Goal: Check status: Check status

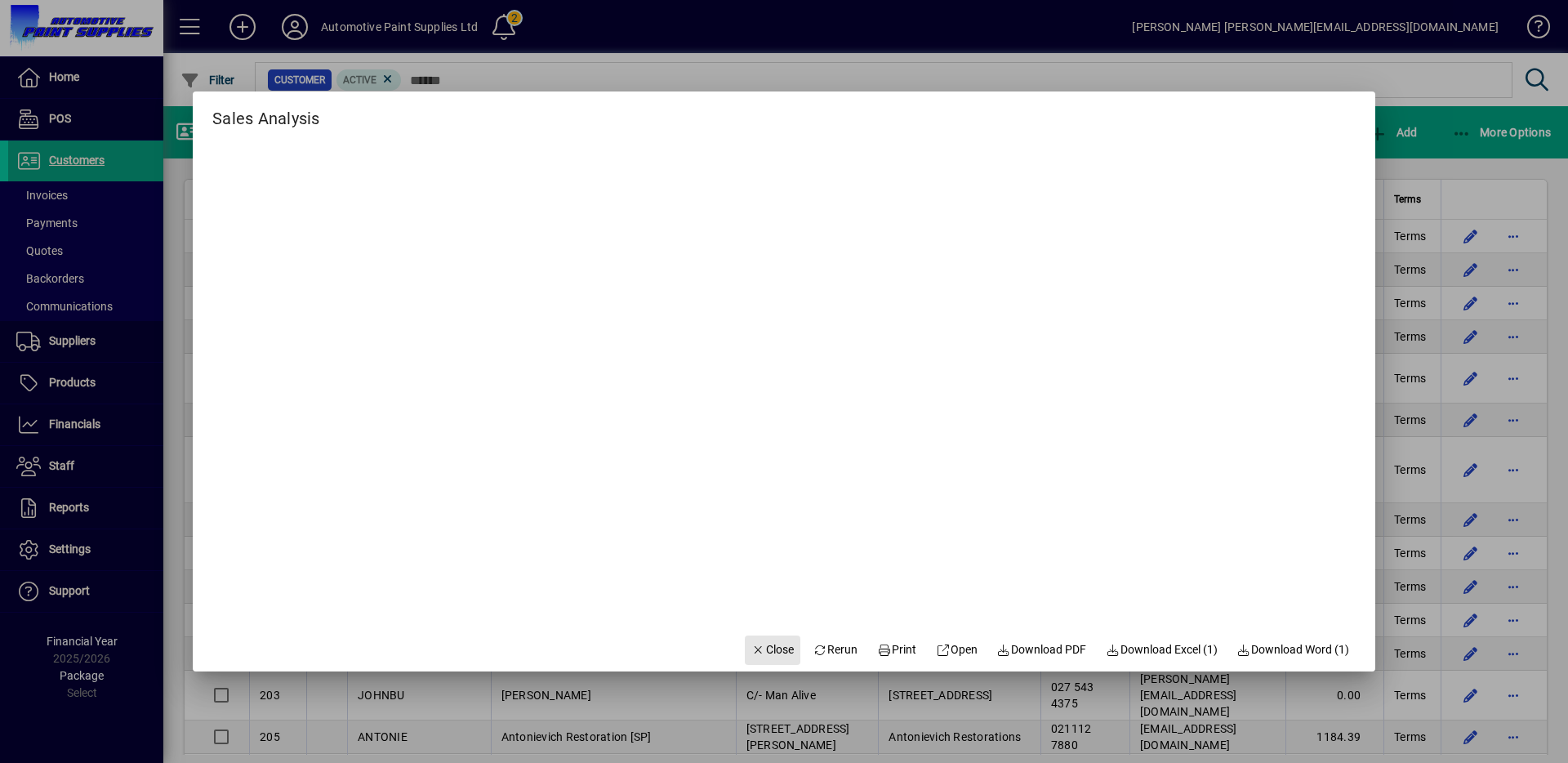
click at [764, 639] on span "button" at bounding box center [773, 651] width 56 height 39
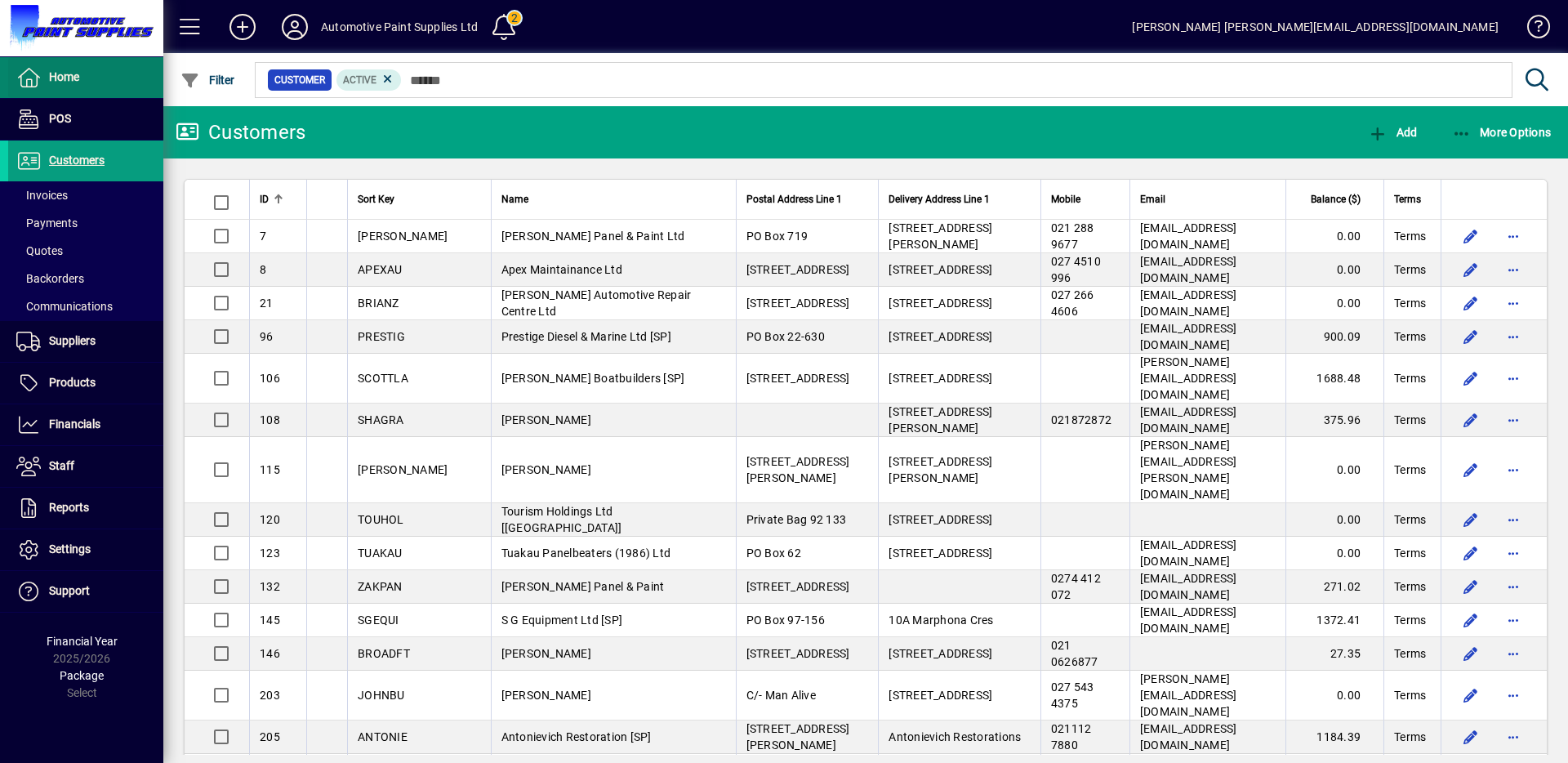
click at [26, 73] on icon at bounding box center [29, 77] width 24 height 20
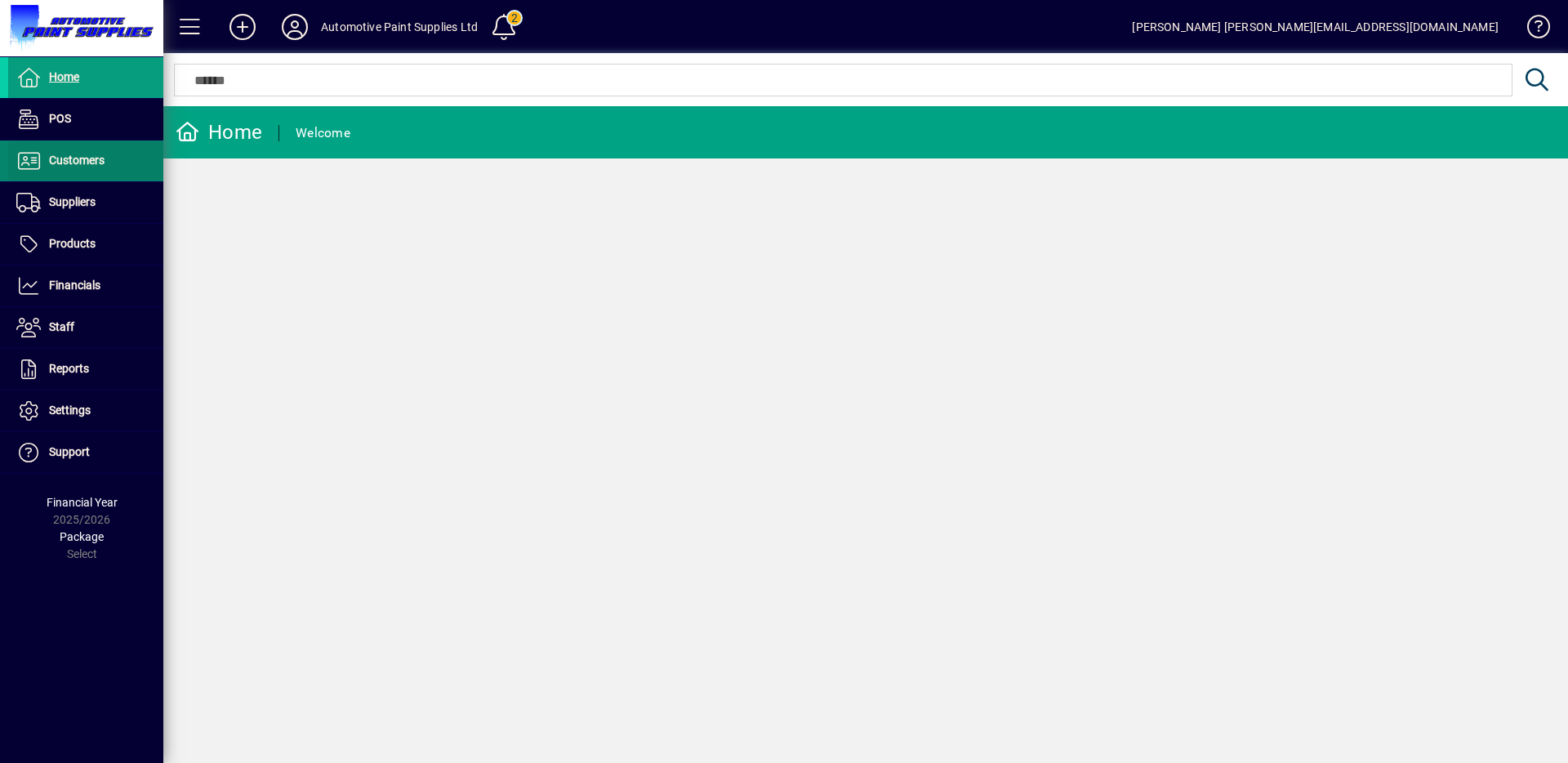
click at [76, 164] on span "Customers" at bounding box center [77, 160] width 56 height 13
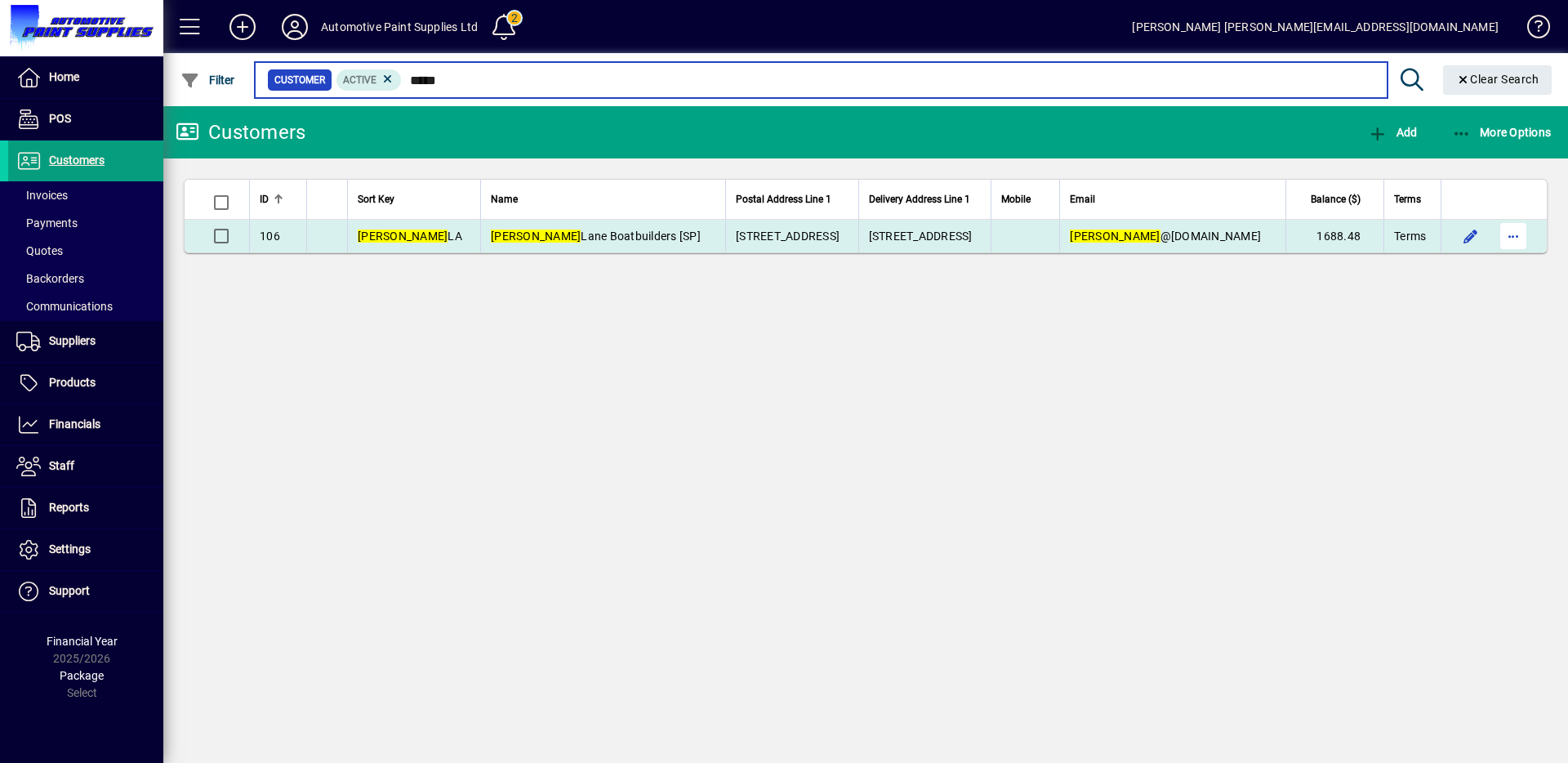
type input "*****"
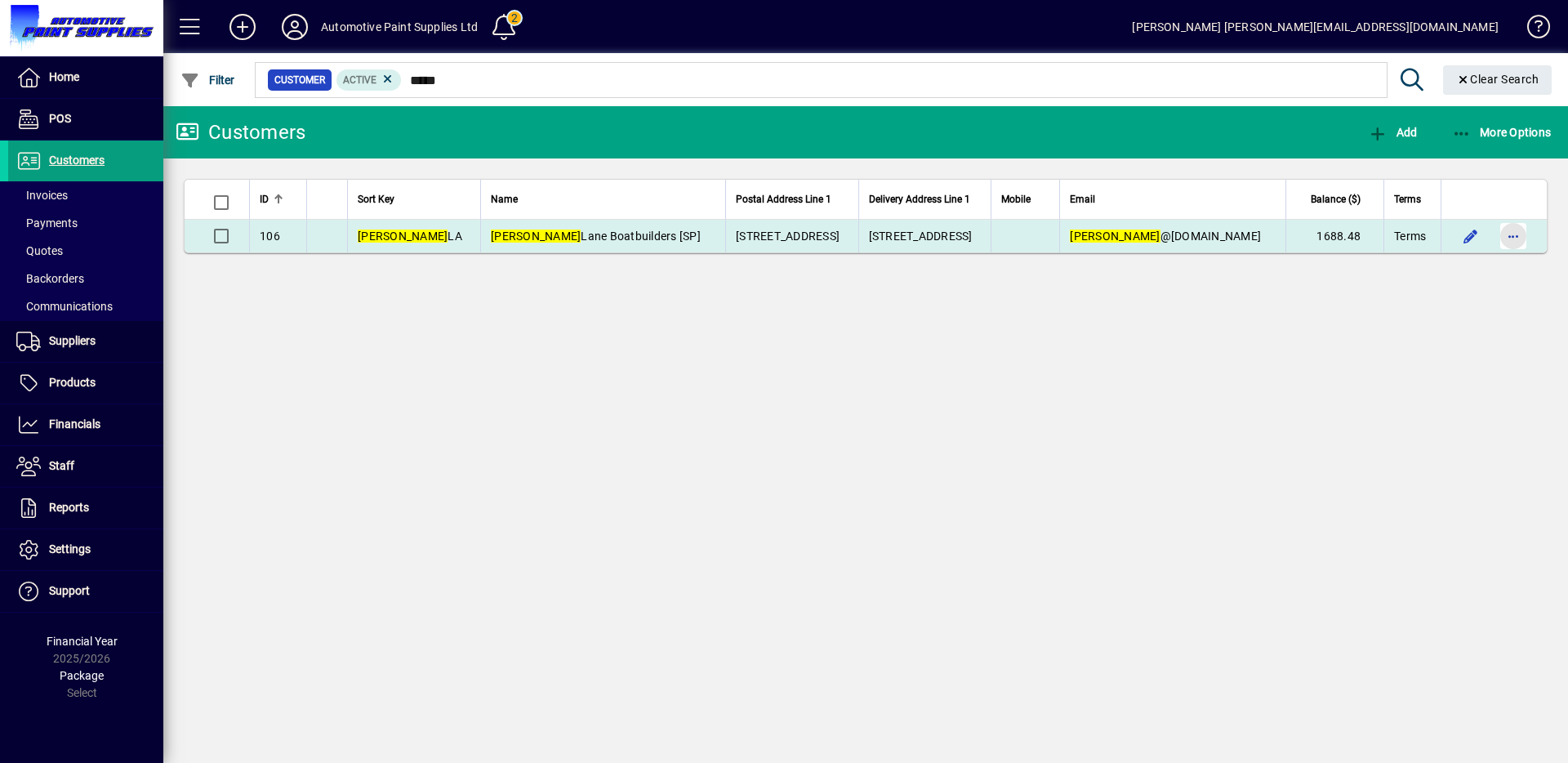
click at [1506, 236] on span "button" at bounding box center [1513, 236] width 39 height 39
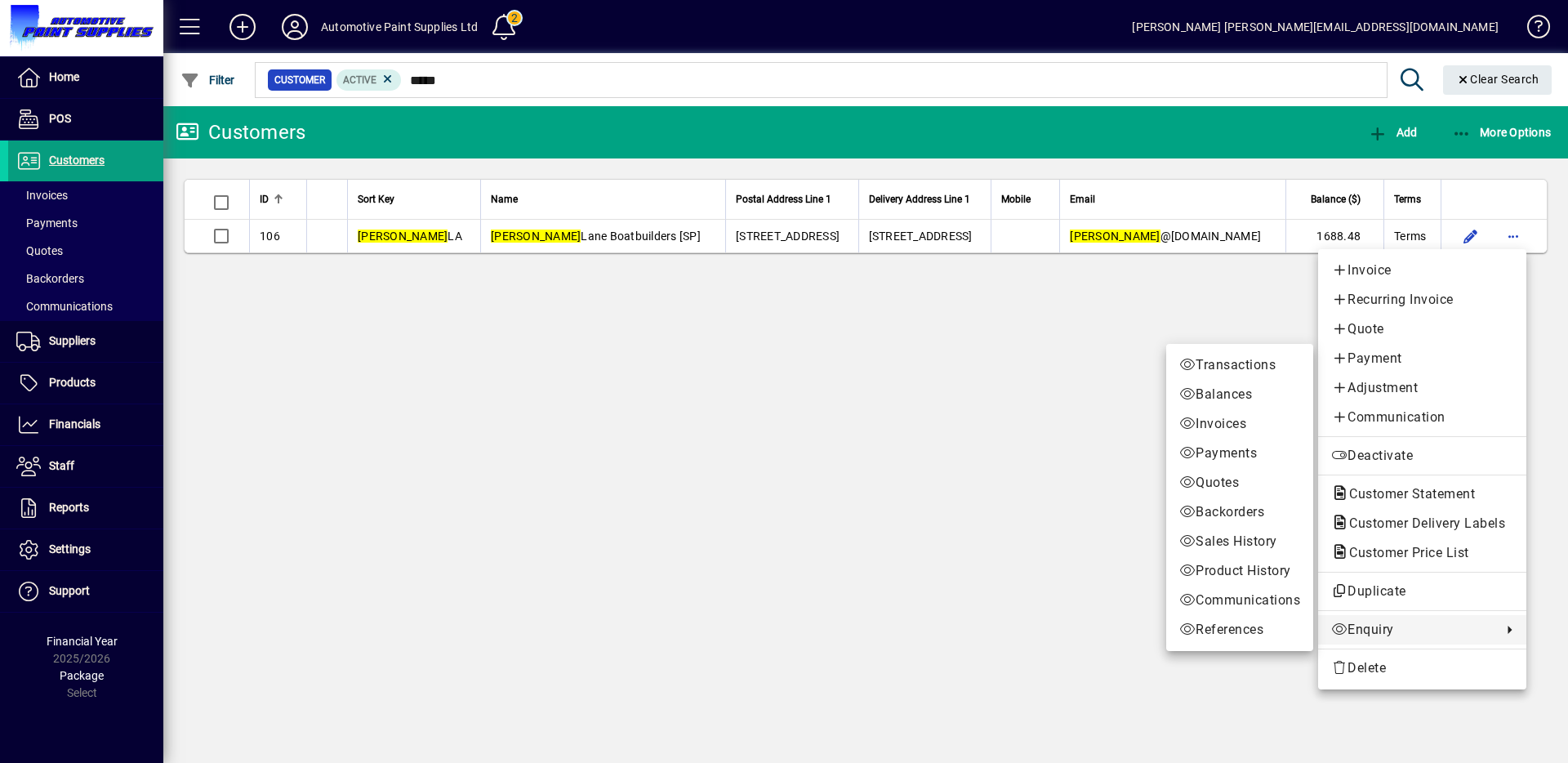
click at [1371, 621] on span "Enquiry" at bounding box center [1412, 629] width 163 height 20
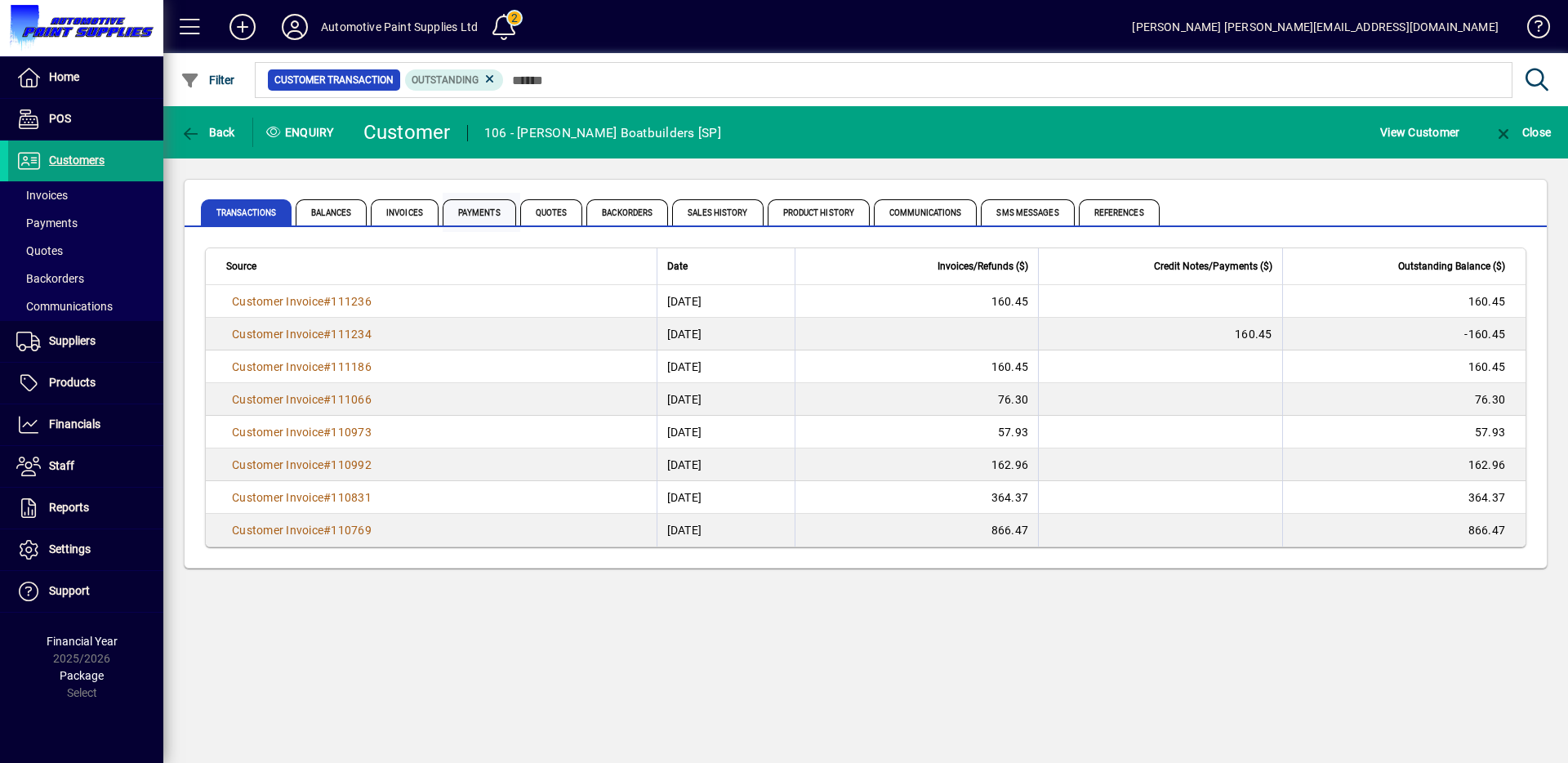
click at [490, 218] on span "Payments" at bounding box center [479, 213] width 73 height 26
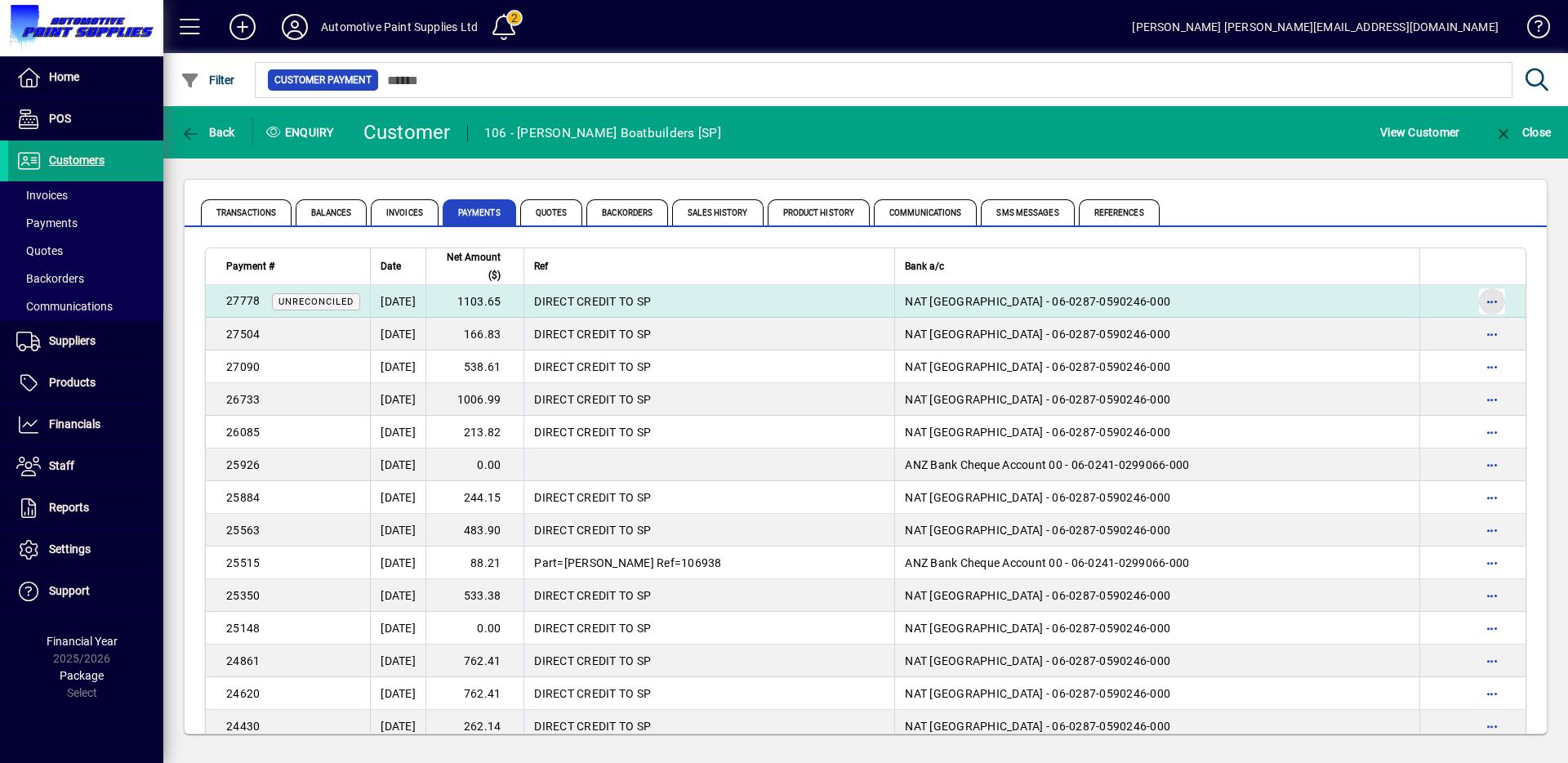
click at [1475, 294] on span "button" at bounding box center [1492, 301] width 39 height 39
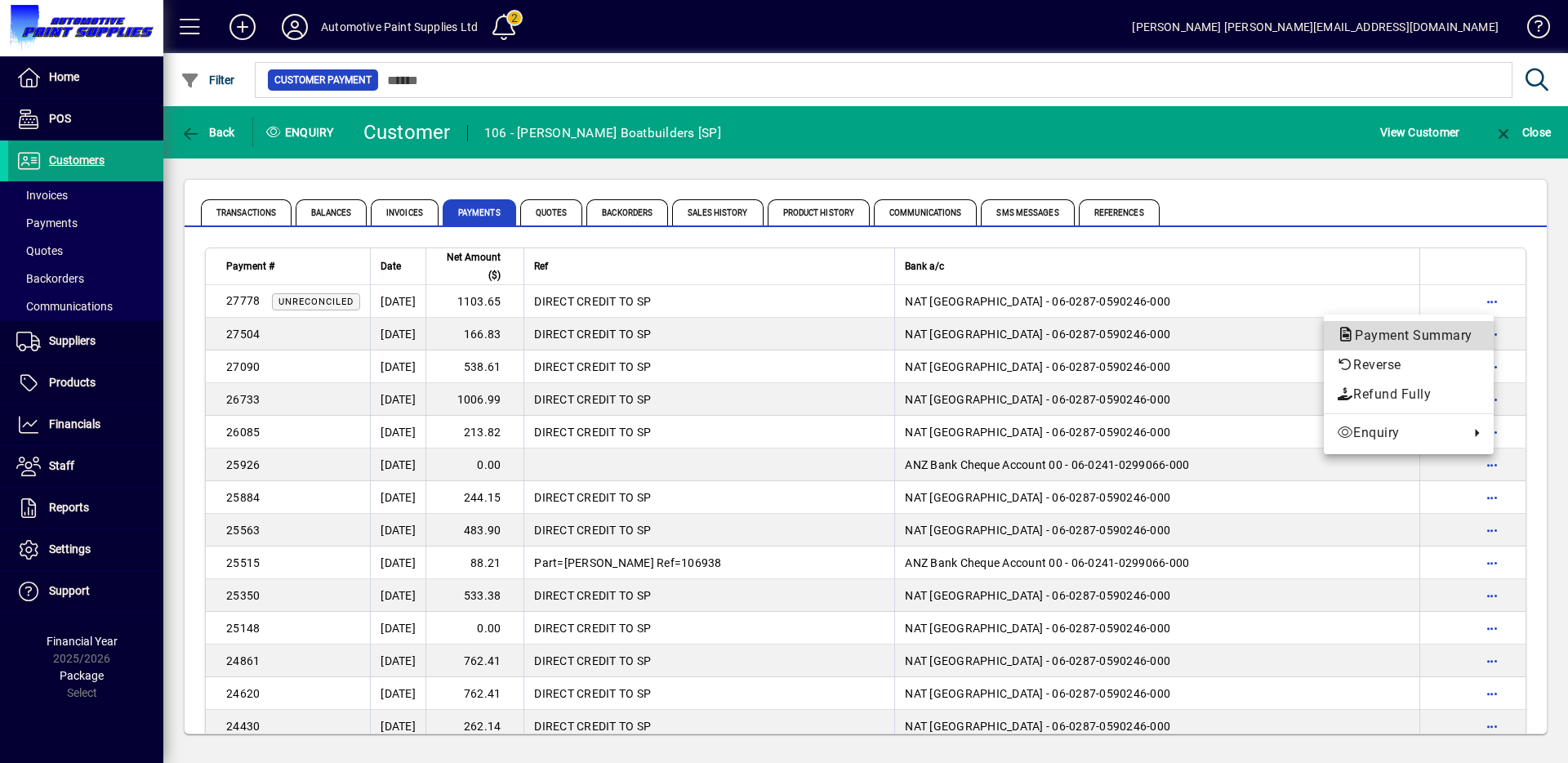
click at [1414, 340] on span "Payment Summary" at bounding box center [1408, 335] width 144 height 16
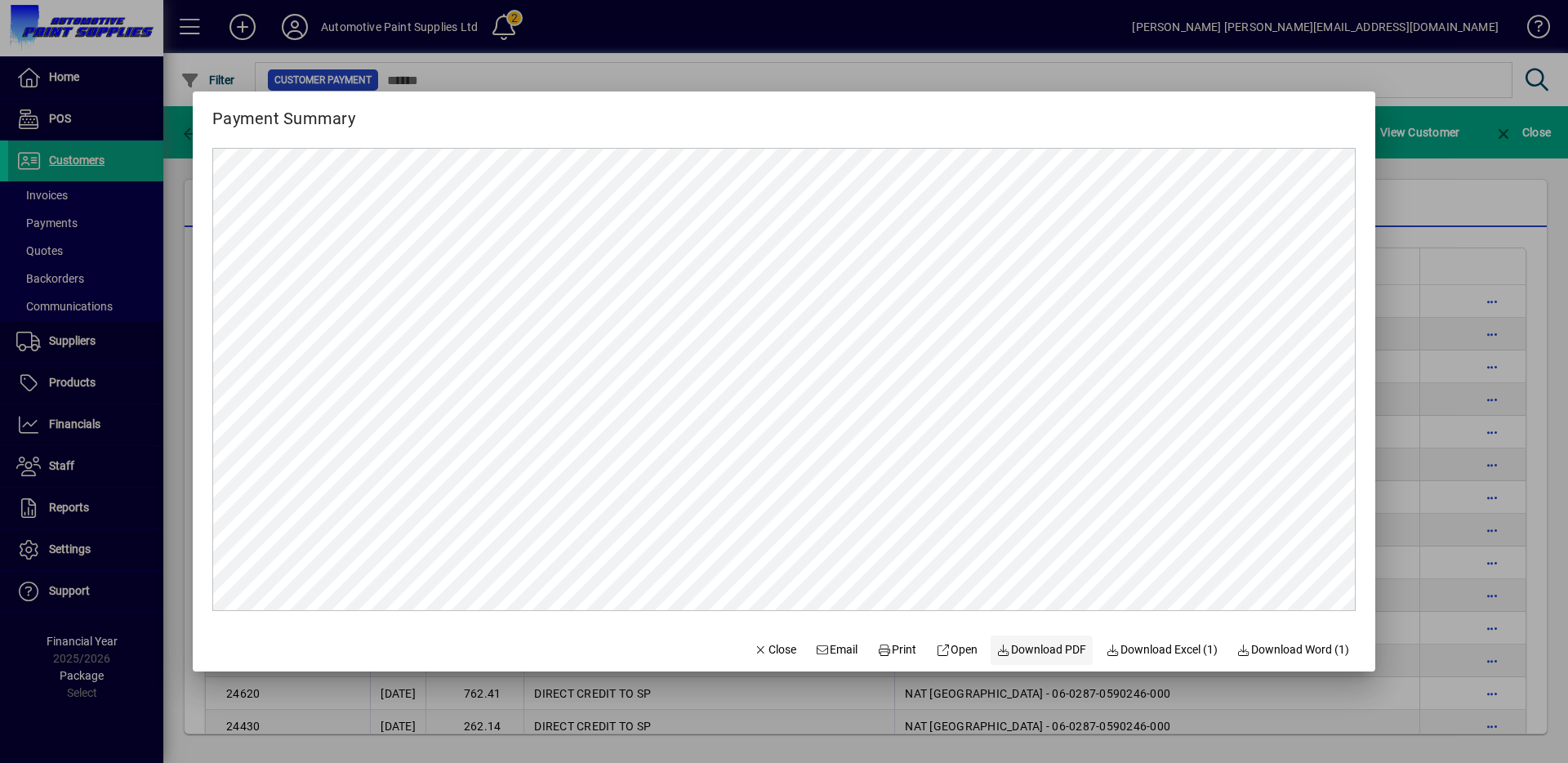
click at [1070, 653] on span "Download PDF" at bounding box center [1041, 650] width 90 height 17
click at [753, 643] on span "Close" at bounding box center [775, 650] width 43 height 17
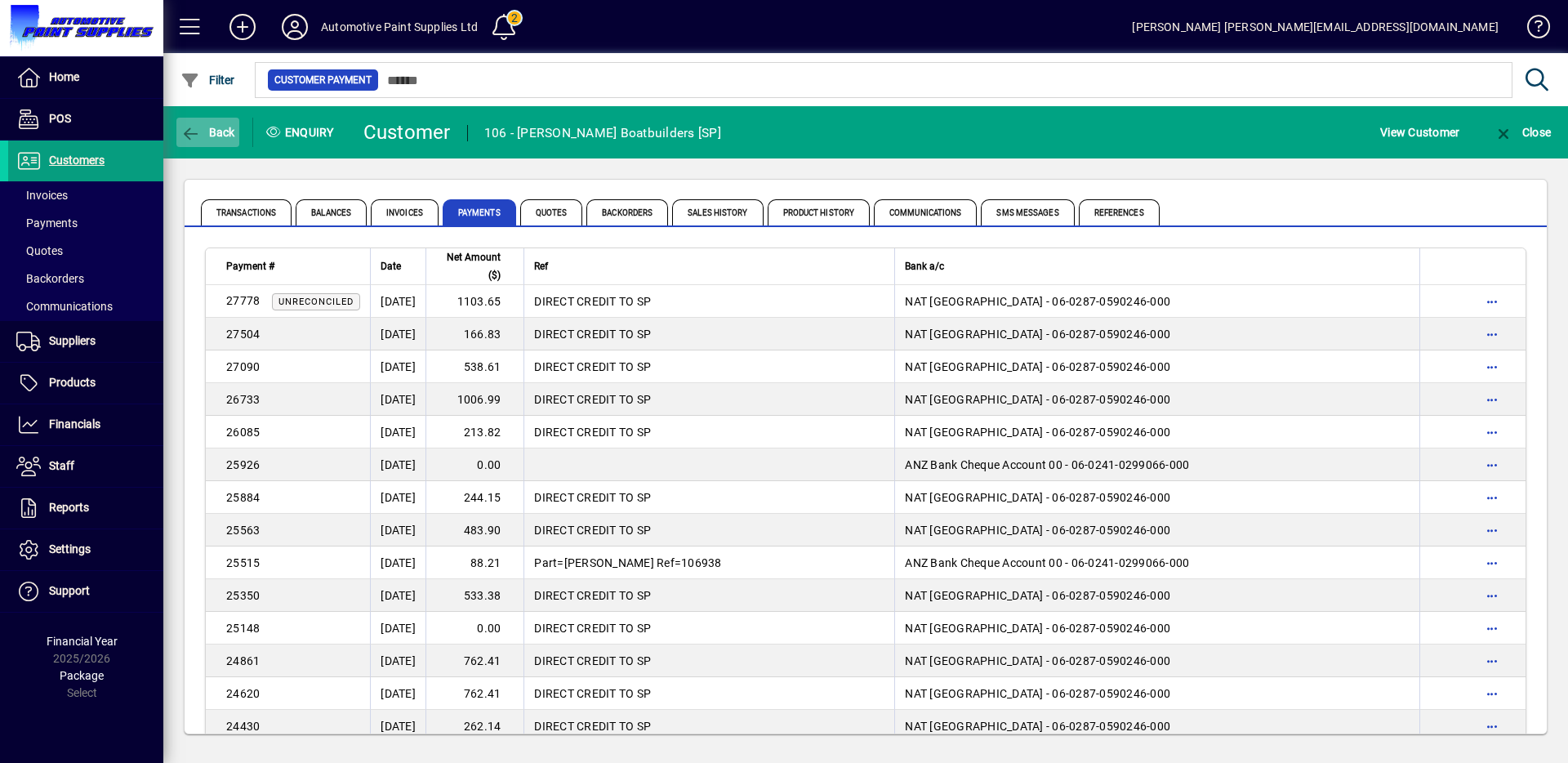
click at [223, 125] on span "Back" at bounding box center [207, 132] width 55 height 13
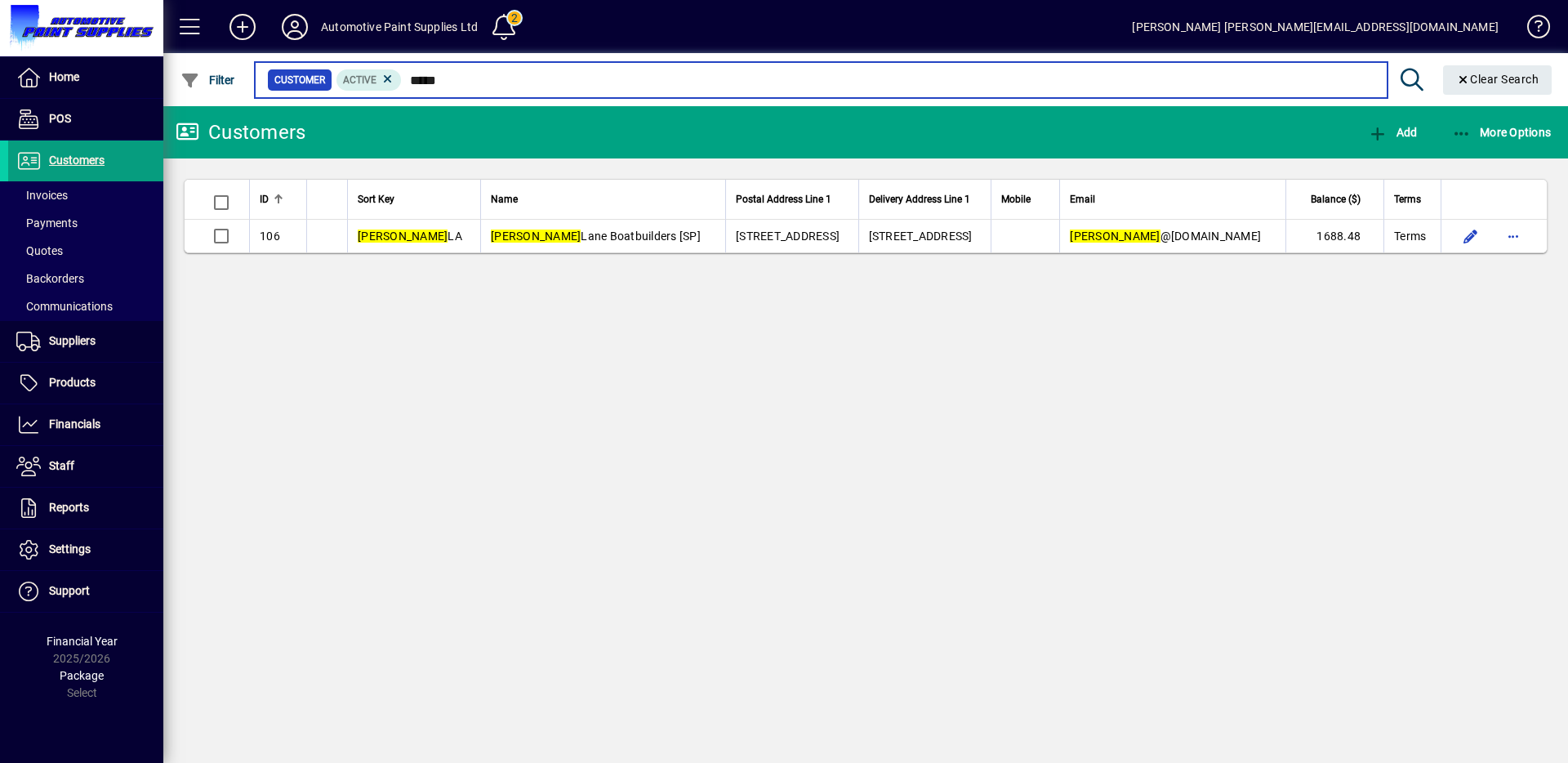
click at [435, 72] on input "*****" at bounding box center [888, 80] width 972 height 23
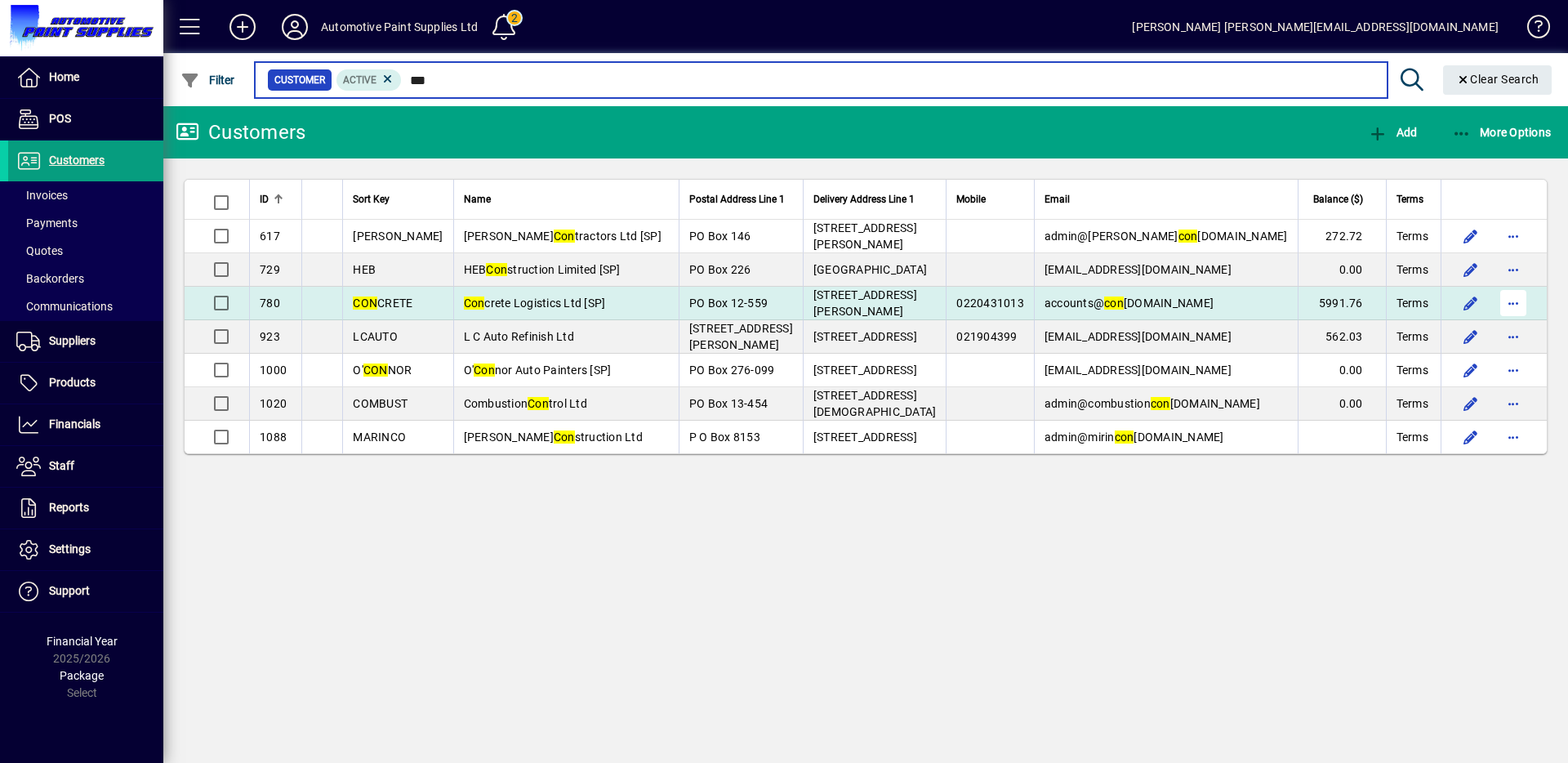
type input "***"
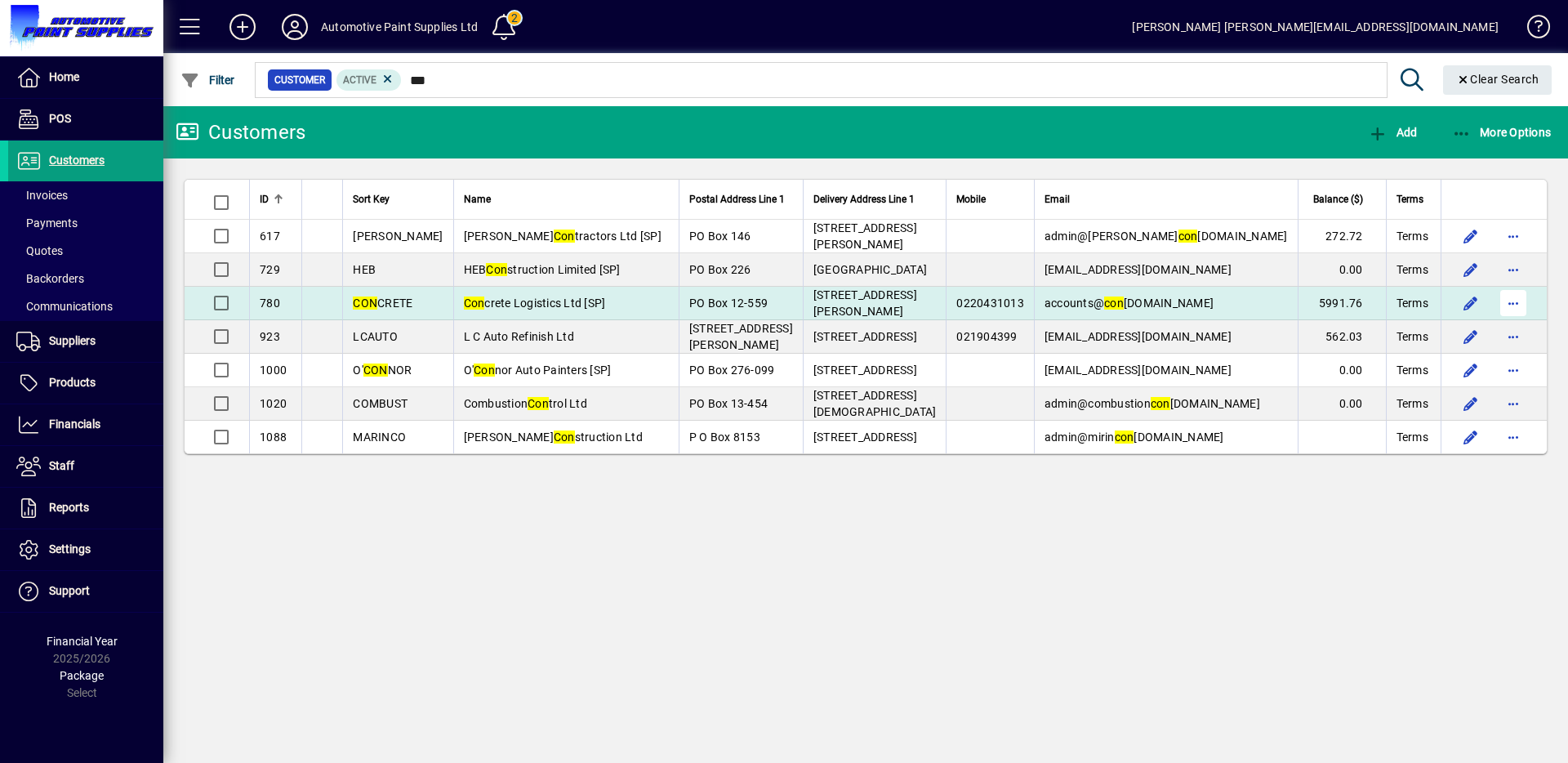
click at [1512, 306] on span "button" at bounding box center [1513, 303] width 39 height 39
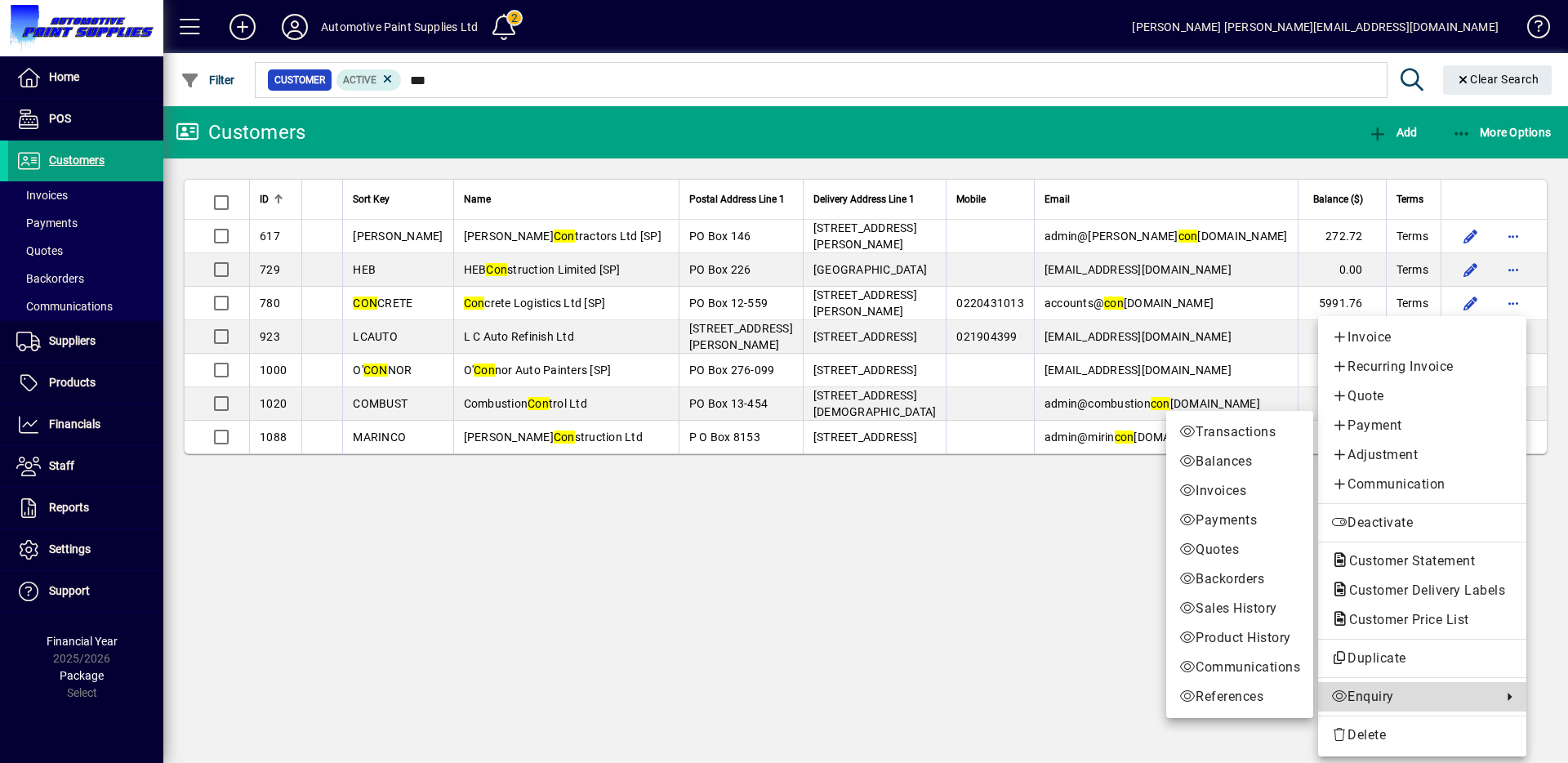
click at [1362, 687] on span "Enquiry" at bounding box center [1412, 696] width 163 height 20
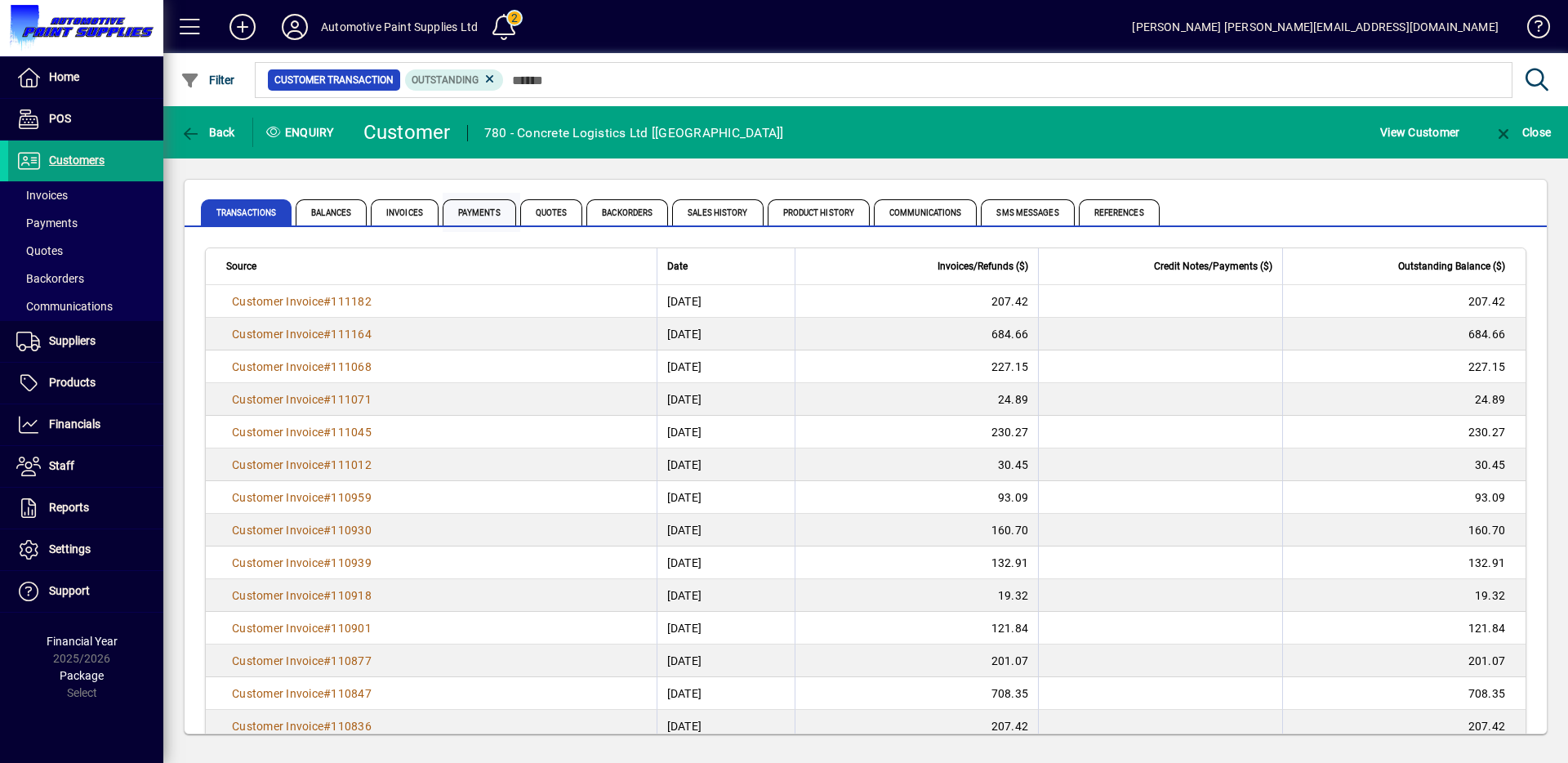
click at [474, 213] on span "Payments" at bounding box center [479, 213] width 73 height 26
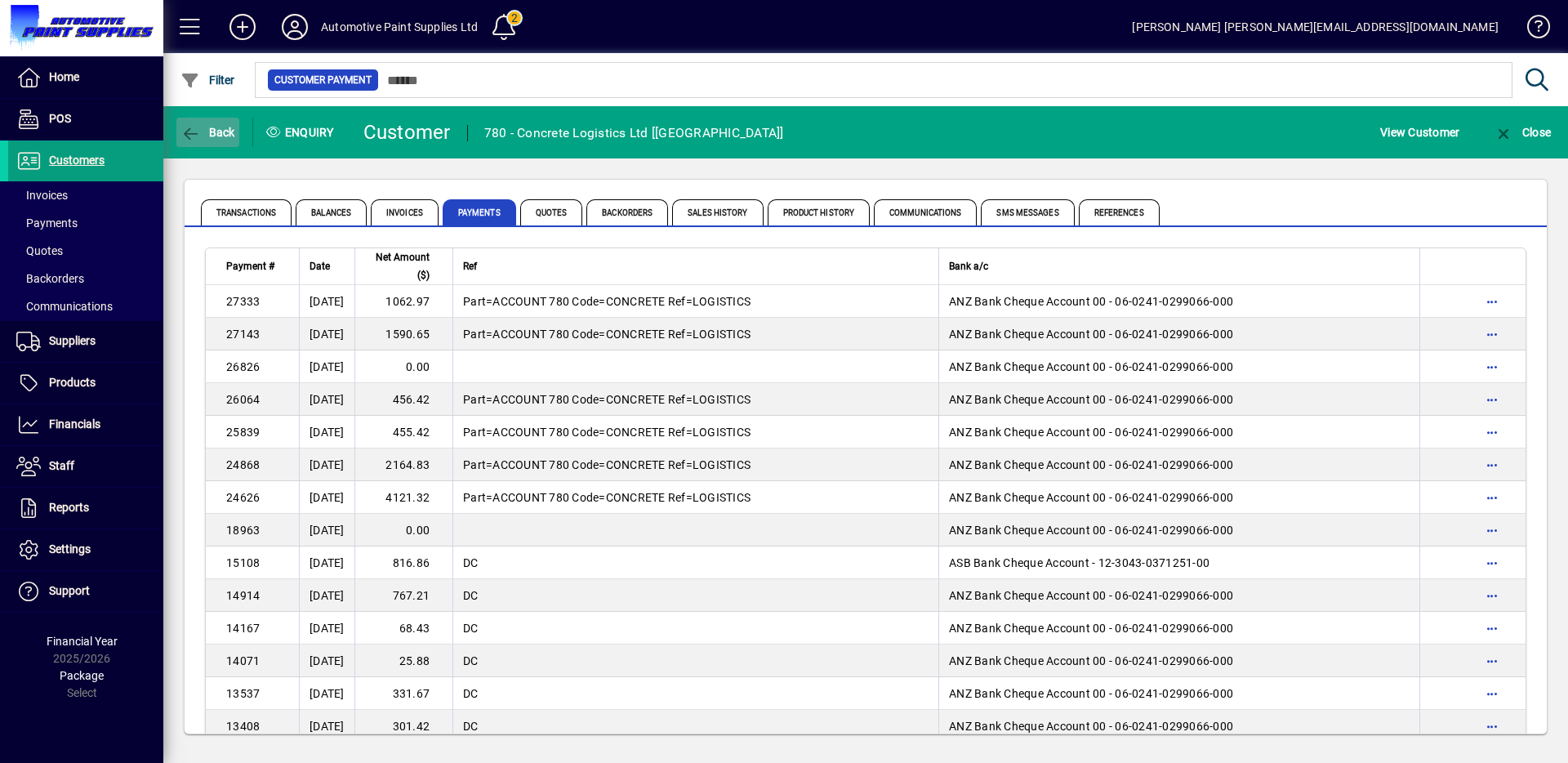
click at [227, 138] on span "button" at bounding box center [208, 132] width 63 height 39
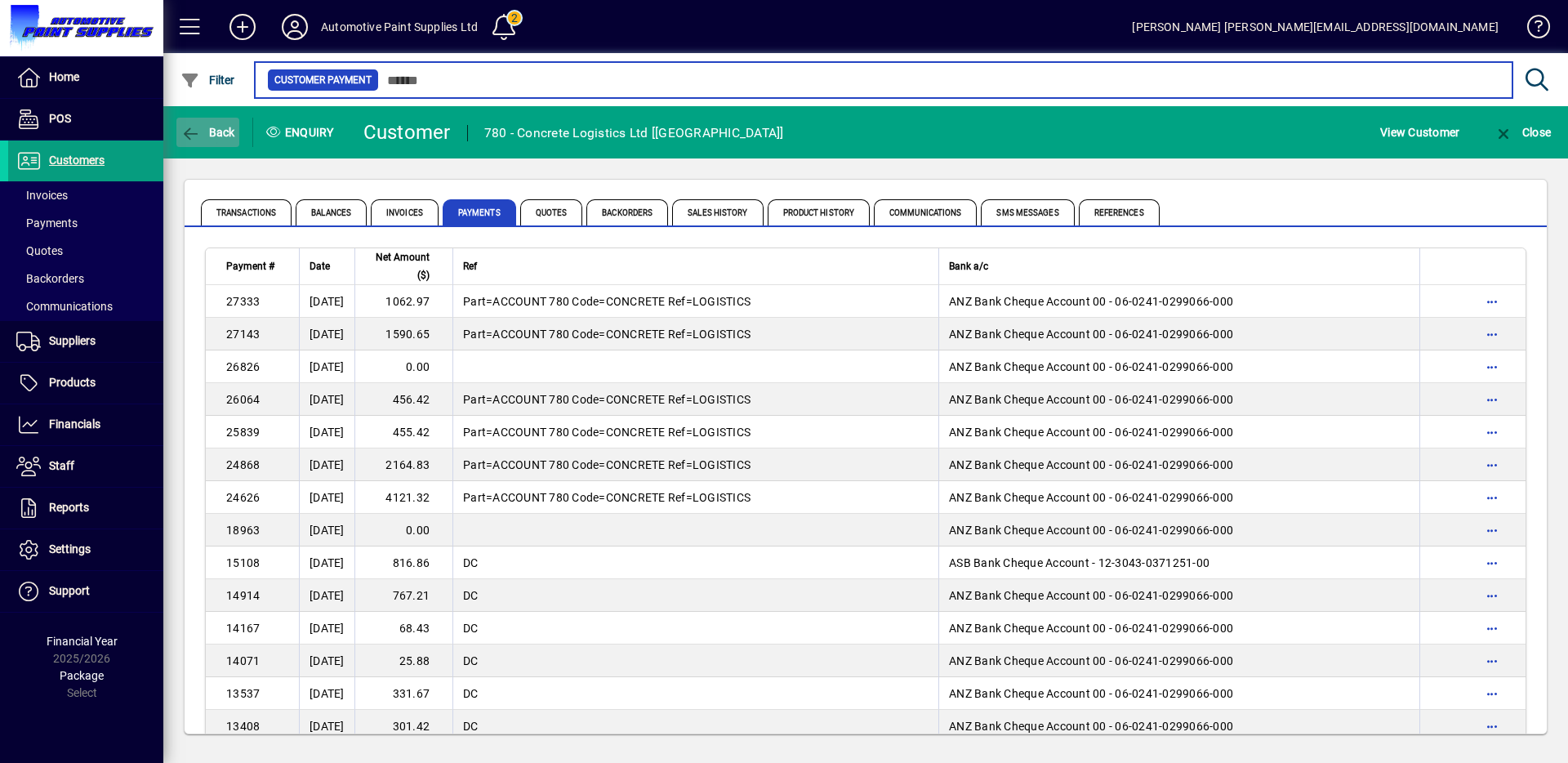
type input "***"
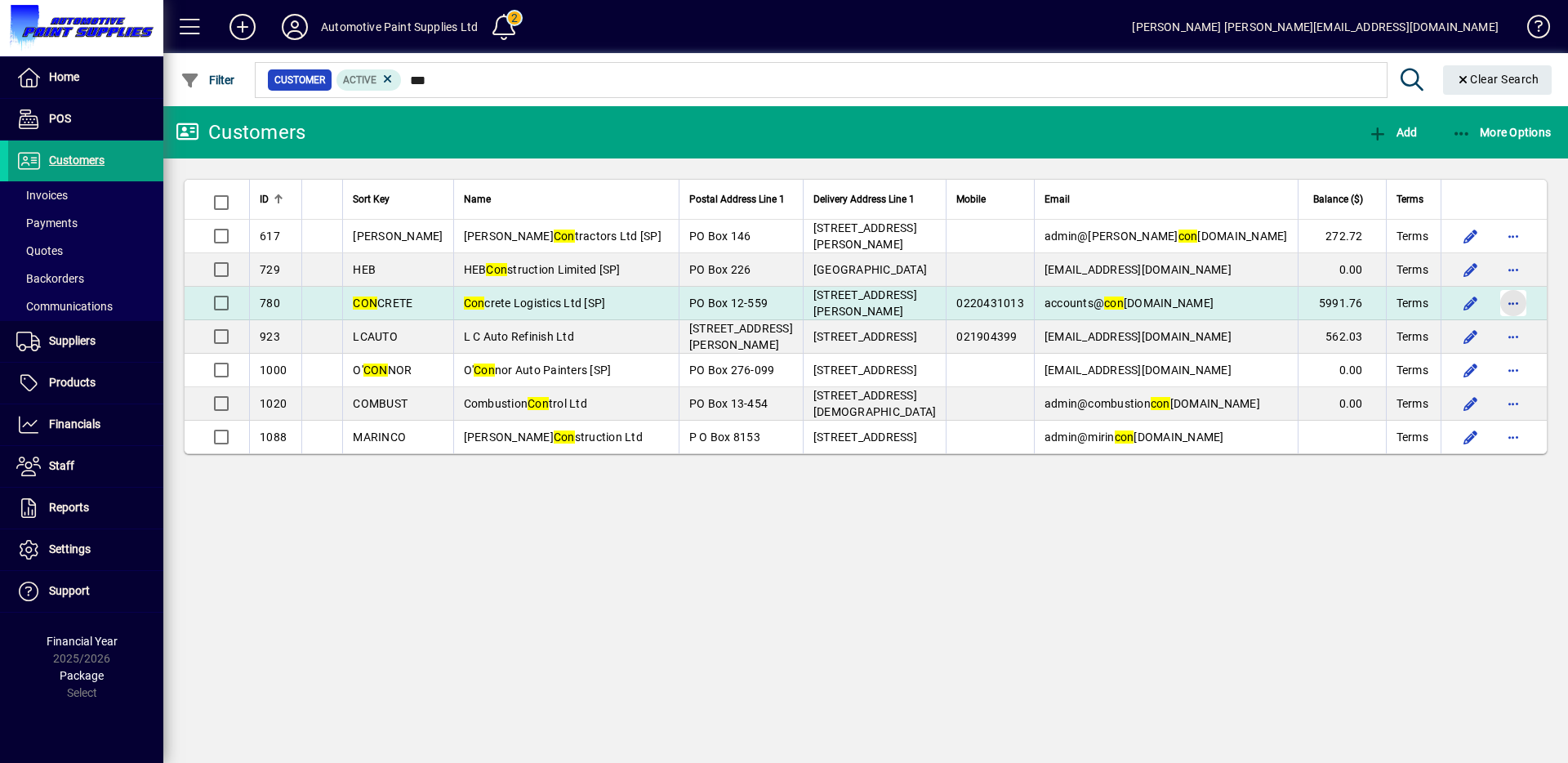
click at [1504, 309] on span "button" at bounding box center [1513, 303] width 39 height 39
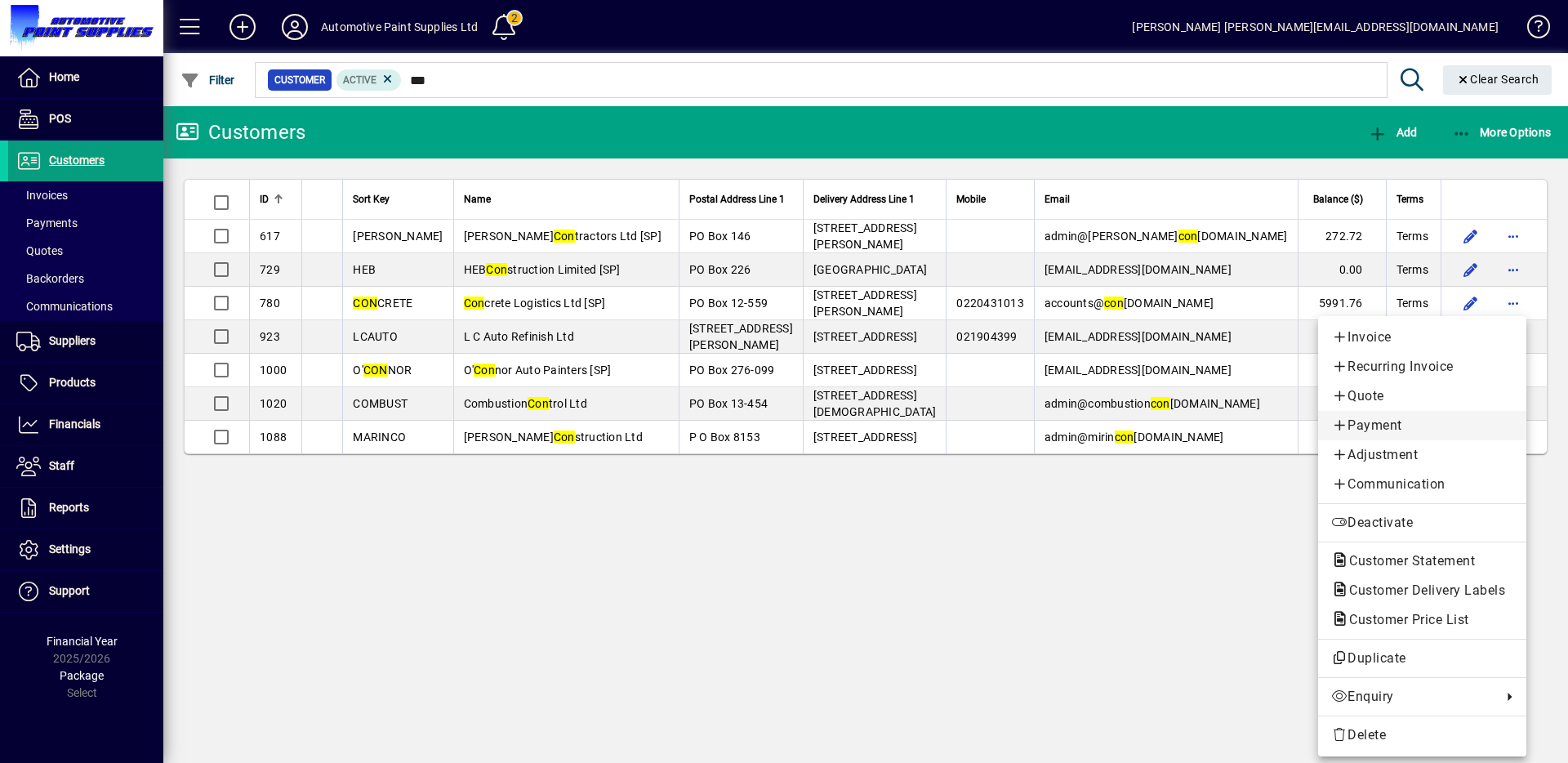
click at [1366, 428] on span "Payment" at bounding box center [1422, 425] width 182 height 20
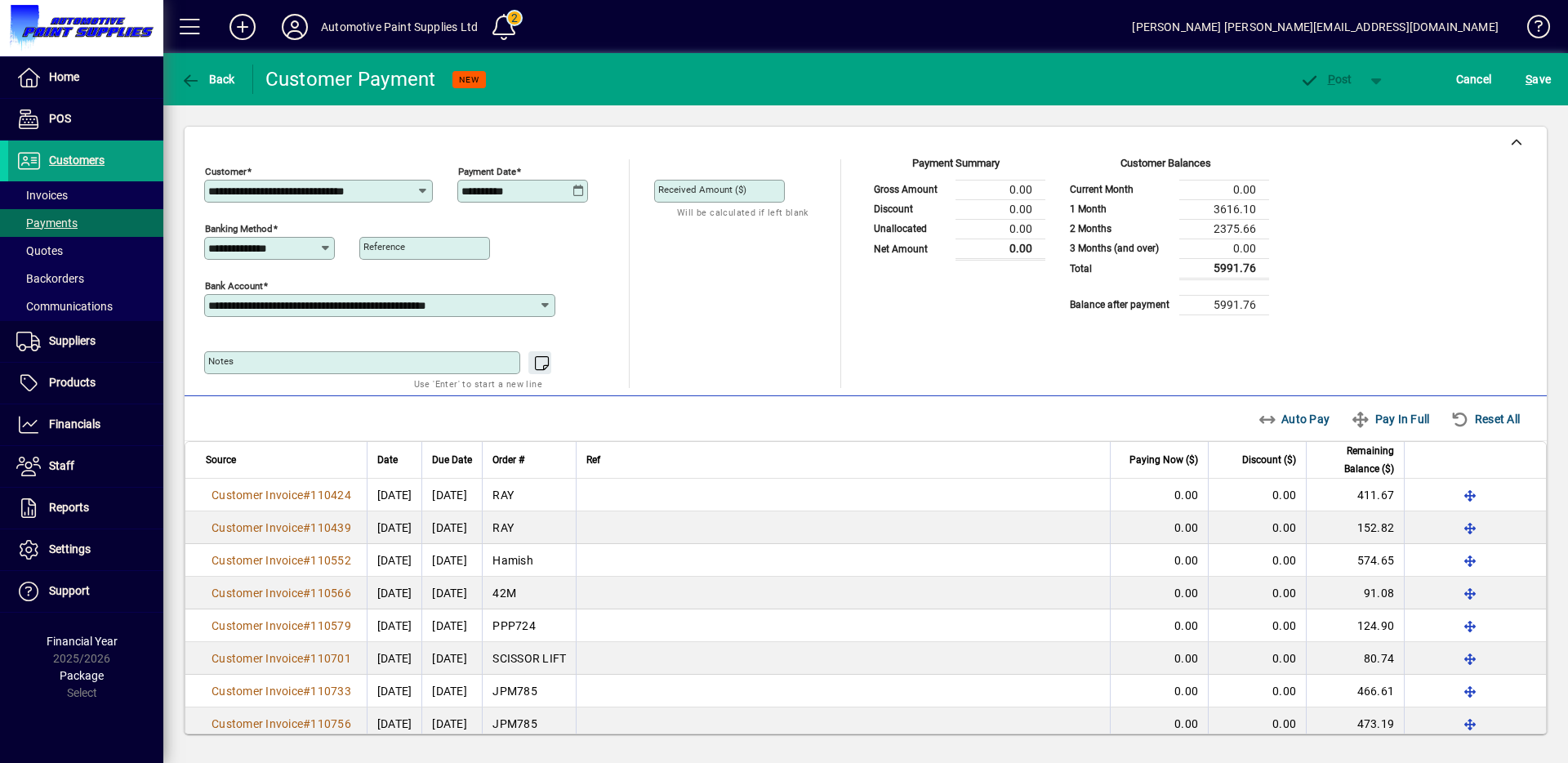
click at [692, 189] on mat-label "Received Amount ($)" at bounding box center [702, 190] width 88 height 11
click at [692, 189] on input "Received Amount ($)" at bounding box center [721, 191] width 125 height 13
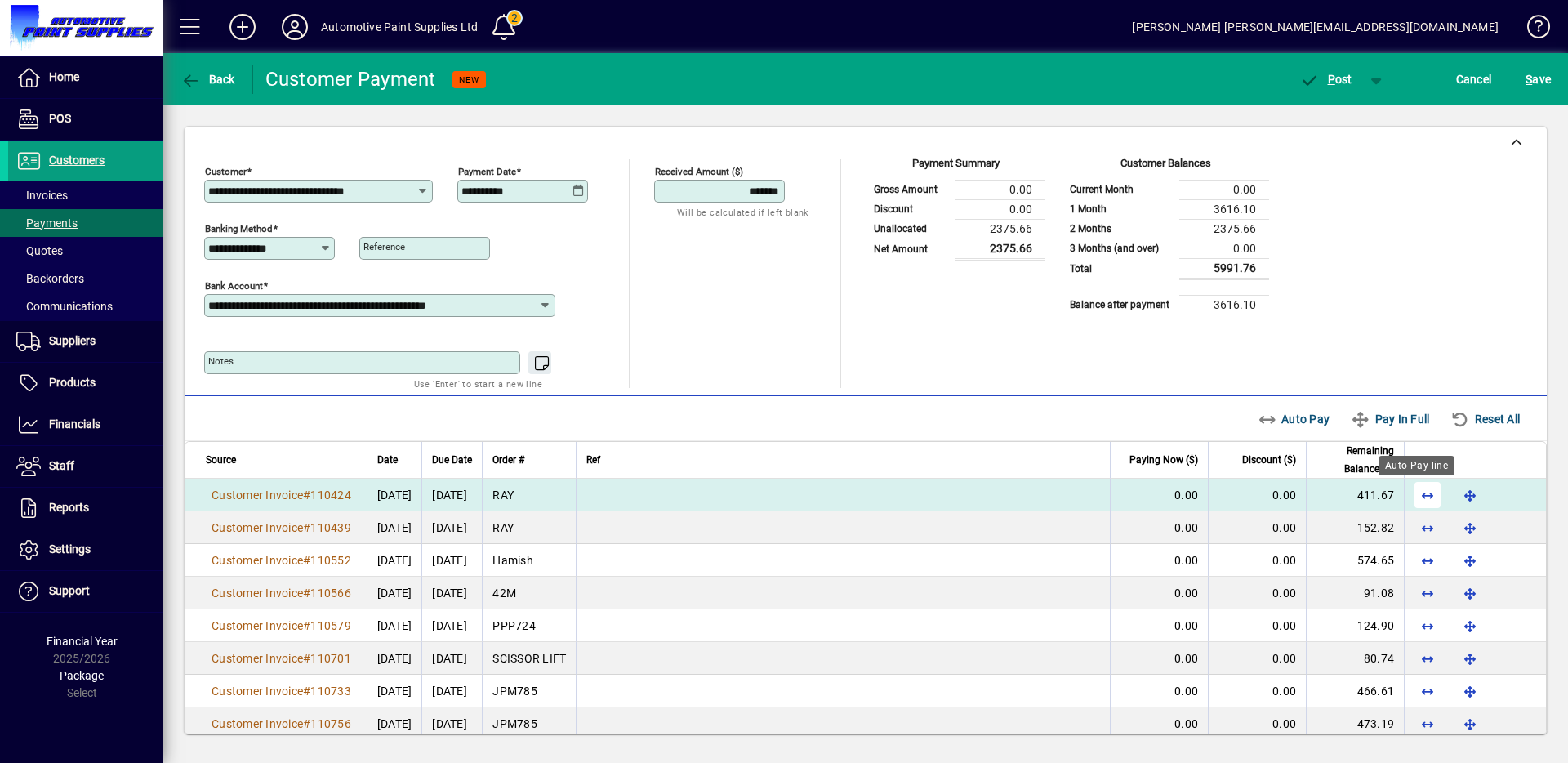
type input "*******"
click at [1422, 502] on span "button" at bounding box center [1428, 495] width 39 height 39
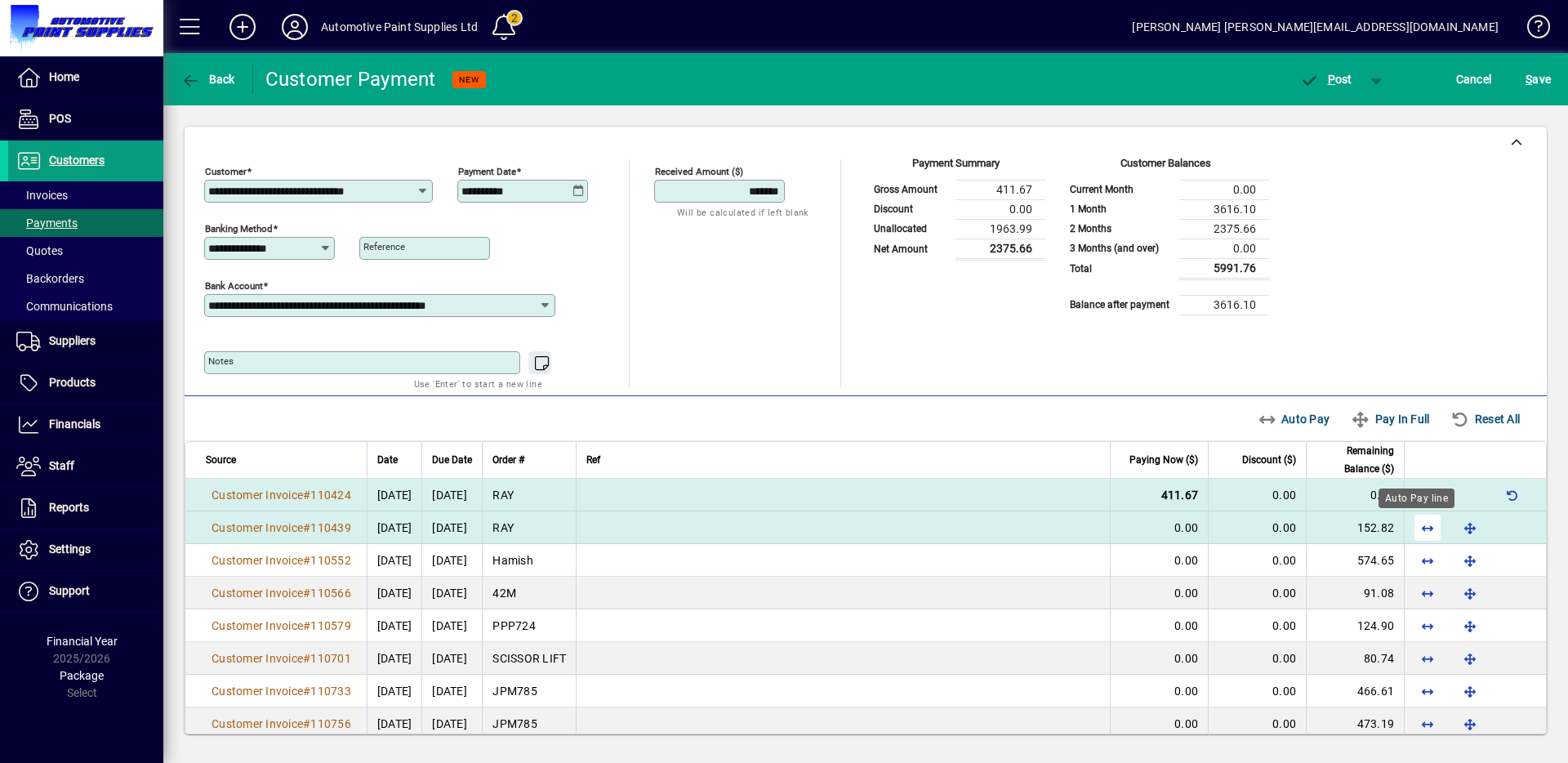
click at [1418, 531] on span "button" at bounding box center [1428, 528] width 39 height 39
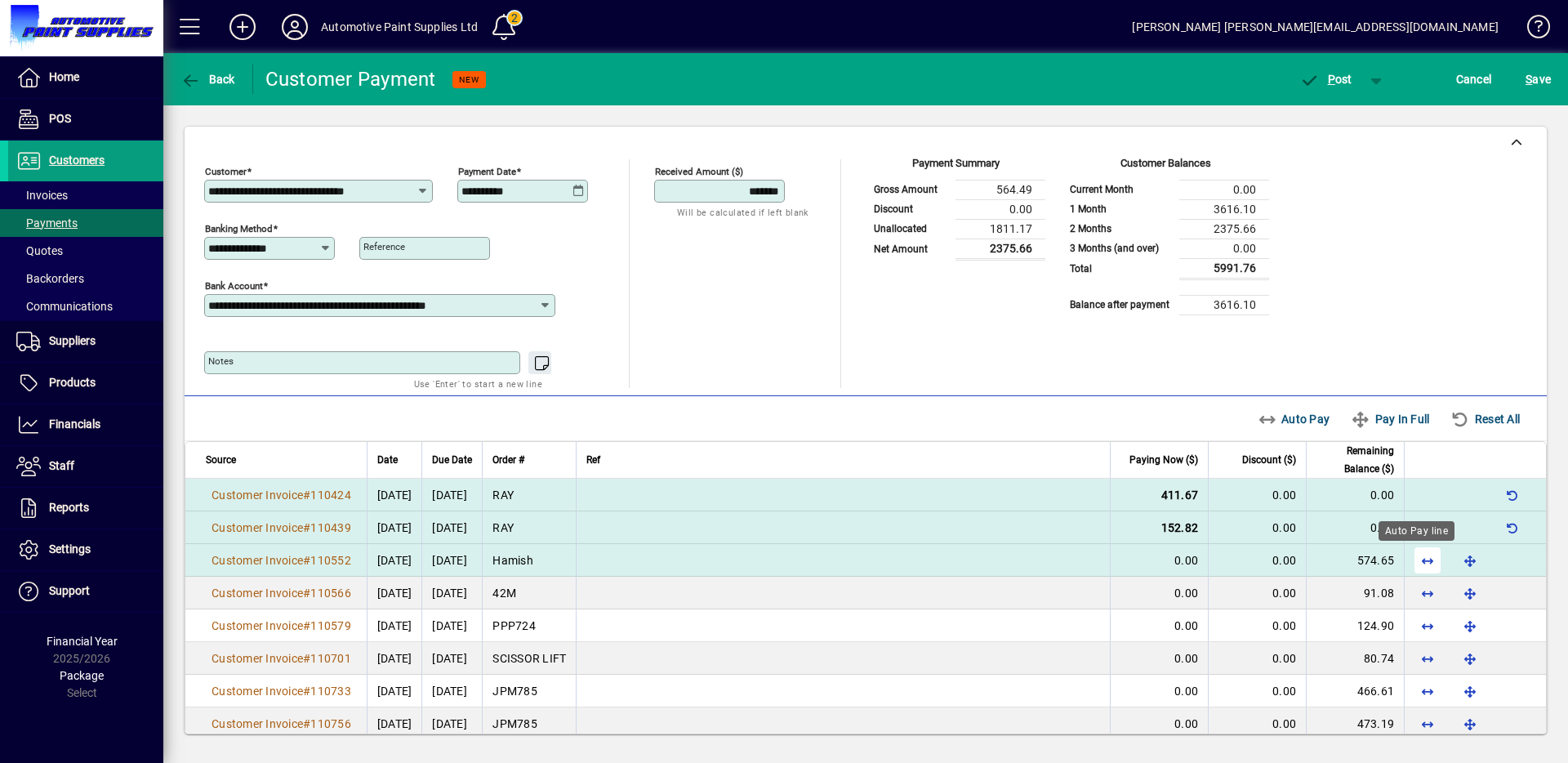
click at [1416, 571] on span "button" at bounding box center [1428, 560] width 39 height 39
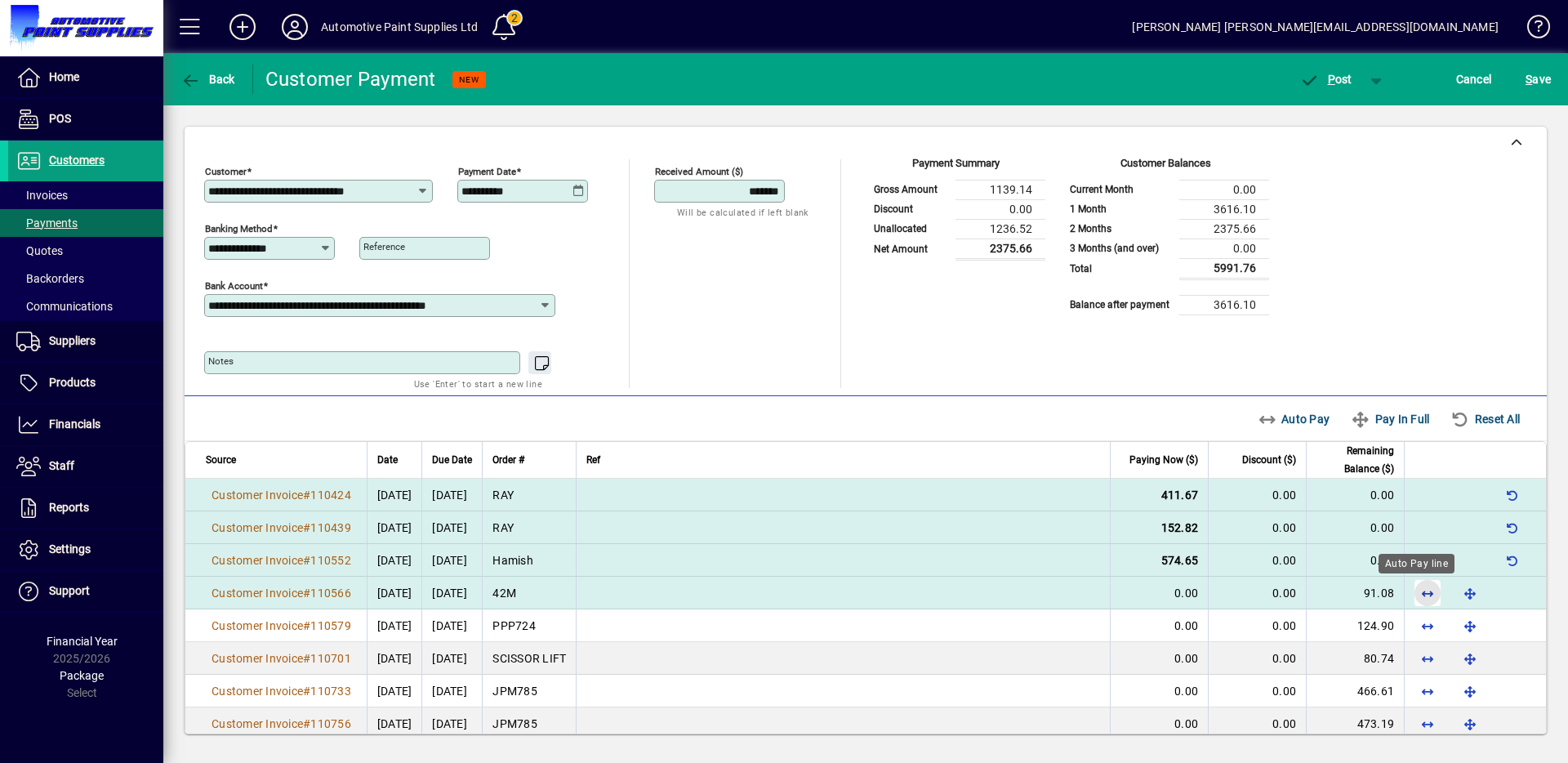
click at [1412, 592] on span "button" at bounding box center [1428, 593] width 39 height 39
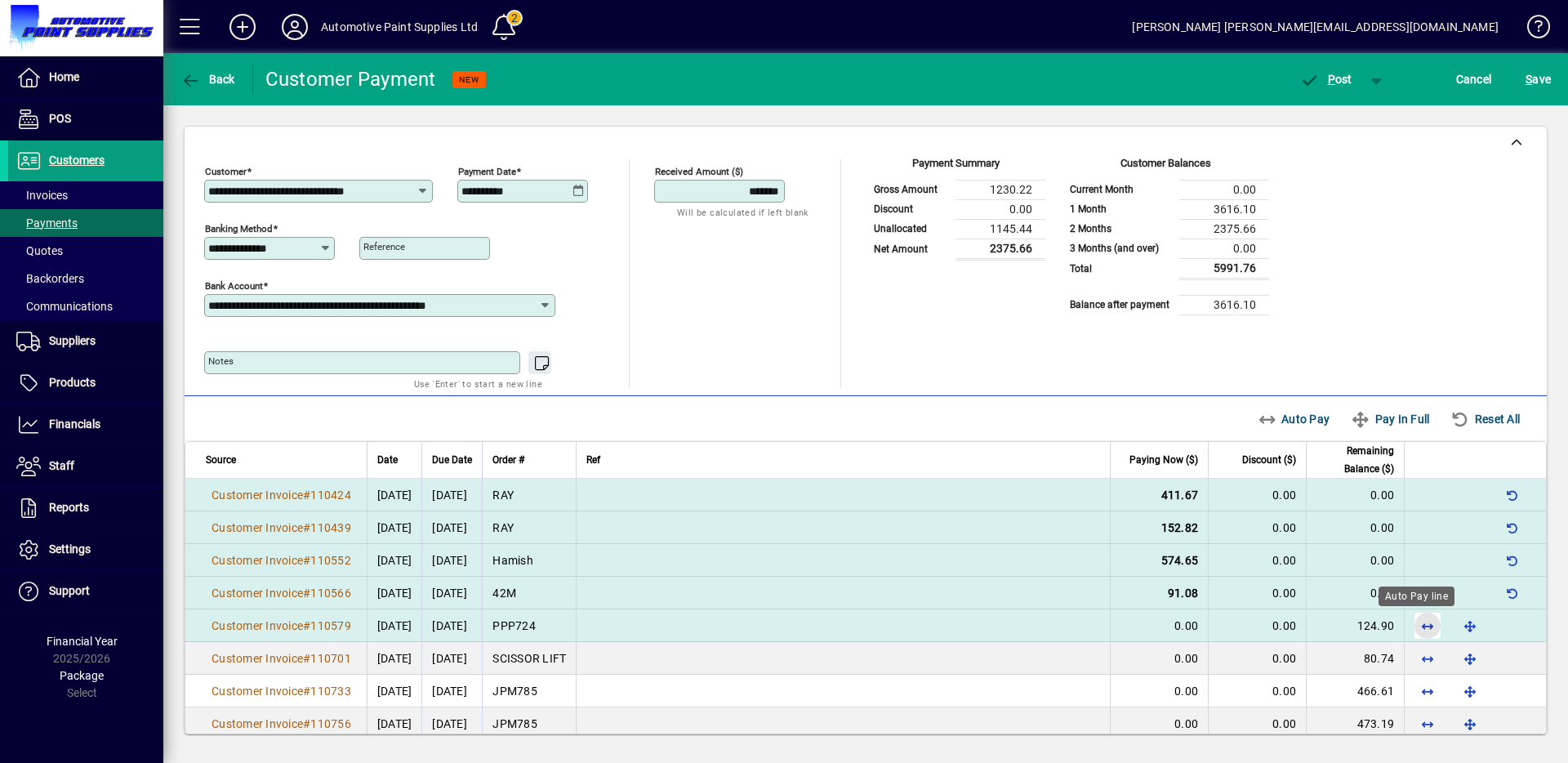
click at [1417, 632] on span "button" at bounding box center [1428, 625] width 39 height 39
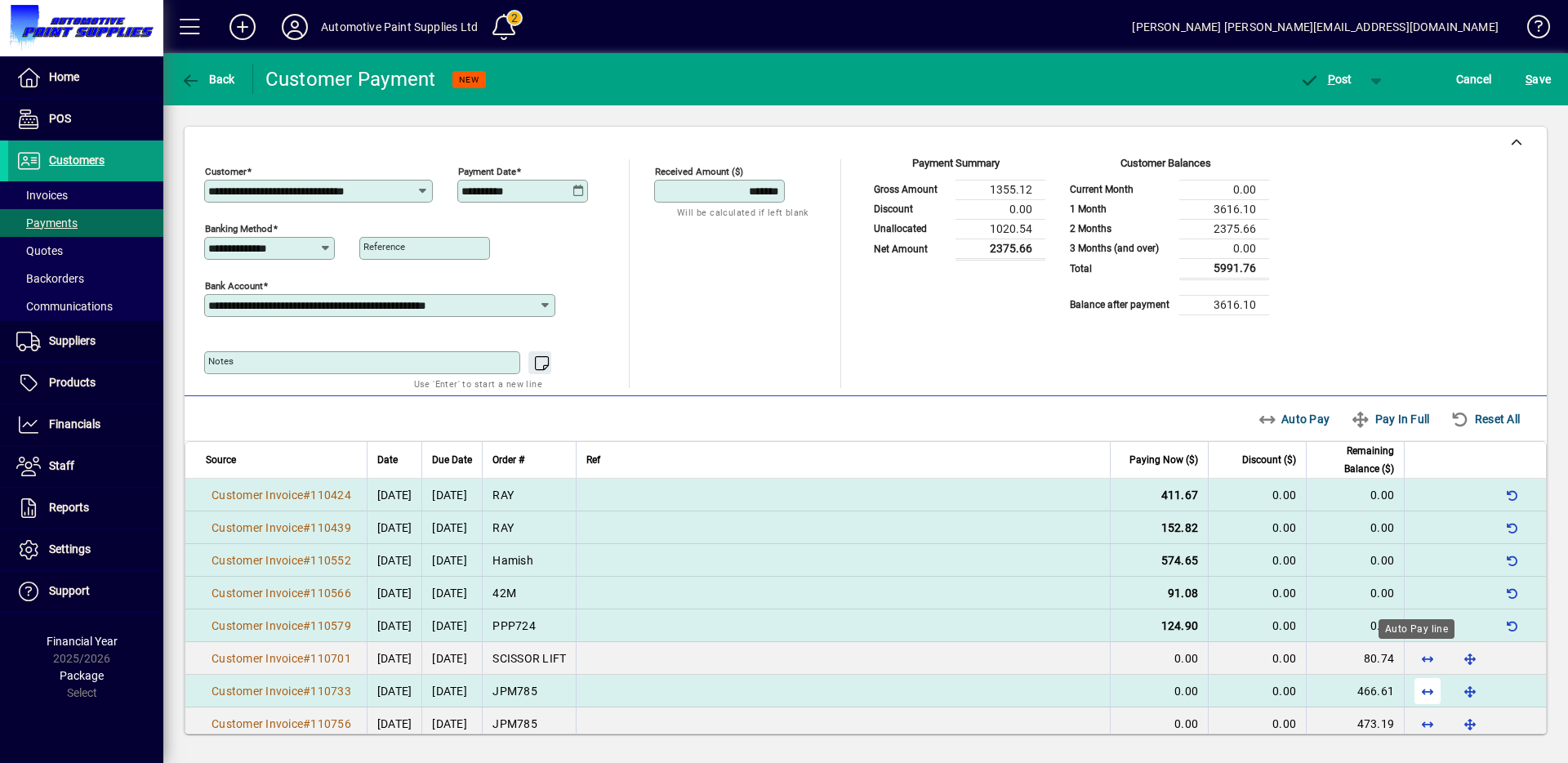
drag, startPoint x: 1409, startPoint y: 657, endPoint x: 1409, endPoint y: 679, distance: 22.0
click at [1409, 664] on span "button" at bounding box center [1428, 659] width 39 height 39
click at [1412, 701] on span "button" at bounding box center [1428, 691] width 39 height 39
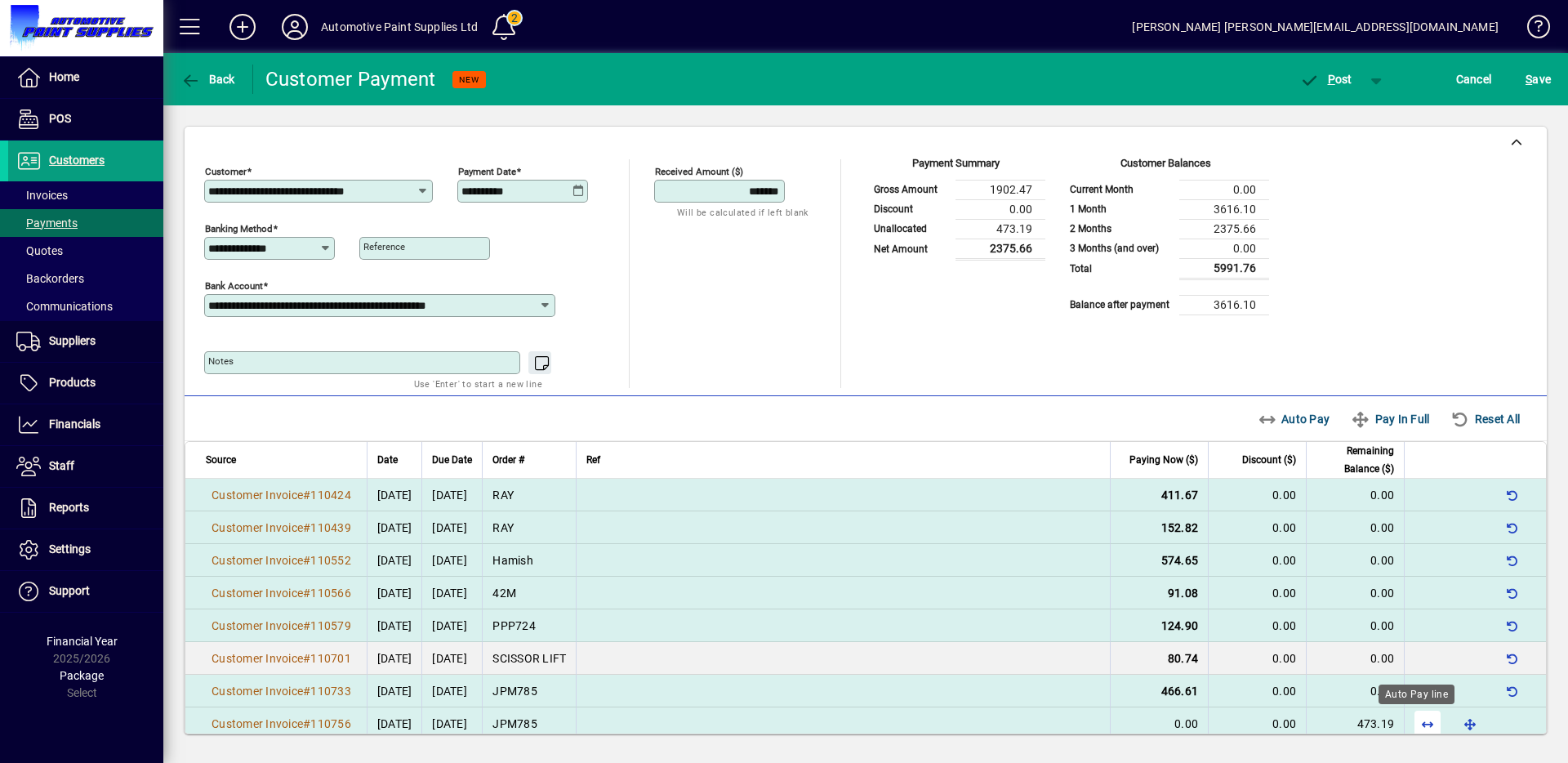
click at [1416, 719] on span "button" at bounding box center [1428, 724] width 39 height 39
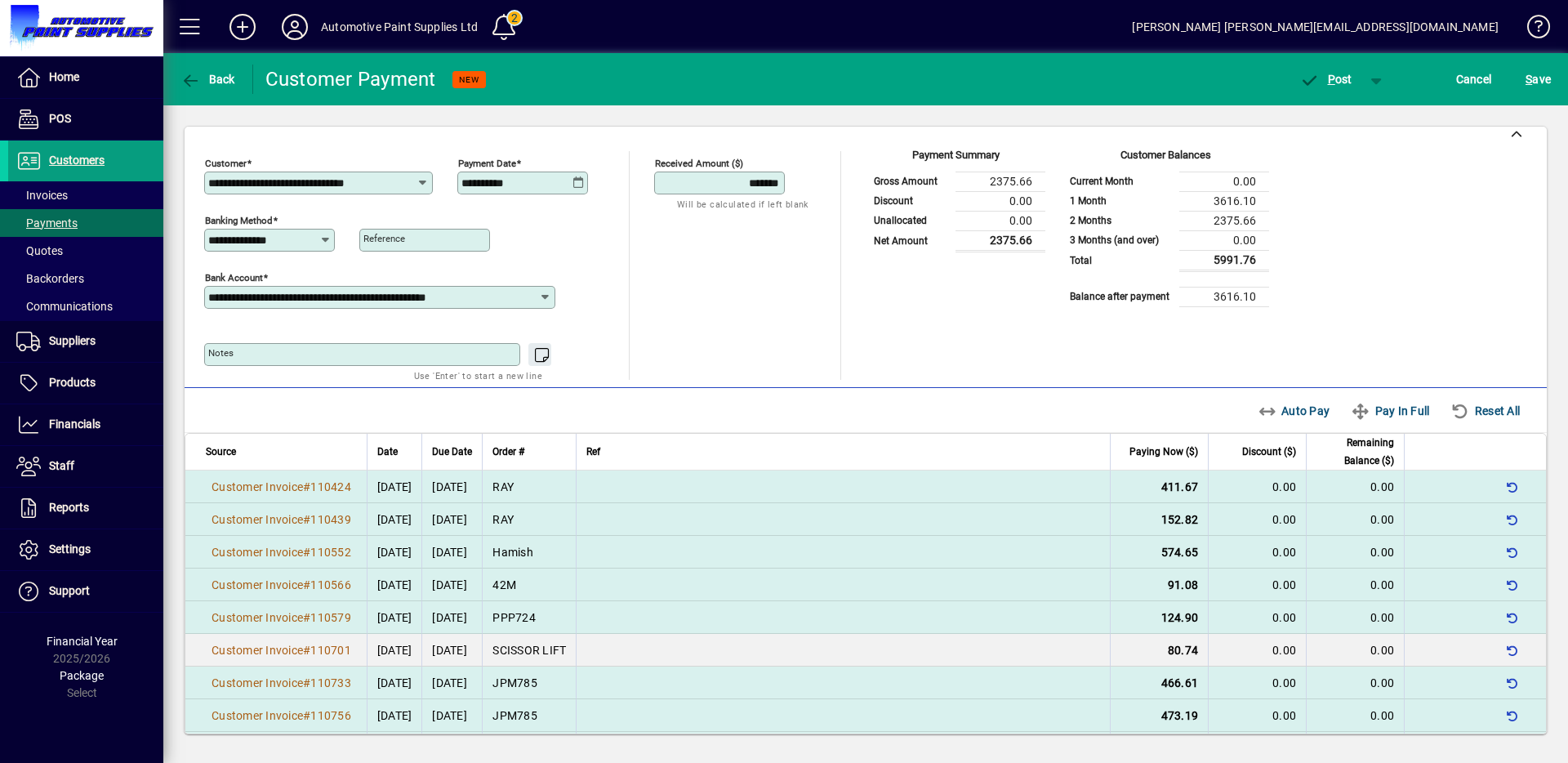
scroll to position [81, 0]
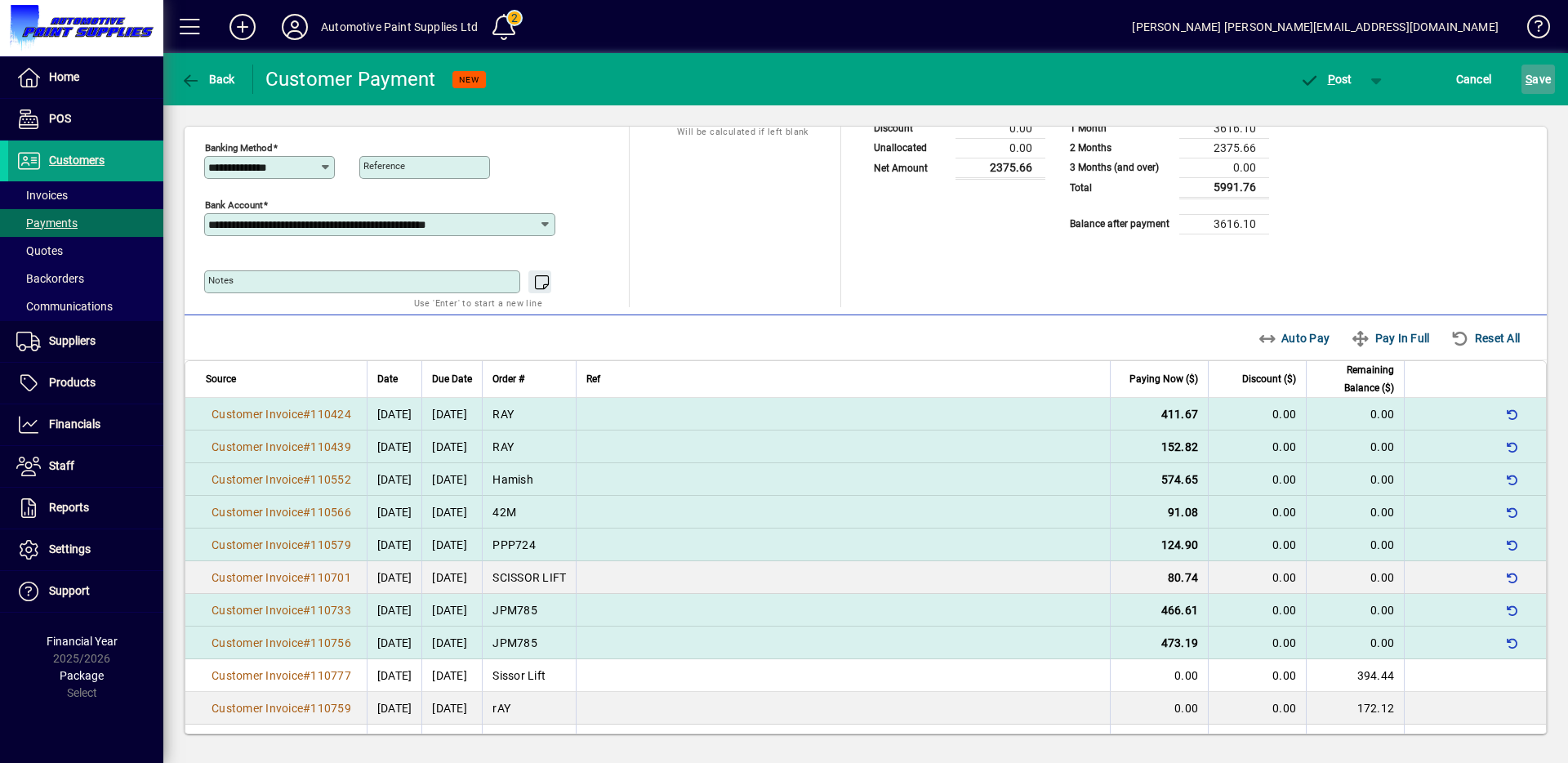
click at [1535, 85] on span "S ave" at bounding box center [1537, 79] width 25 height 26
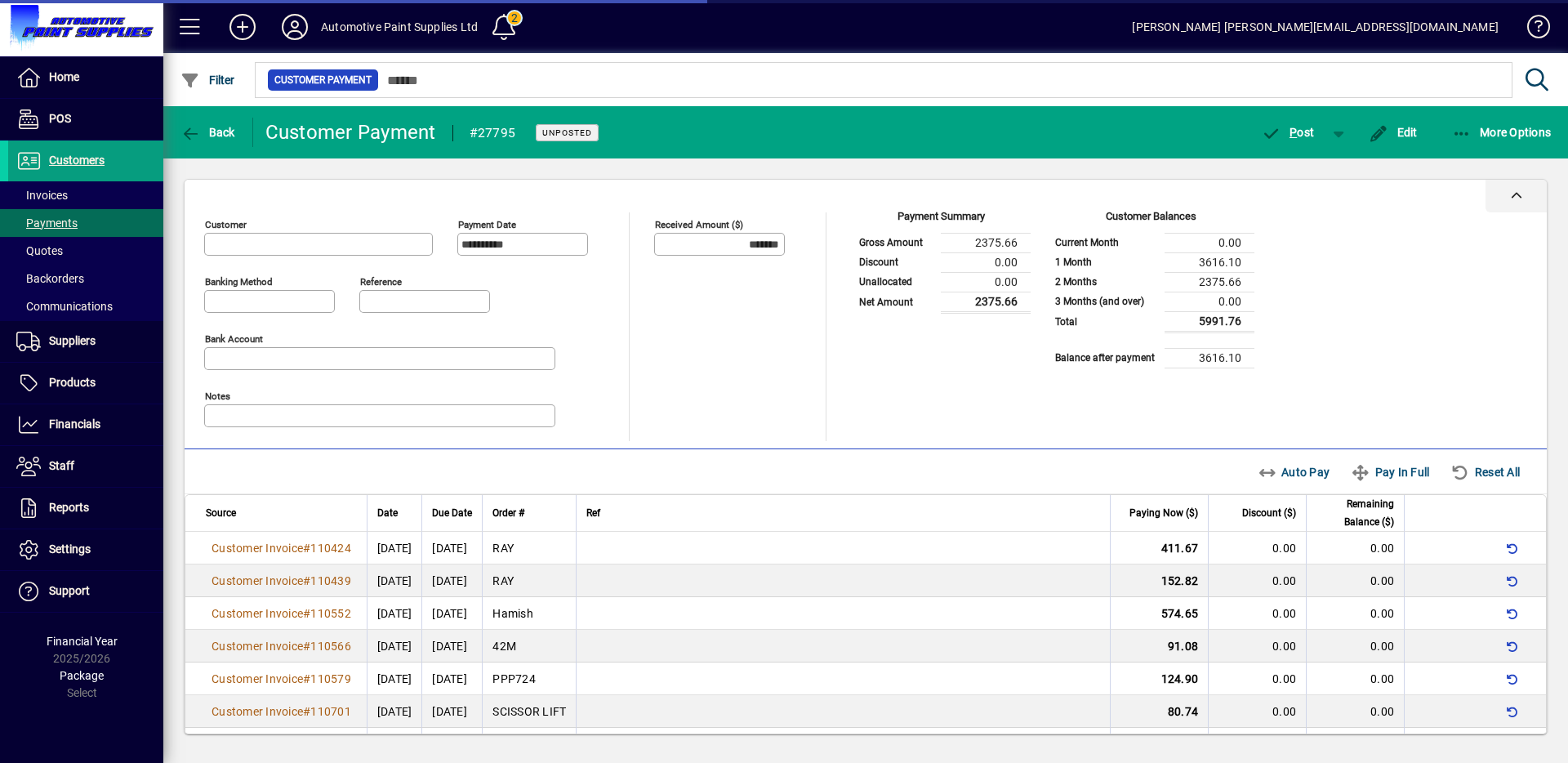
type input "**********"
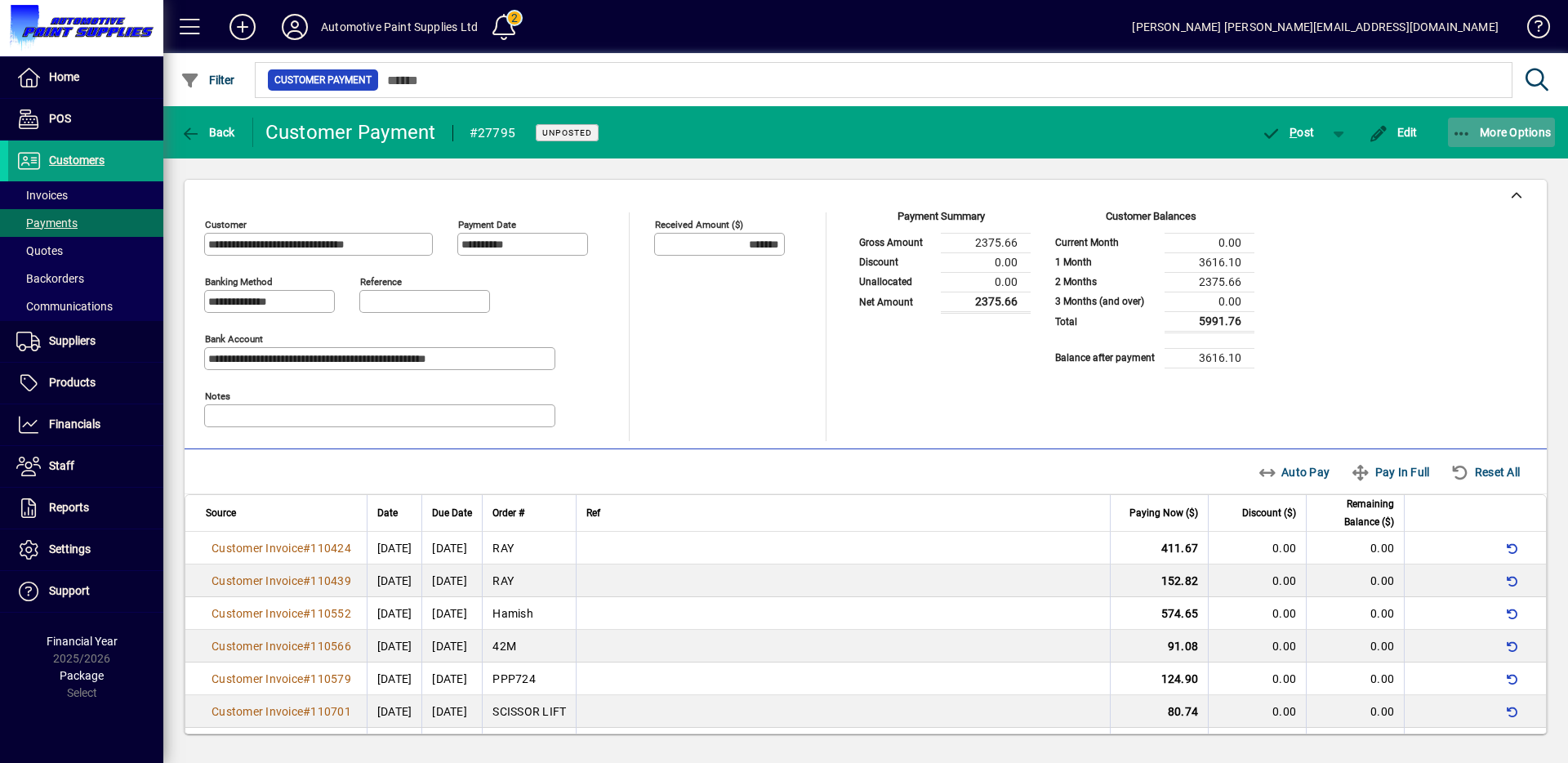
click at [1470, 138] on icon "button" at bounding box center [1462, 134] width 20 height 17
click at [198, 126] on div at bounding box center [784, 381] width 1568 height 763
click at [206, 136] on span "Back" at bounding box center [207, 132] width 55 height 13
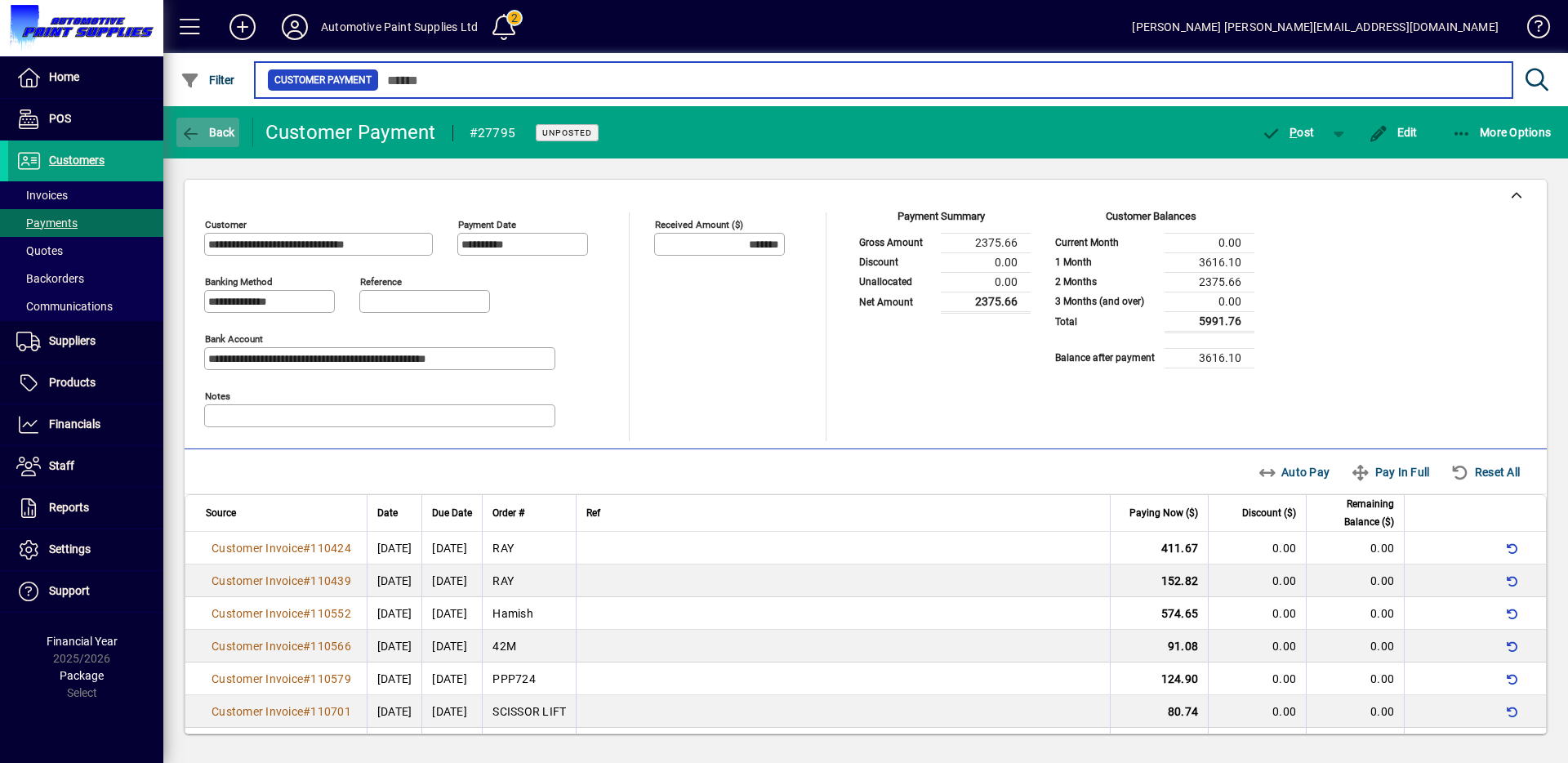
type input "***"
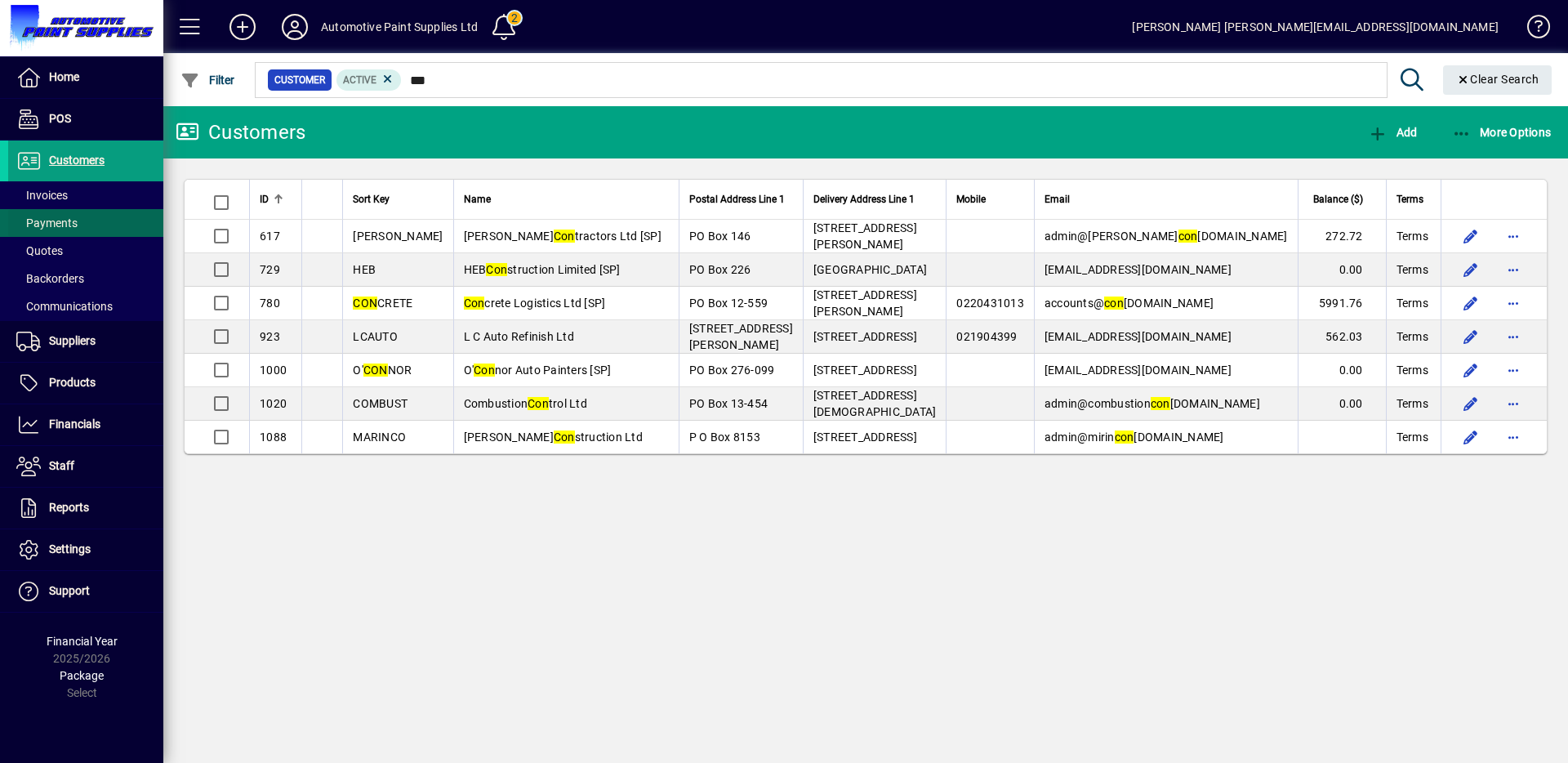
click at [78, 230] on span at bounding box center [85, 223] width 155 height 39
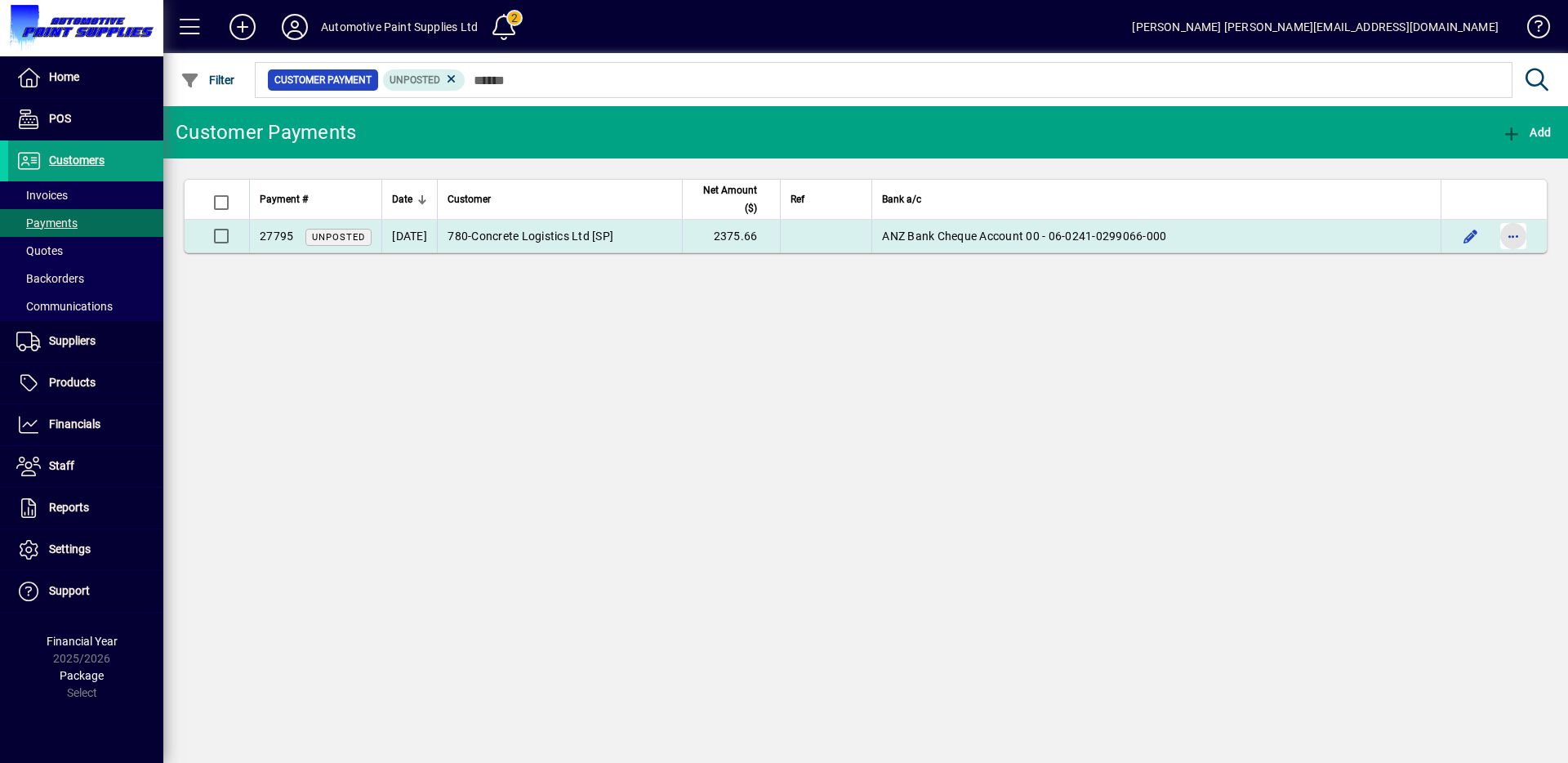
click at [1521, 243] on span "button" at bounding box center [1513, 236] width 39 height 39
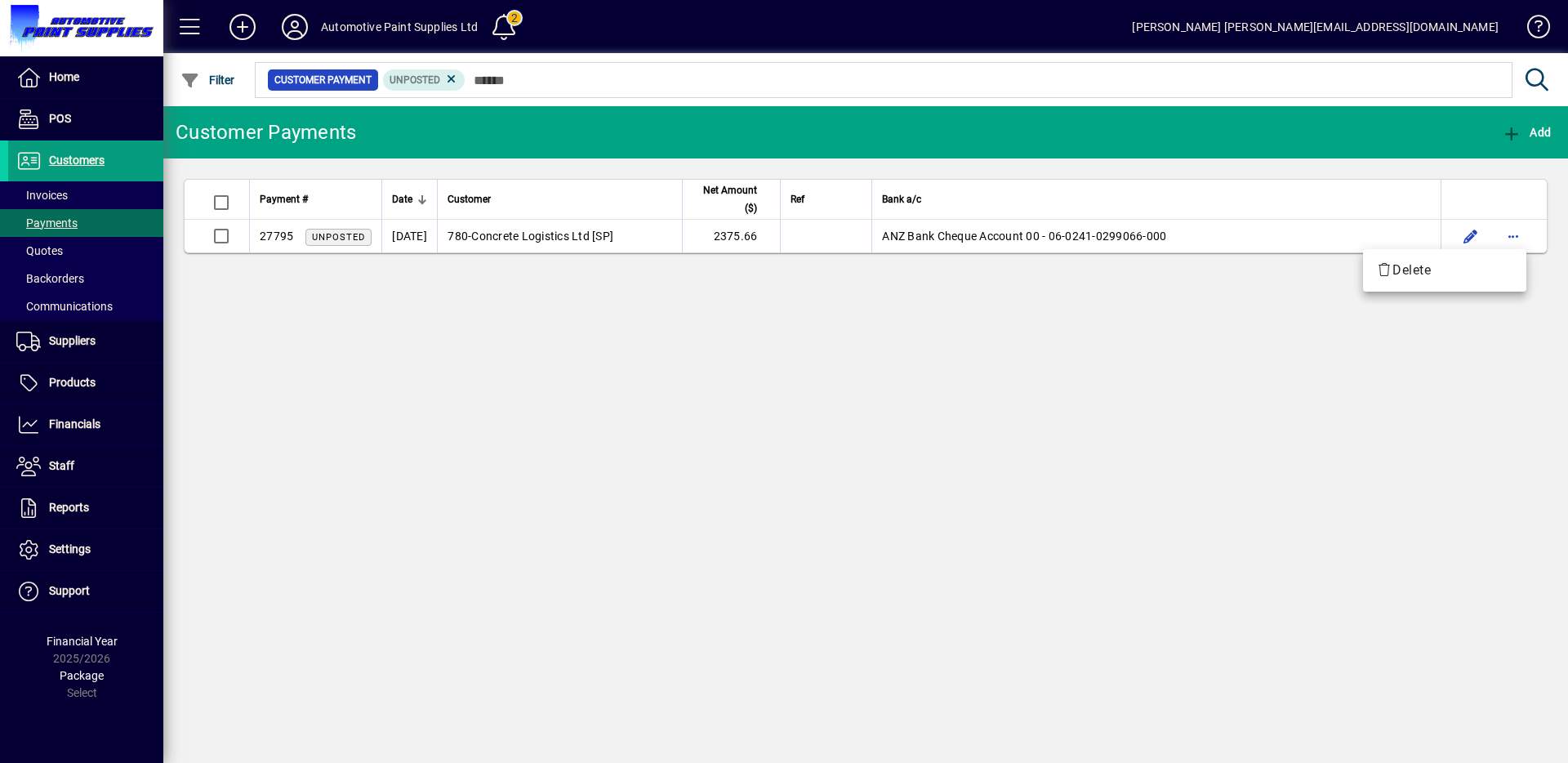
click at [1118, 245] on div at bounding box center [784, 381] width 1568 height 763
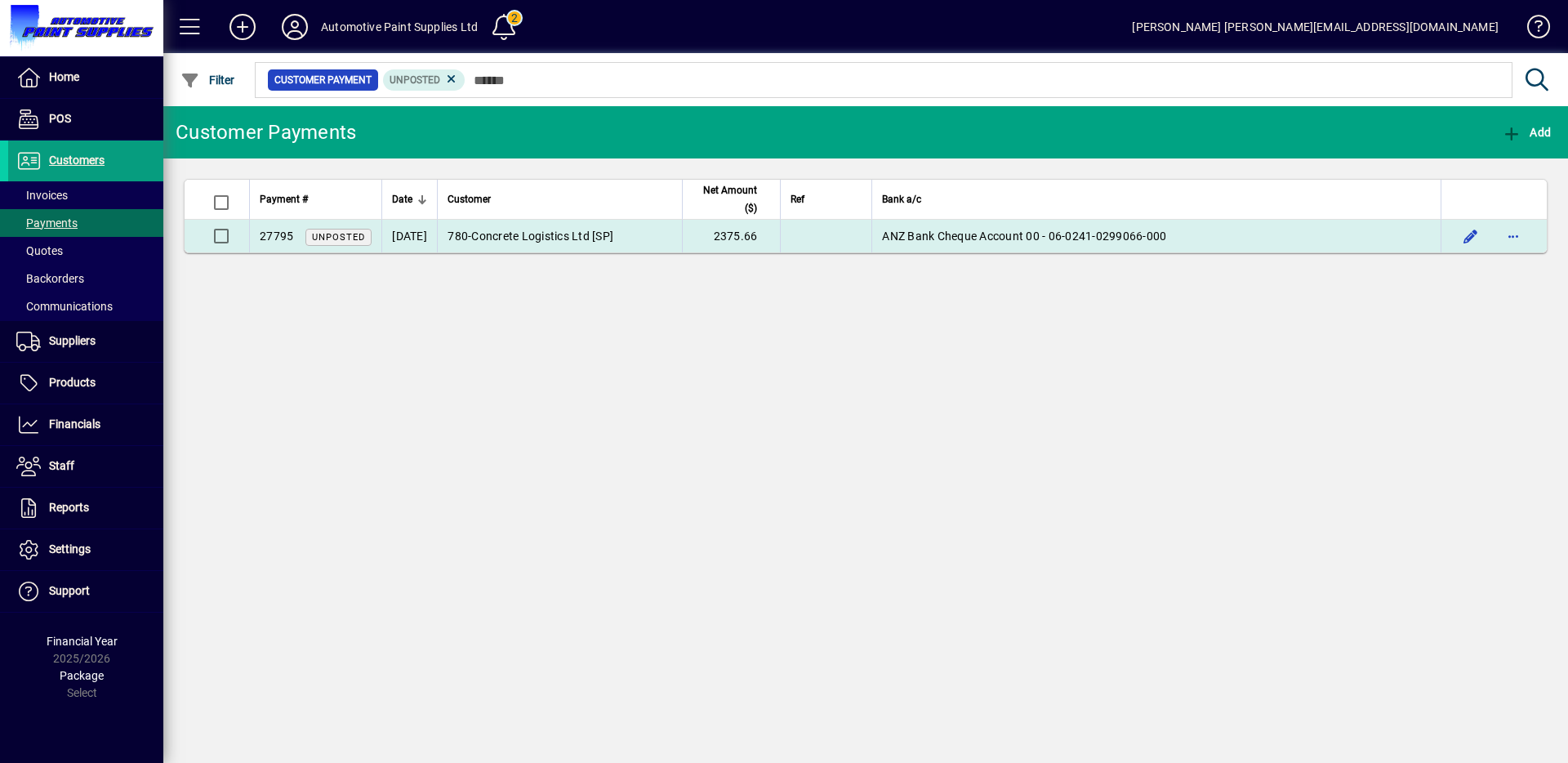
click at [1118, 243] on td "ANZ Bank Cheque Account 00 - 06-0241-0299066-000" at bounding box center [1156, 235] width 569 height 33
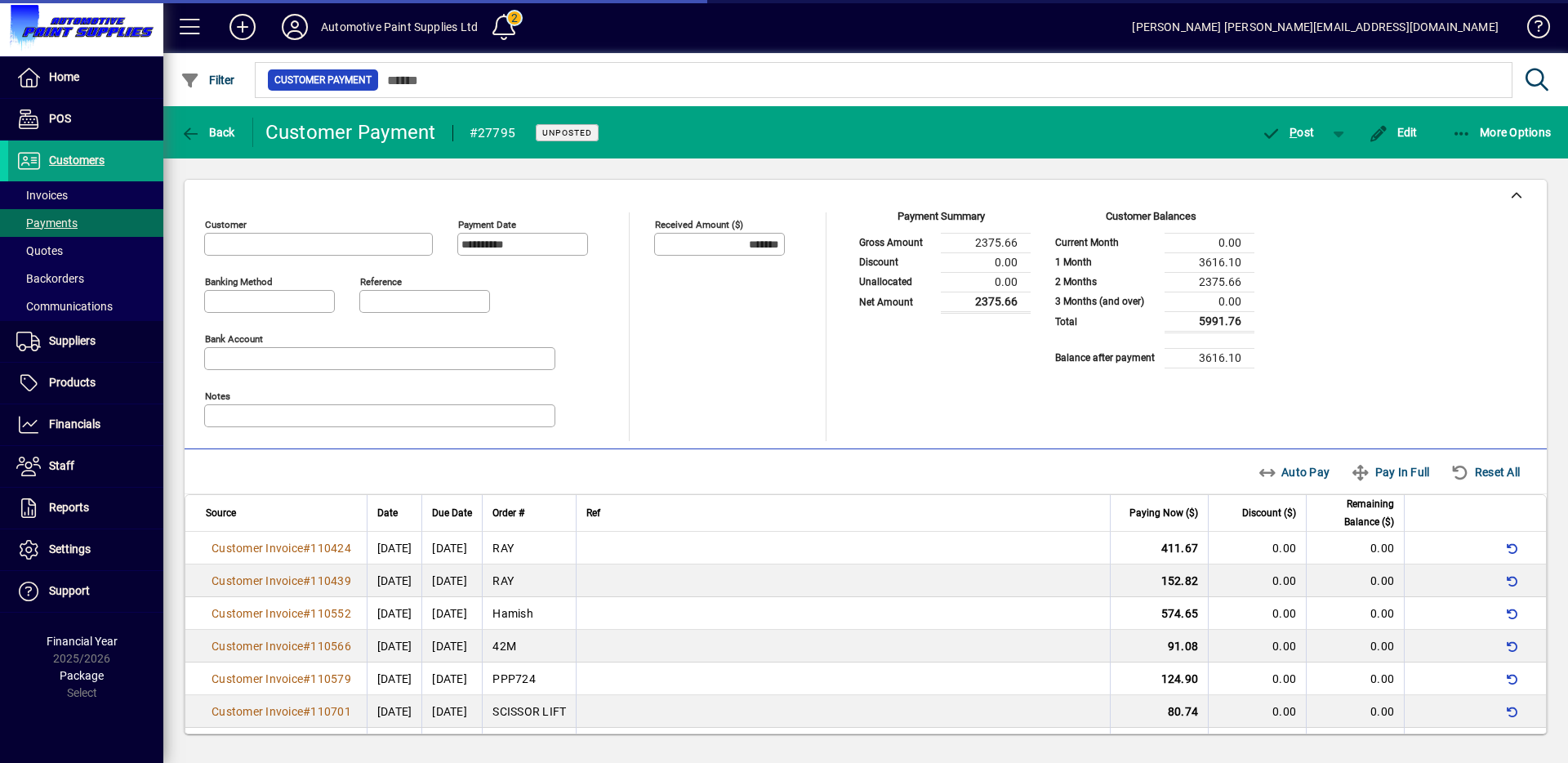
type input "**********"
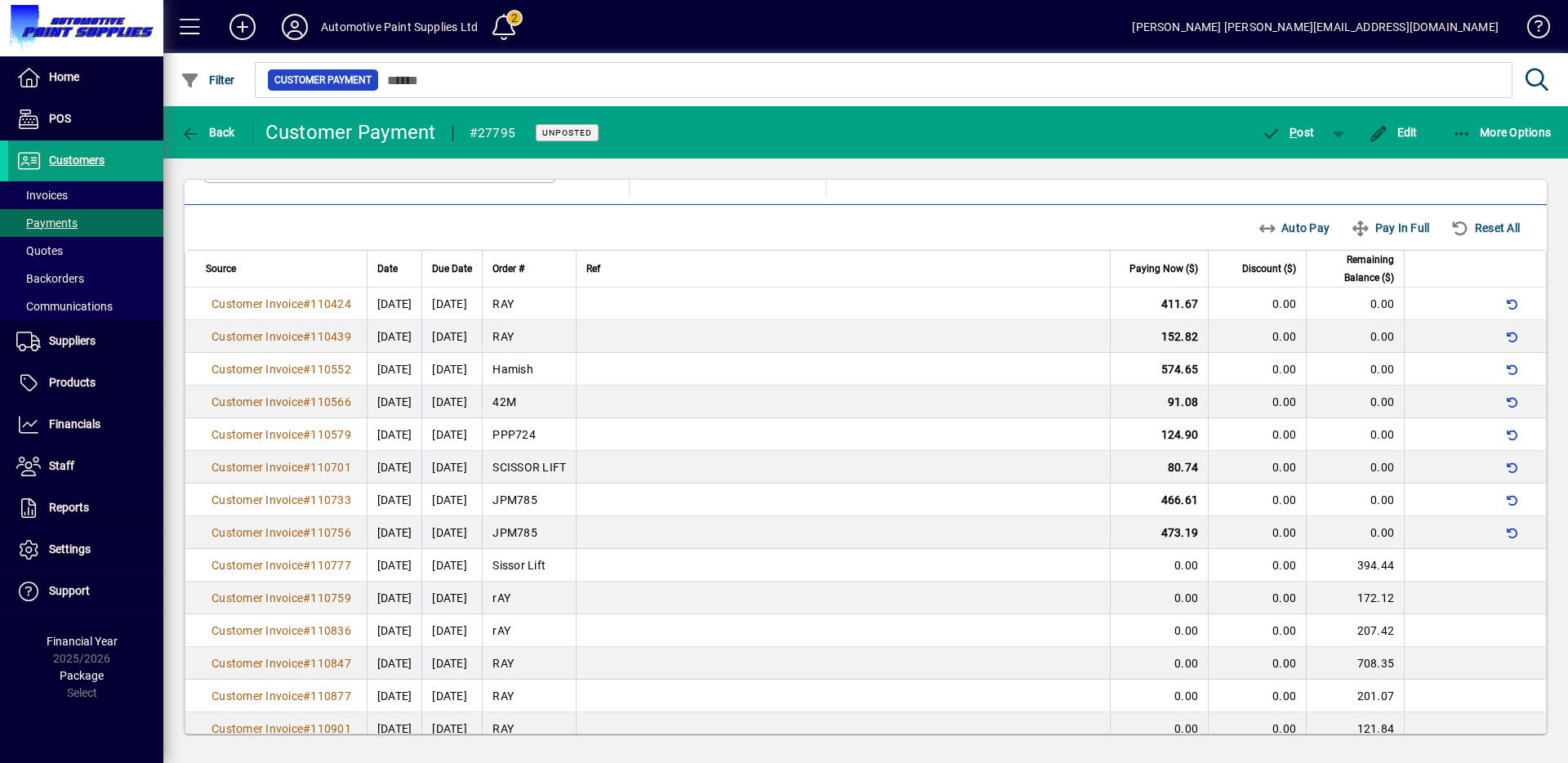
scroll to position [218, 0]
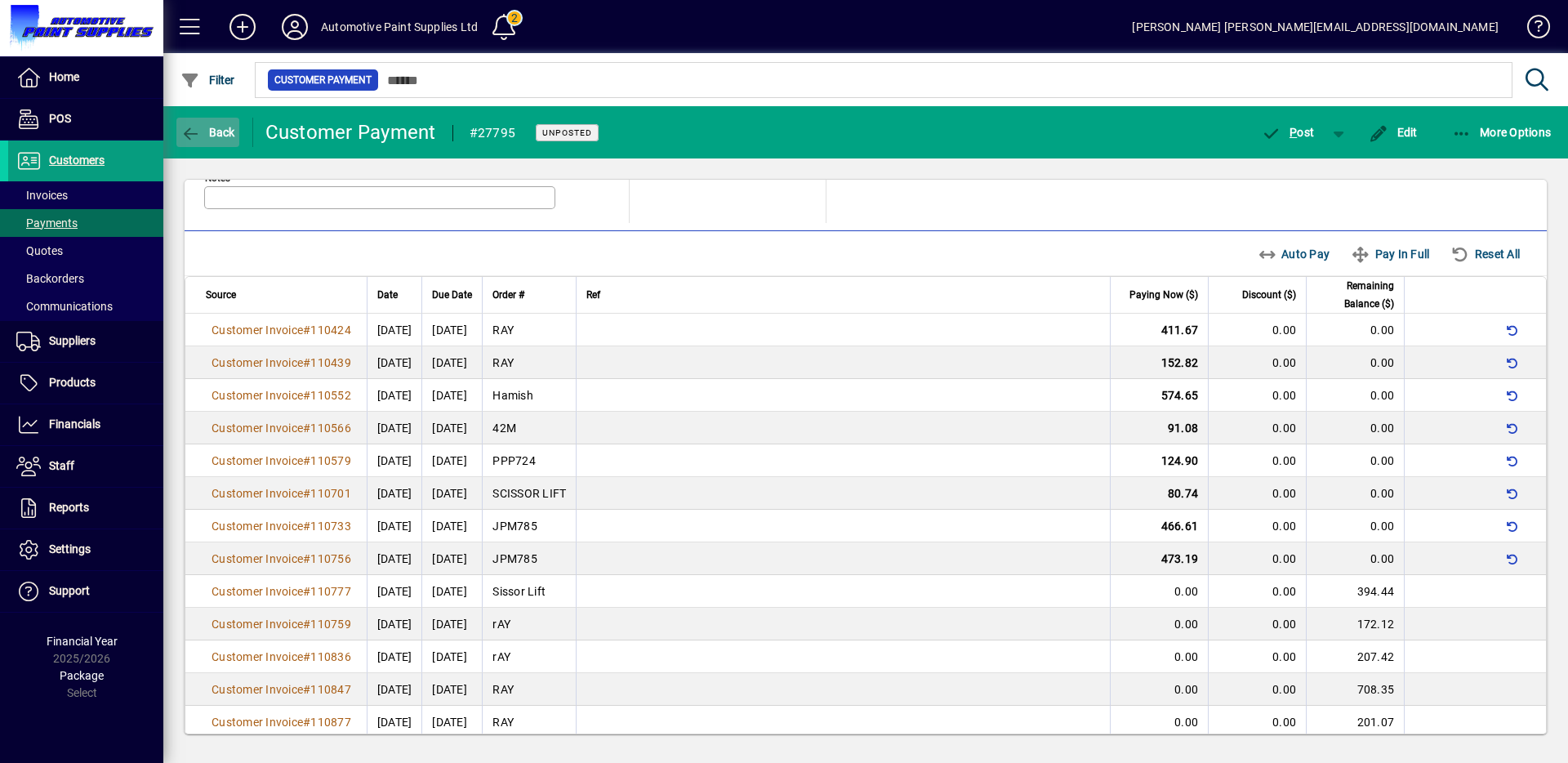
click at [200, 134] on icon "button" at bounding box center [190, 134] width 20 height 17
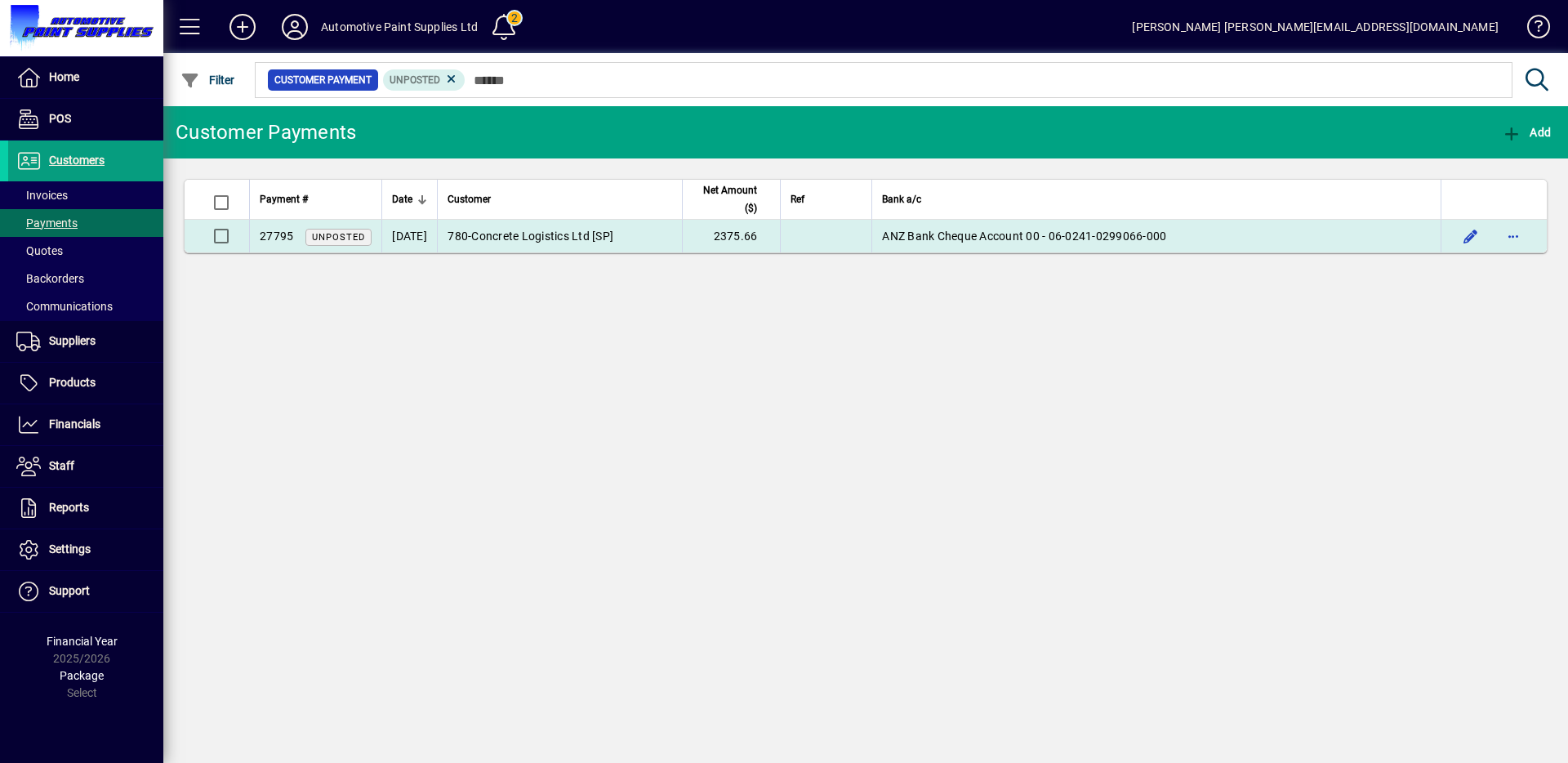
click at [1446, 240] on td at bounding box center [1494, 235] width 106 height 33
click at [1468, 235] on span "button" at bounding box center [1470, 236] width 39 height 39
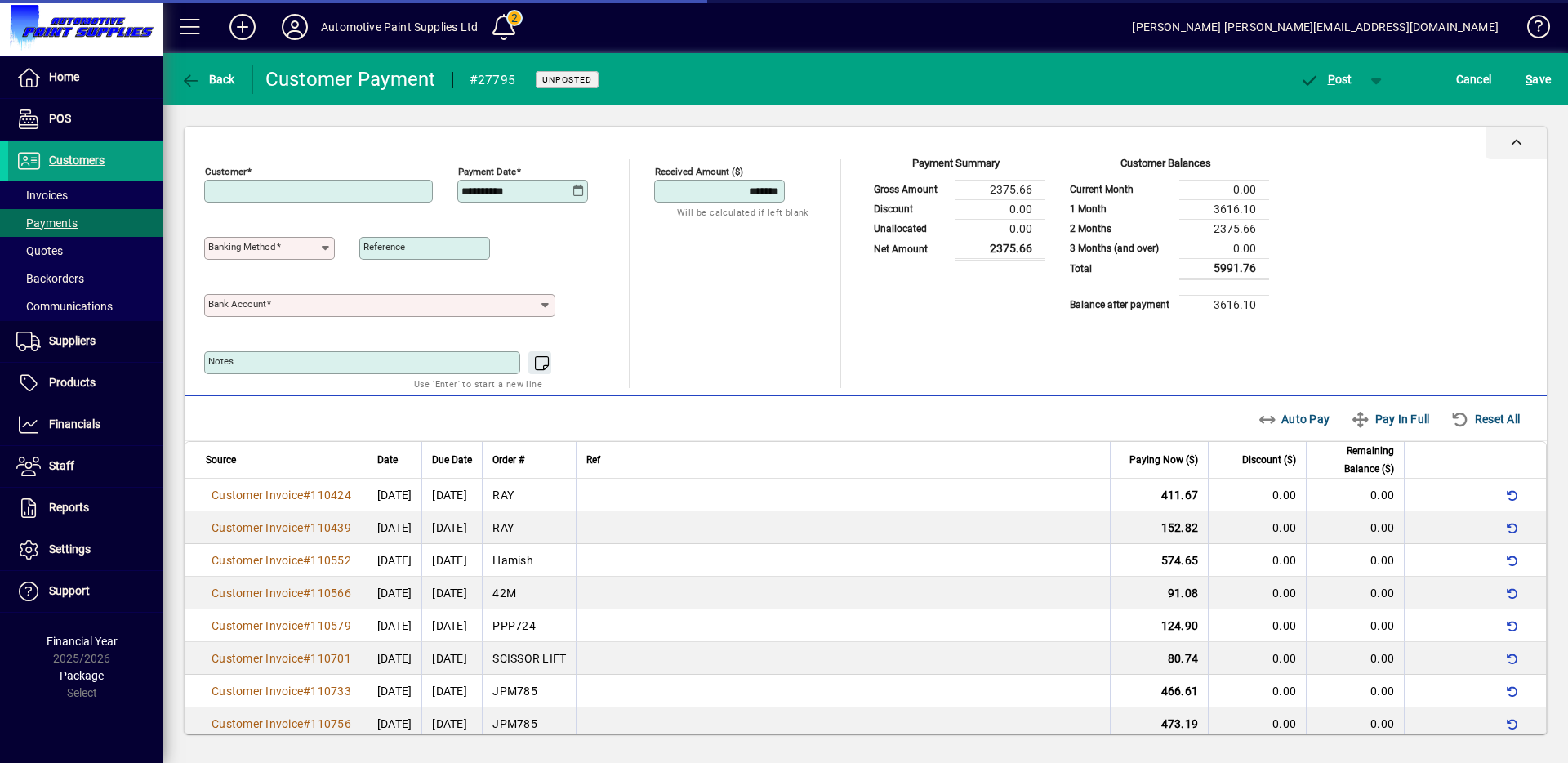
type input "**********"
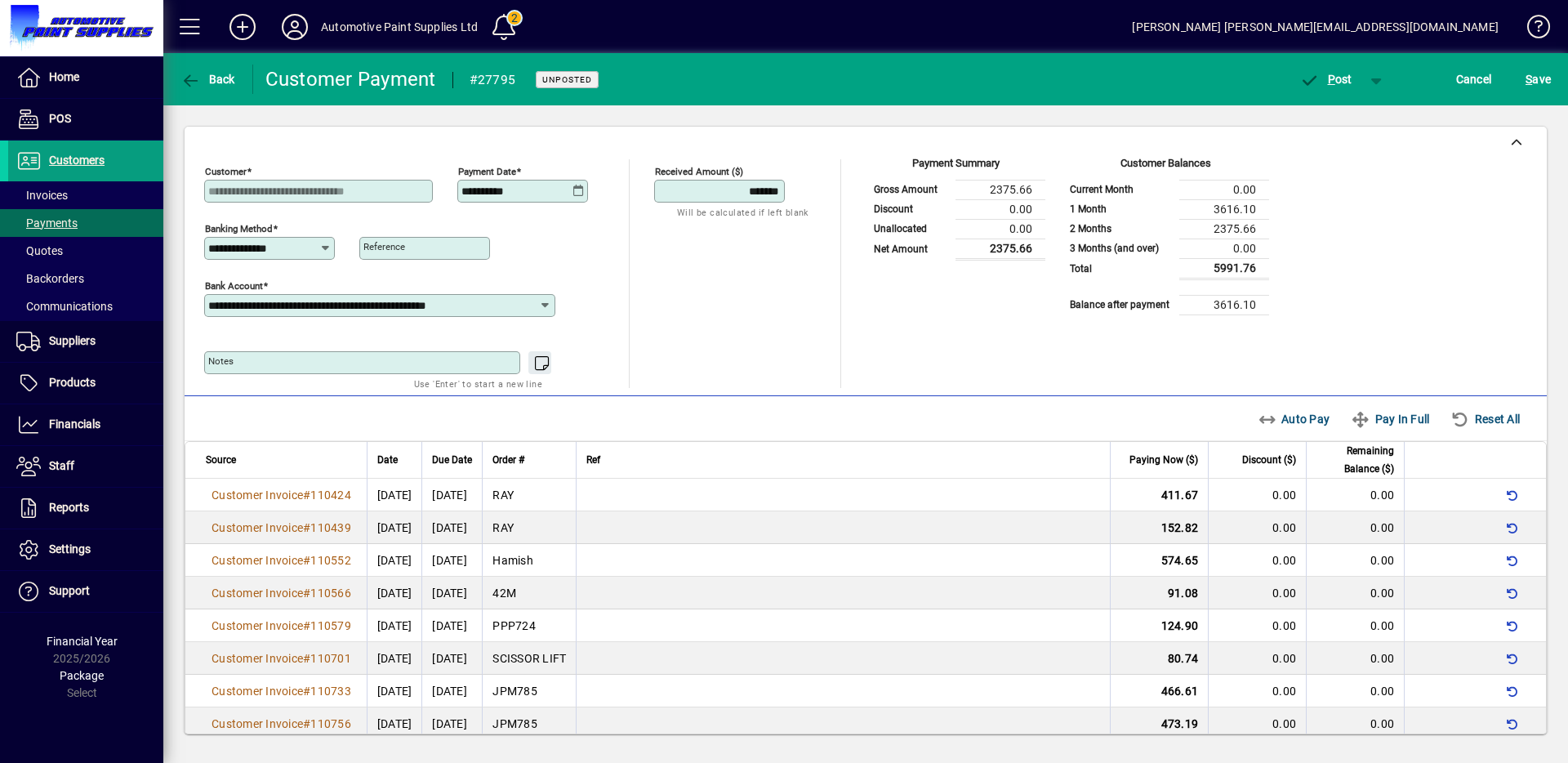
click at [1442, 84] on div "Cancel" at bounding box center [1474, 79] width 71 height 30
click at [1480, 78] on span "Cancel" at bounding box center [1474, 79] width 36 height 26
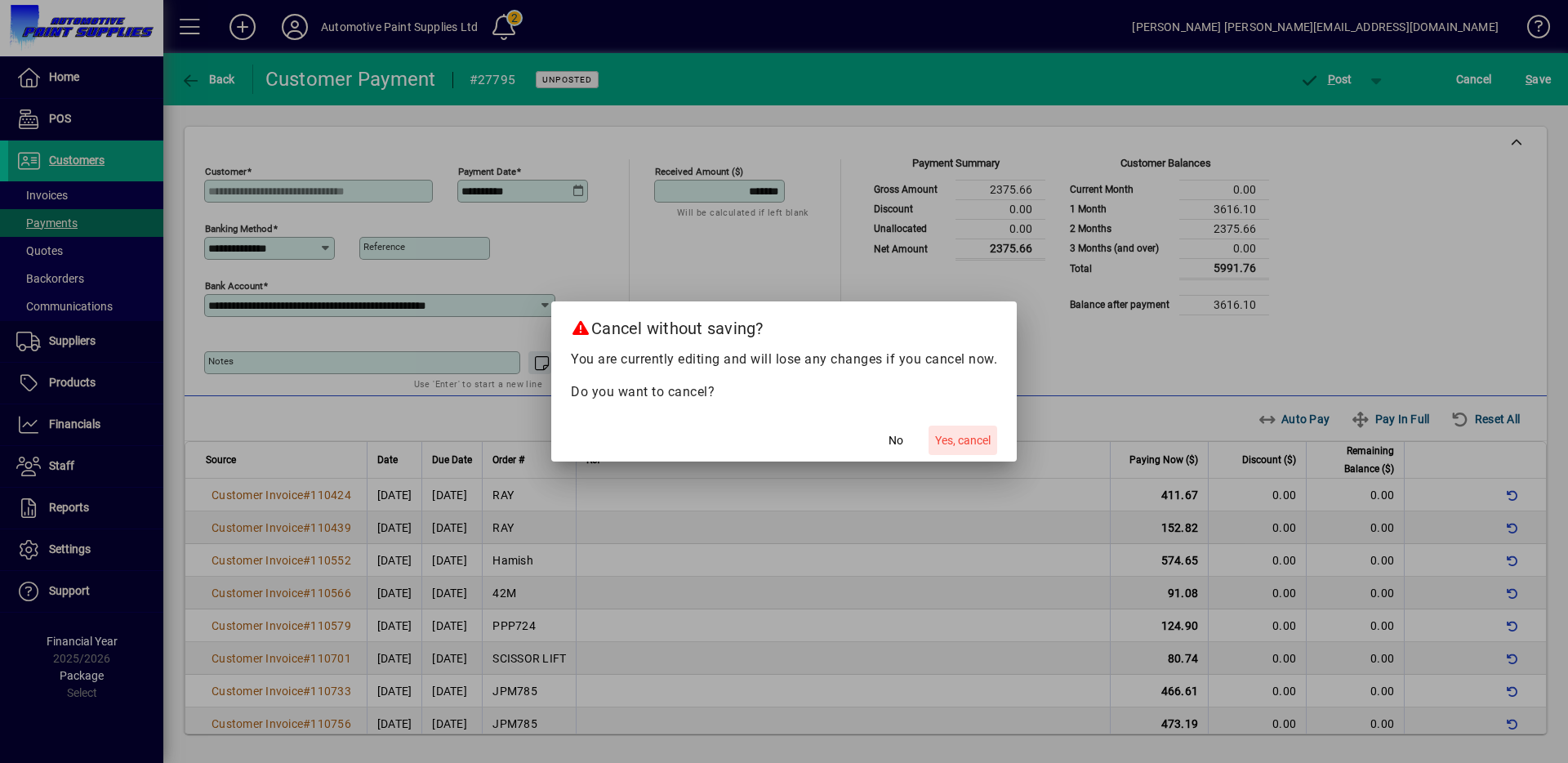
click at [973, 447] on span "Yes, cancel" at bounding box center [963, 441] width 56 height 17
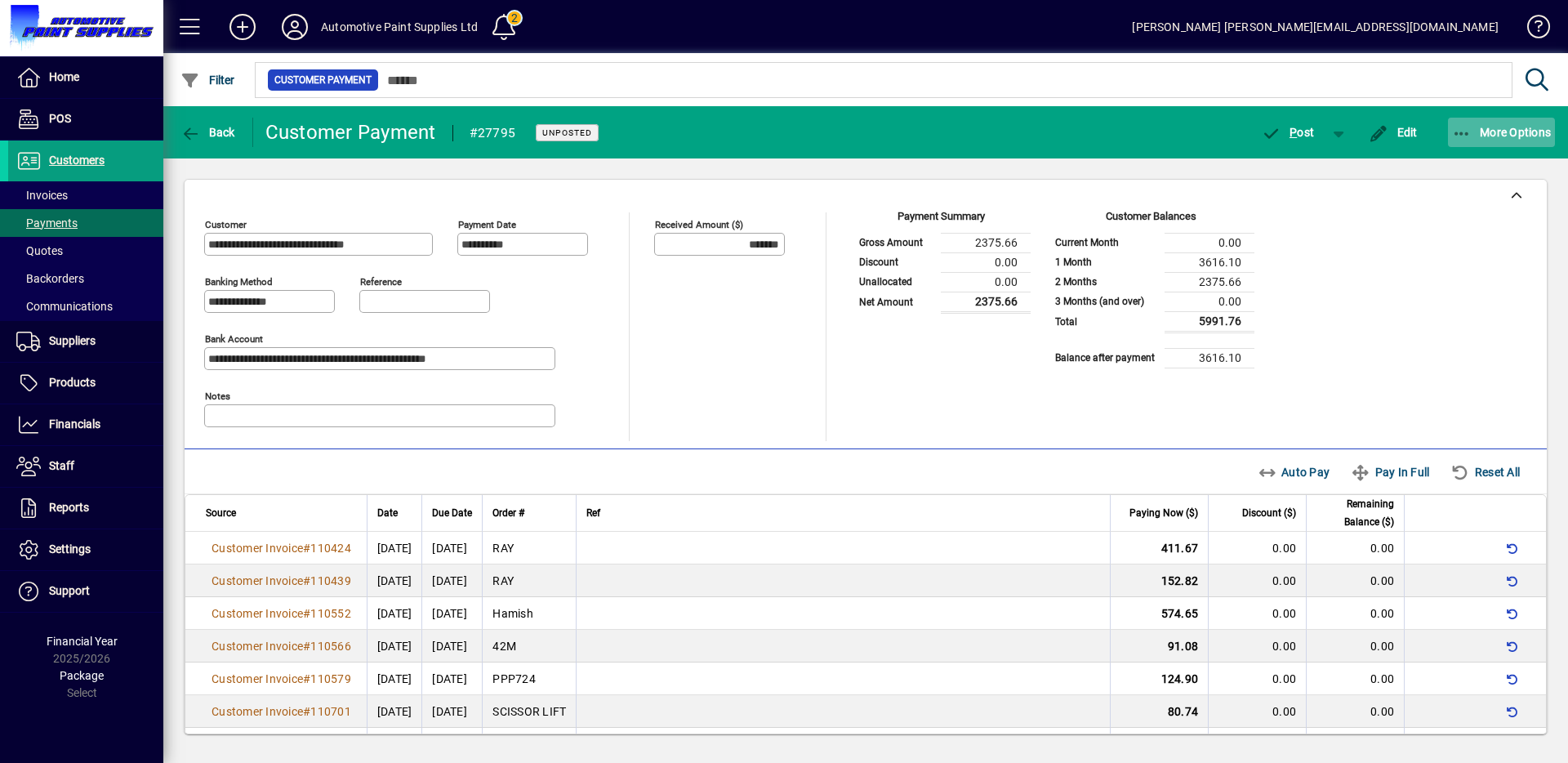
click at [1483, 142] on span "button" at bounding box center [1502, 132] width 108 height 39
click at [1480, 170] on span "Delete" at bounding box center [1486, 168] width 137 height 20
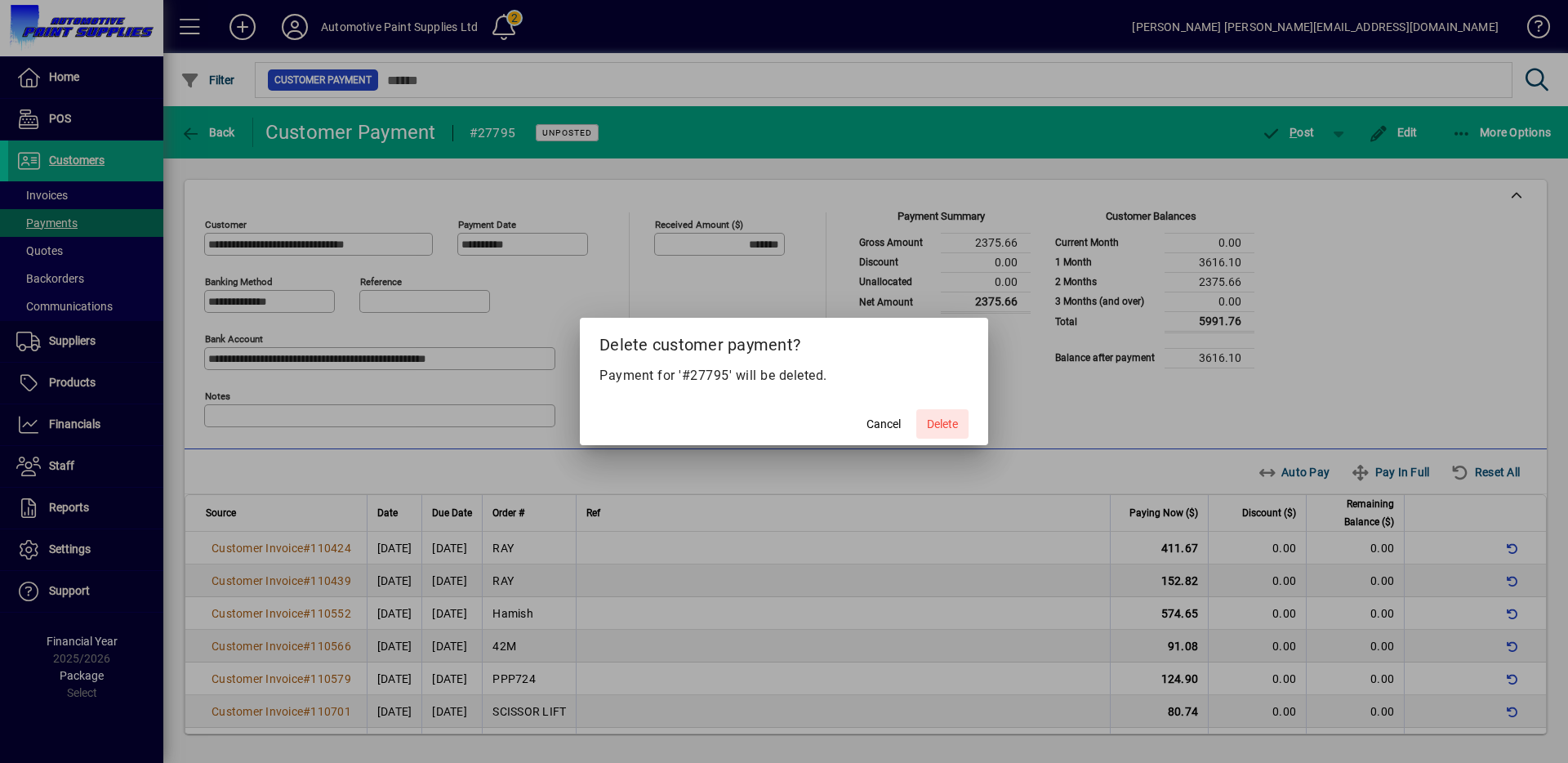
click at [936, 425] on span "Delete" at bounding box center [942, 424] width 31 height 17
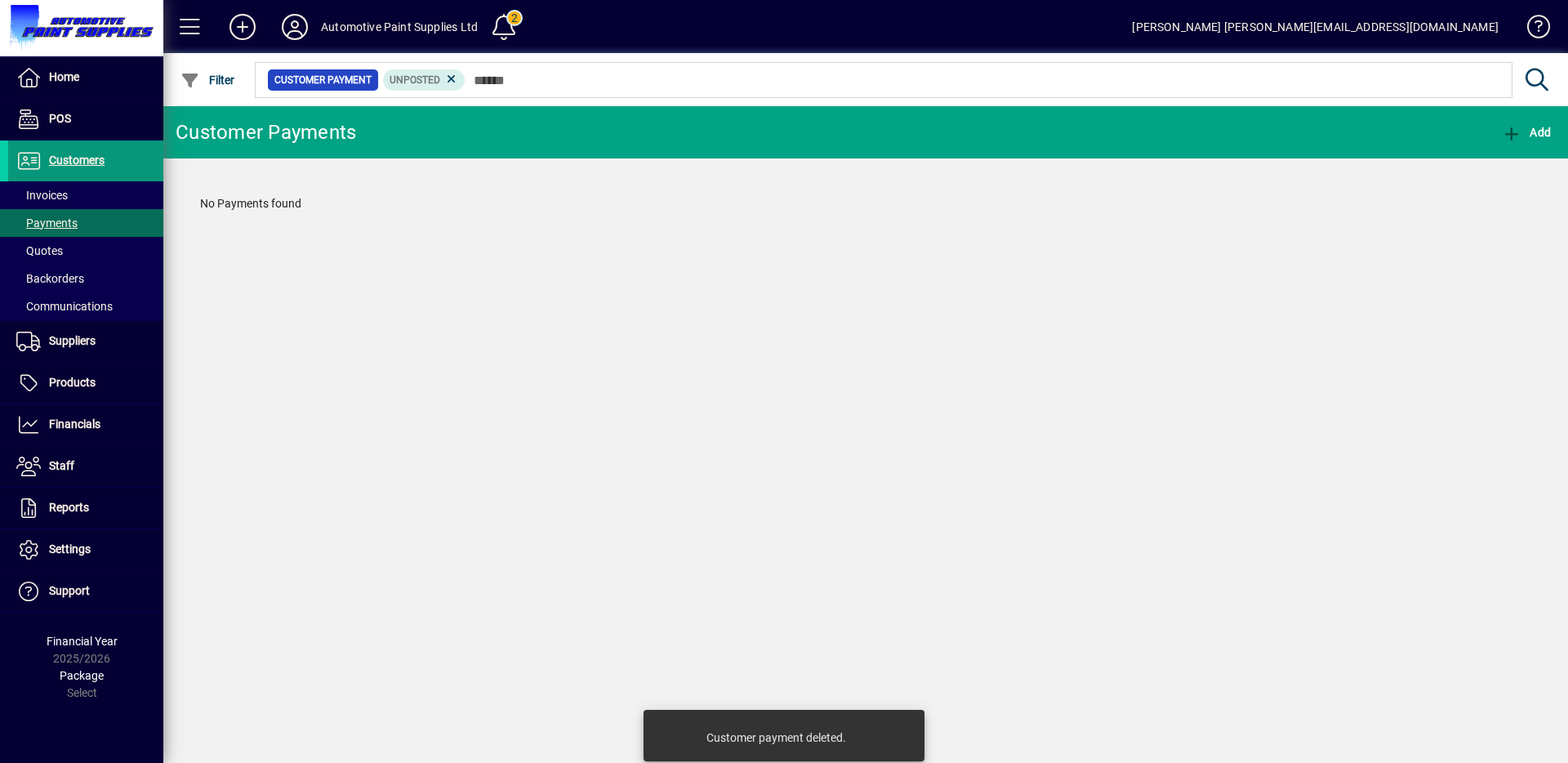
click at [66, 159] on span "Customers" at bounding box center [77, 160] width 56 height 13
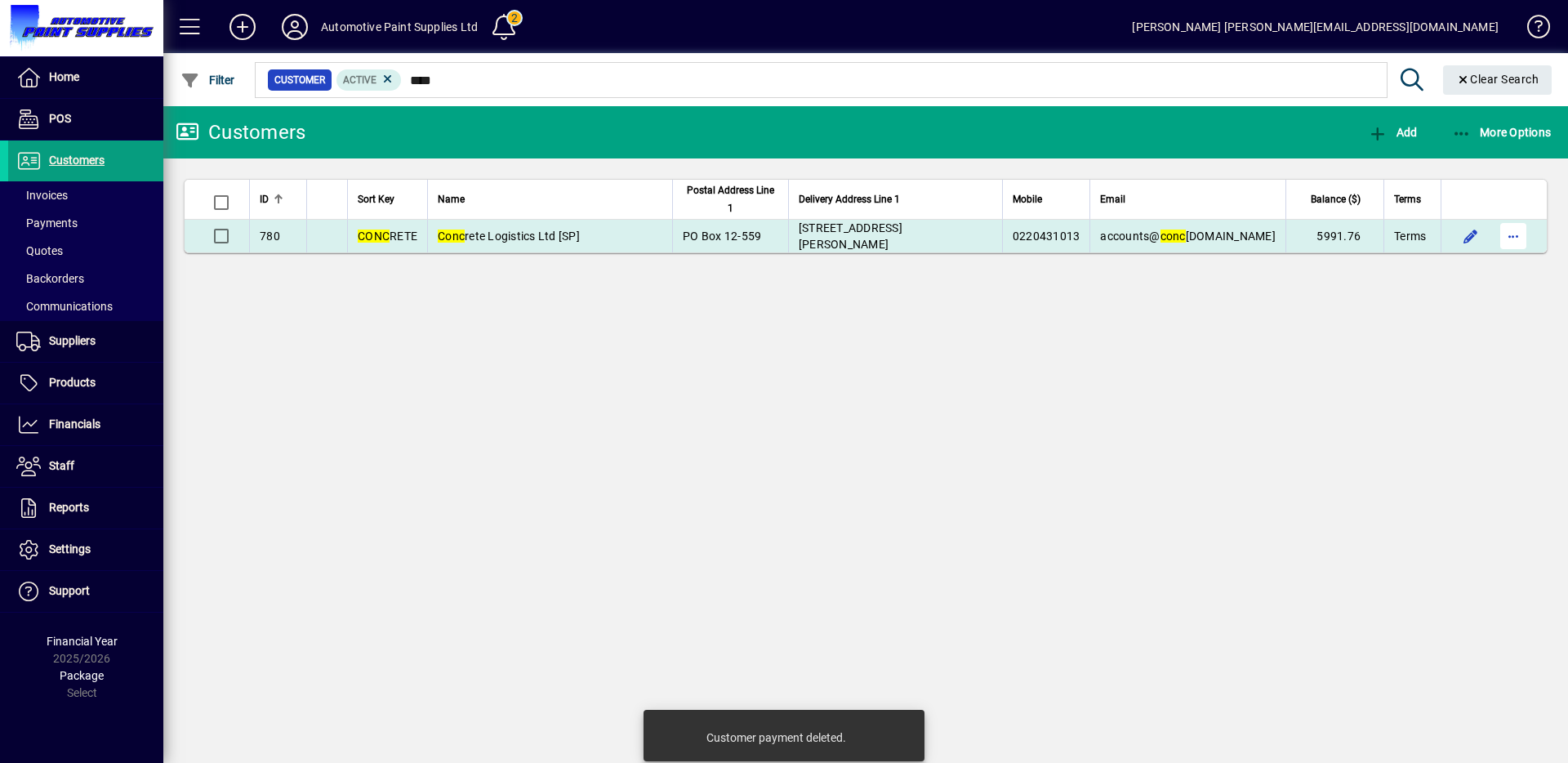
click at [1504, 243] on span "button" at bounding box center [1513, 236] width 39 height 39
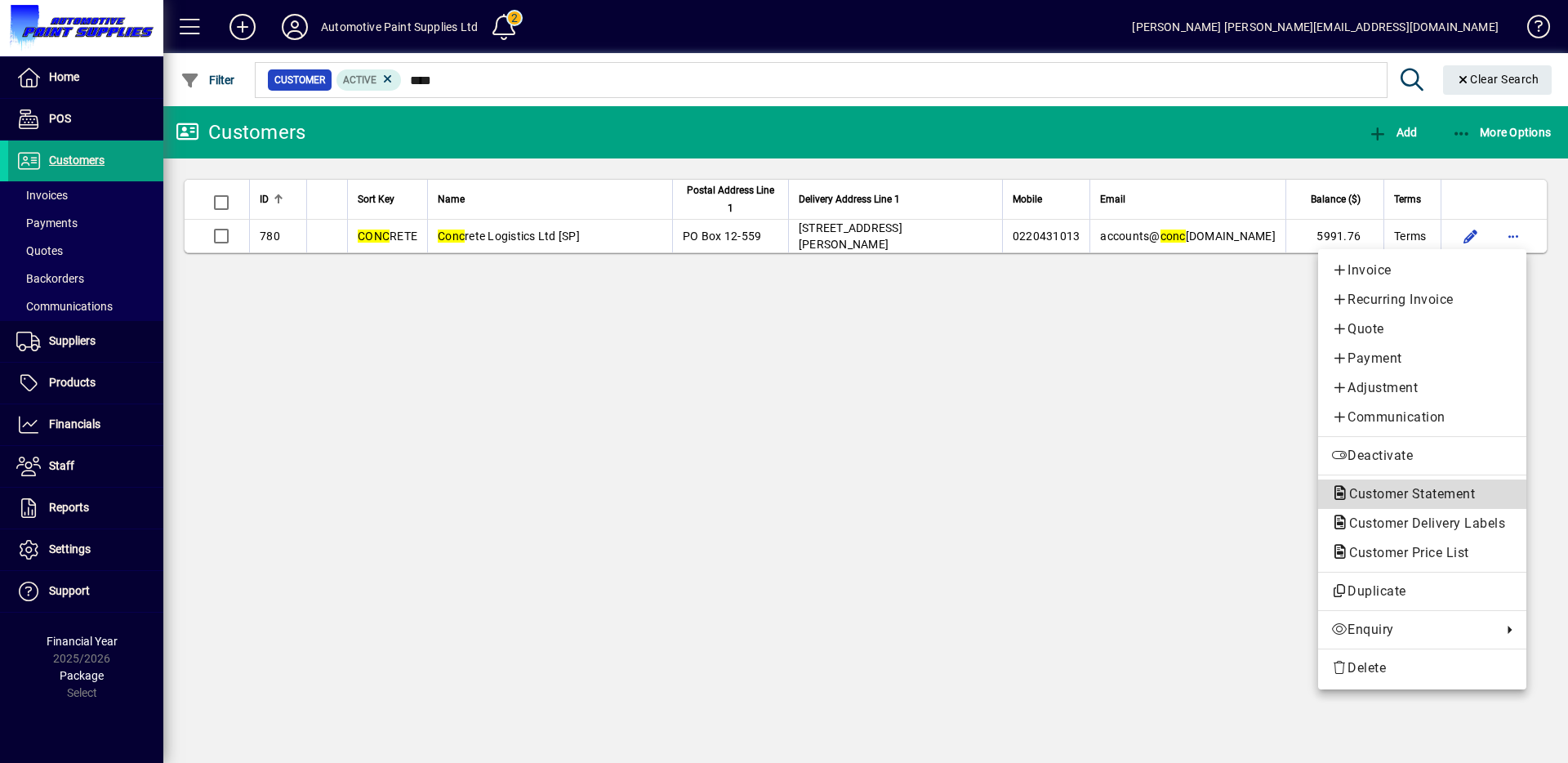
click at [1407, 490] on span "Customer Statement" at bounding box center [1407, 493] width 152 height 16
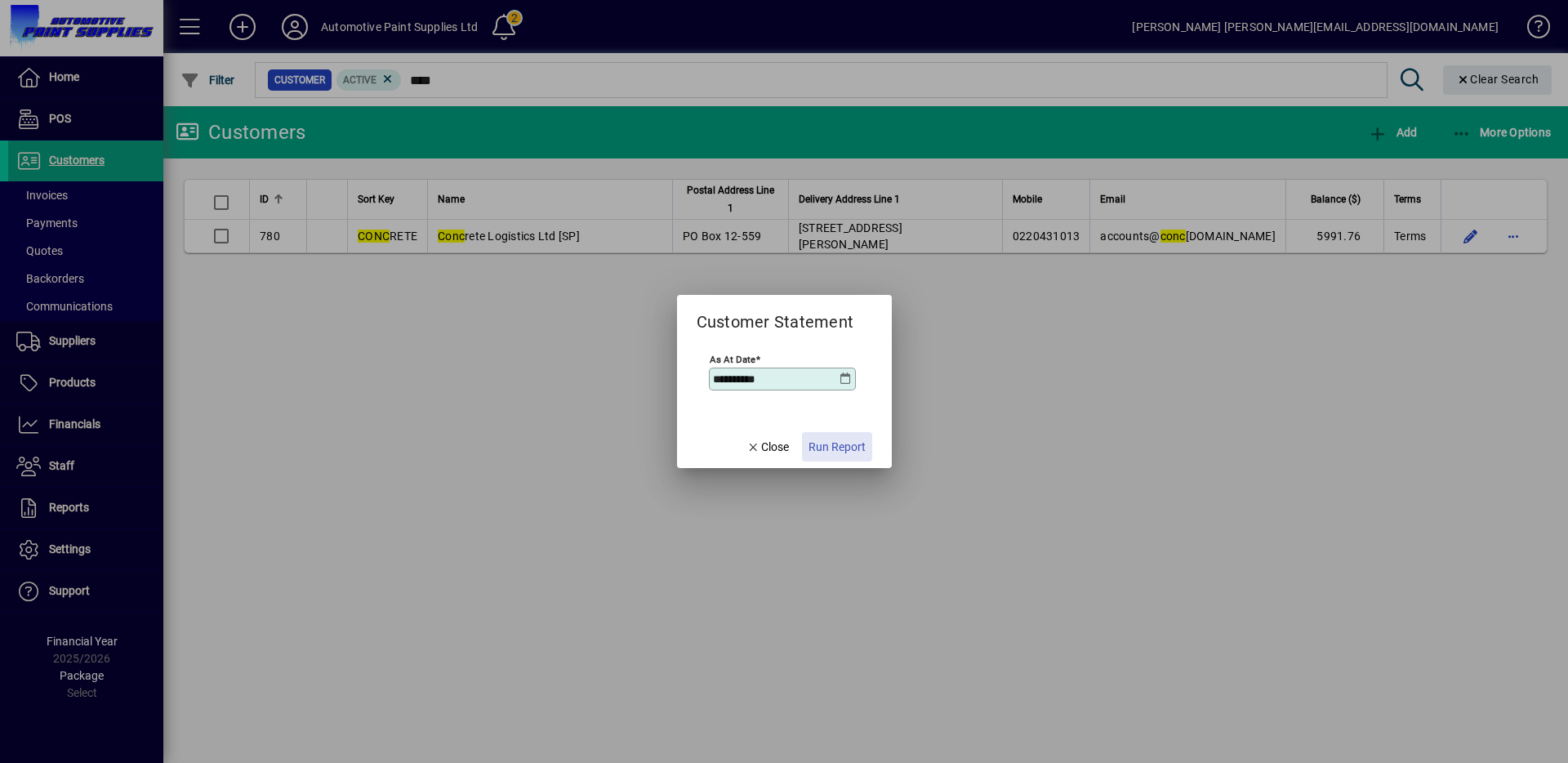
click at [815, 441] on span "Run Report" at bounding box center [837, 447] width 58 height 17
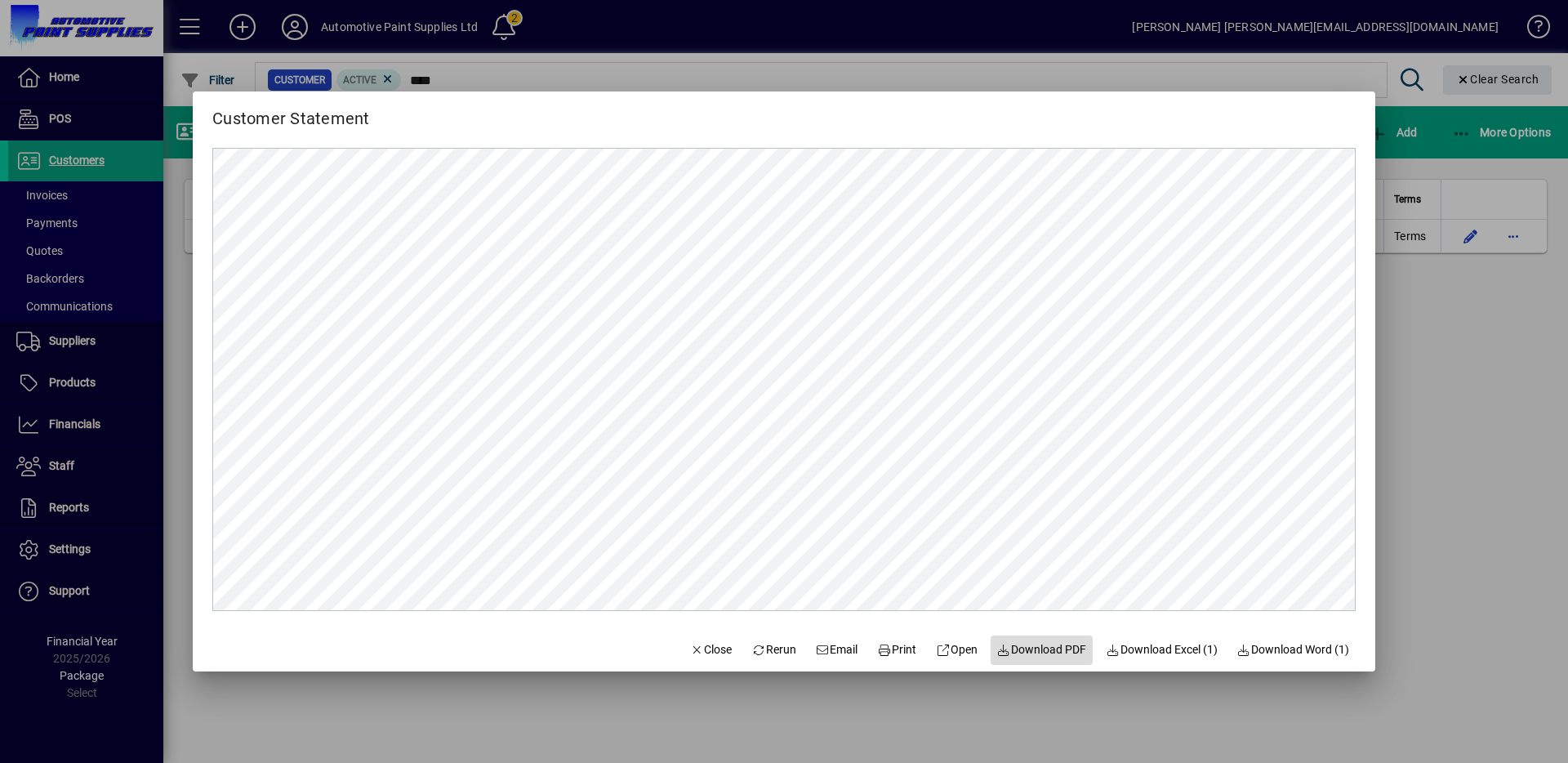
click at [1054, 650] on span "Download PDF" at bounding box center [1041, 650] width 90 height 17
click at [704, 639] on span "button" at bounding box center [712, 651] width 56 height 39
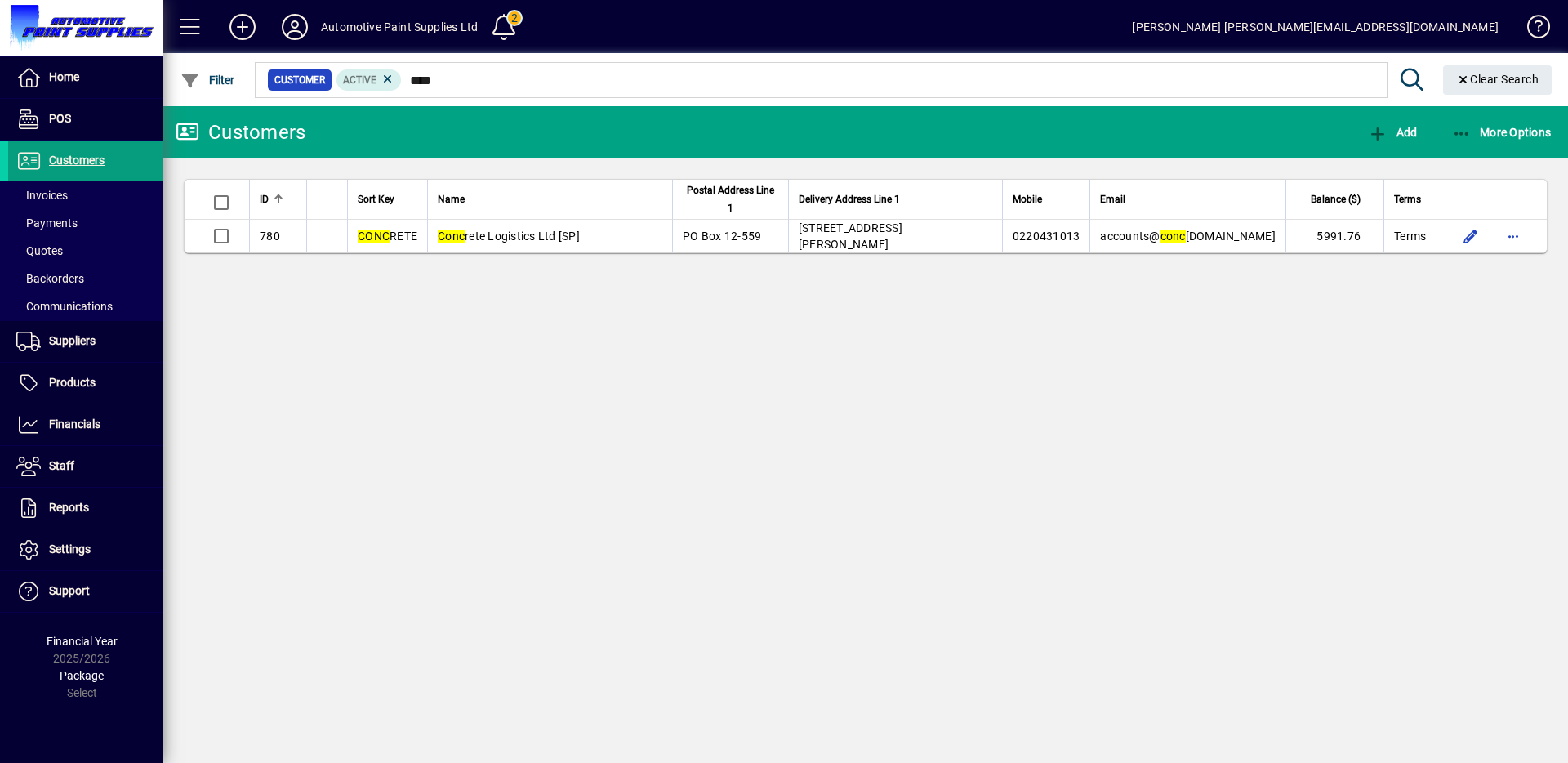
click at [702, 645] on div "Customers Add More Options ID Sort Key Name Postal Address Line 1 Delivery Addr…" at bounding box center [866, 434] width 1405 height 657
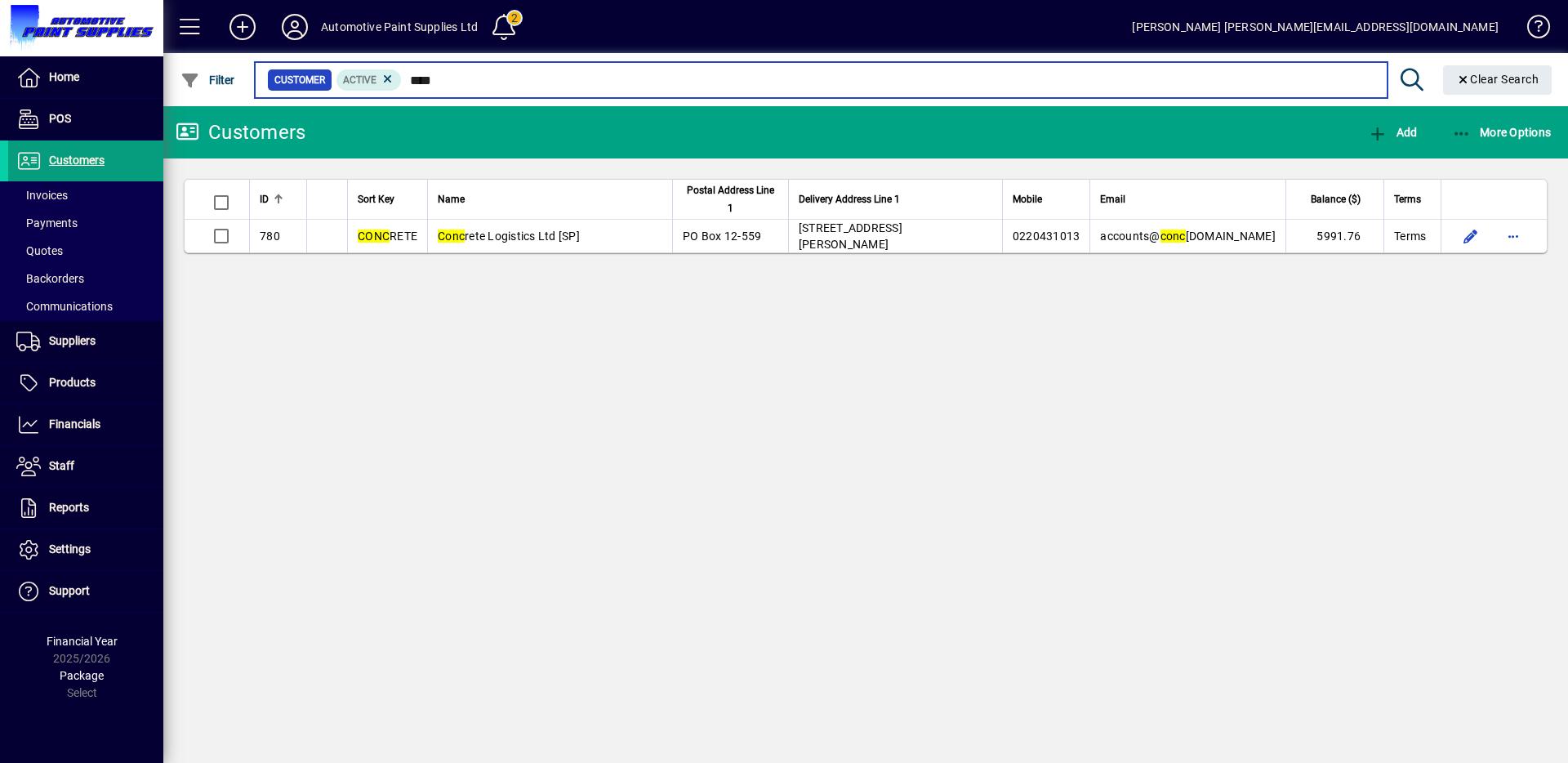
click at [426, 74] on input "****" at bounding box center [888, 80] width 972 height 23
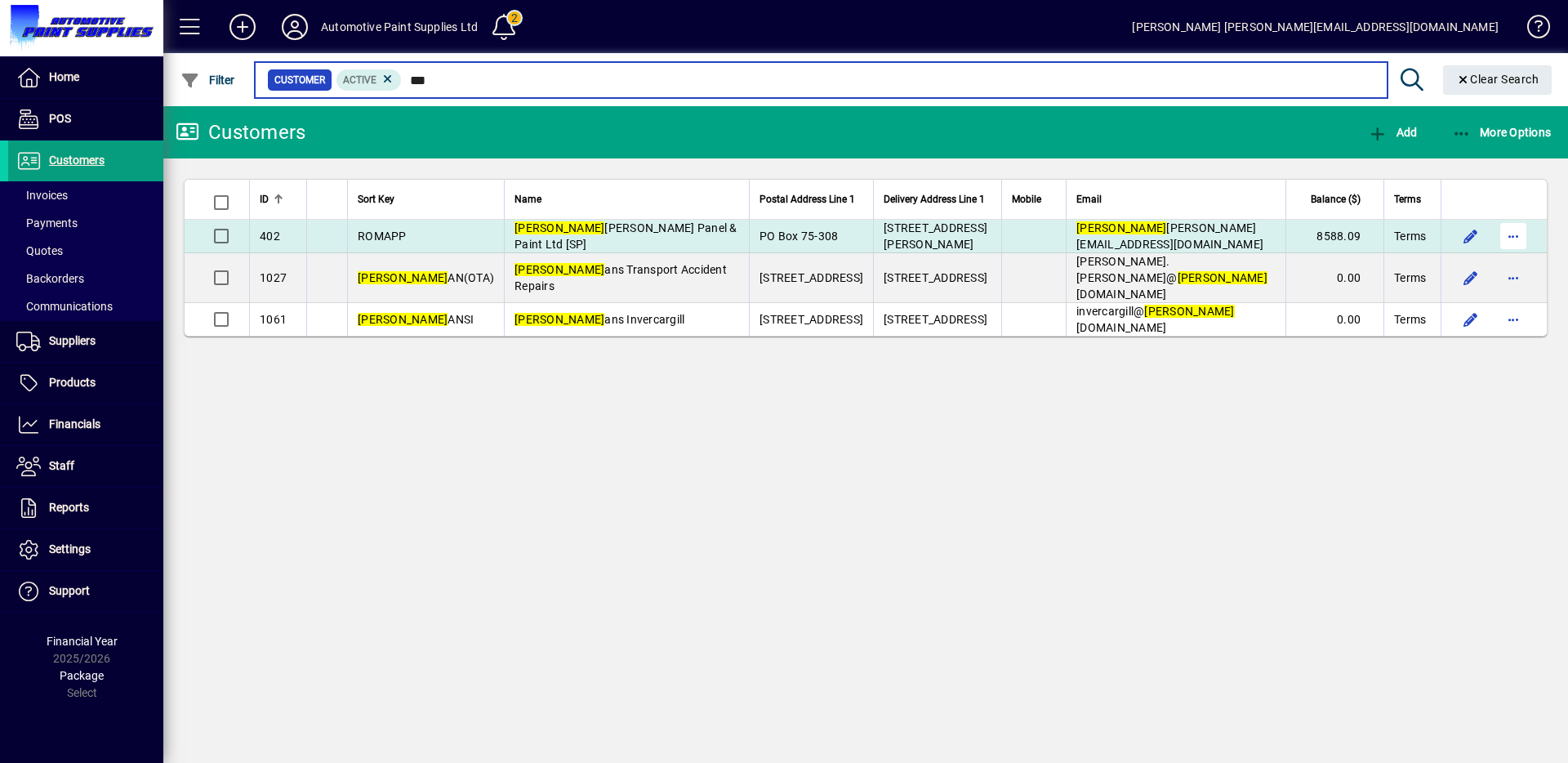
type input "***"
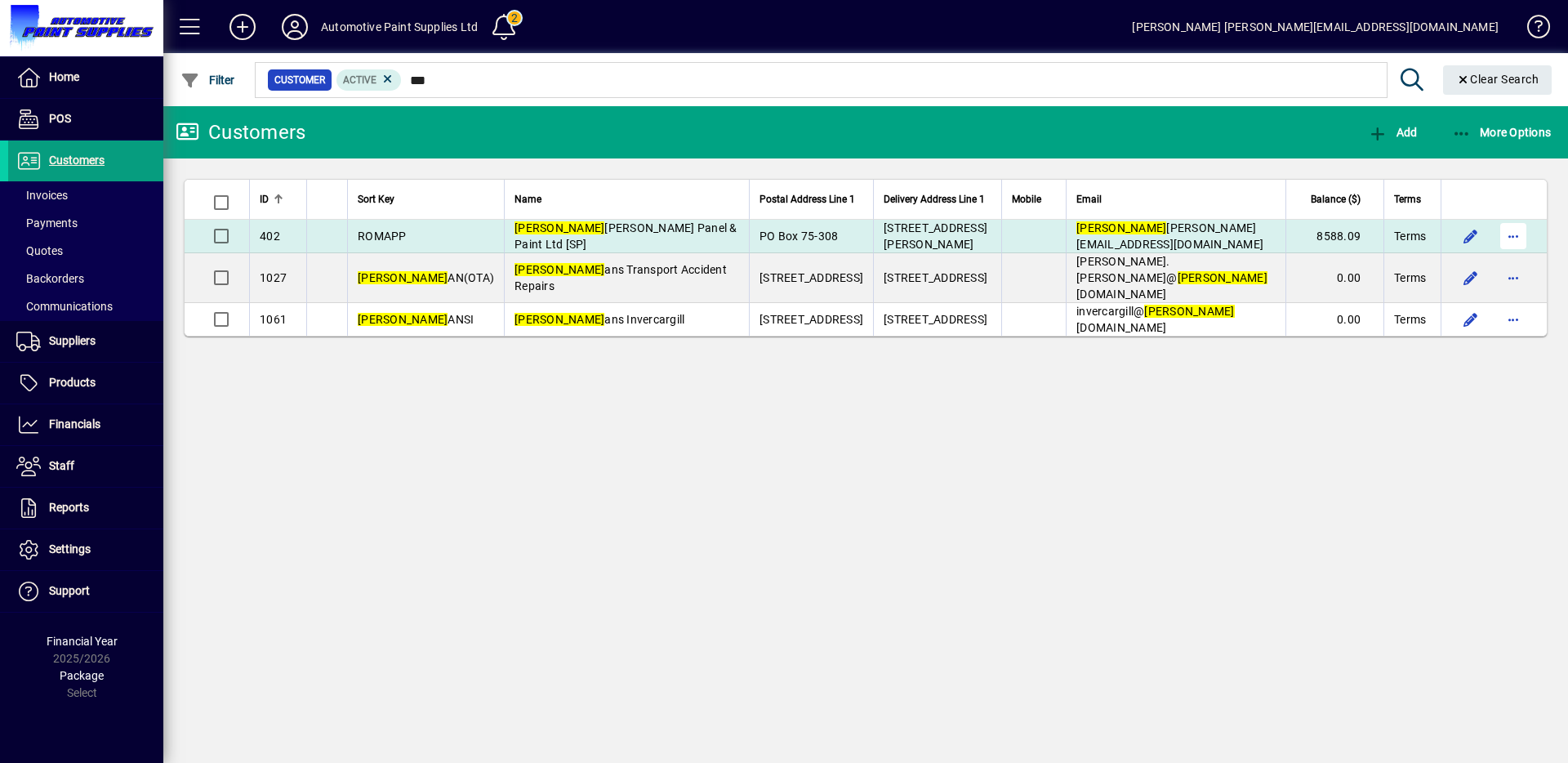
click at [1506, 234] on span "button" at bounding box center [1513, 236] width 39 height 39
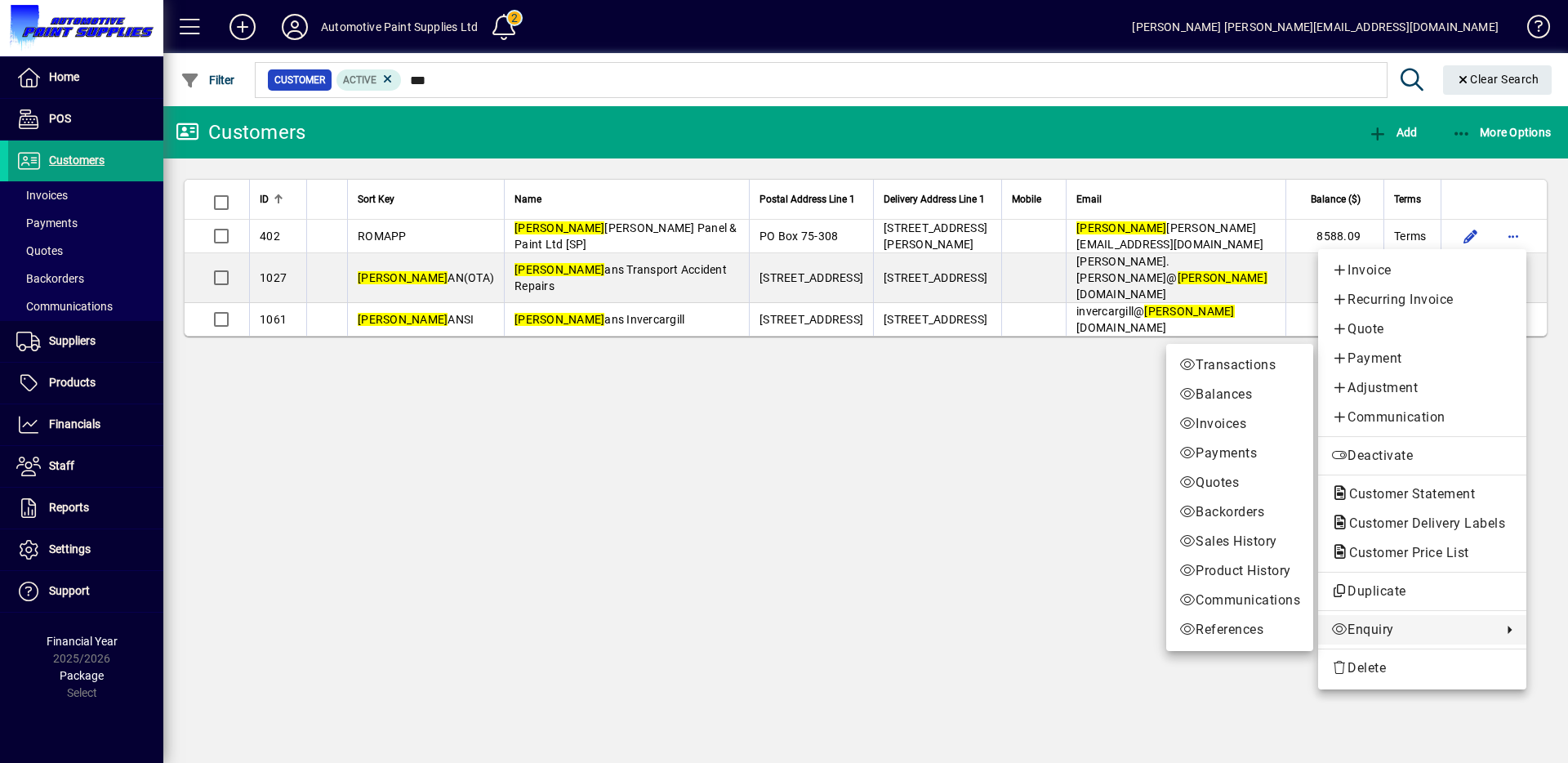
click at [1348, 627] on span "Enquiry" at bounding box center [1412, 629] width 163 height 20
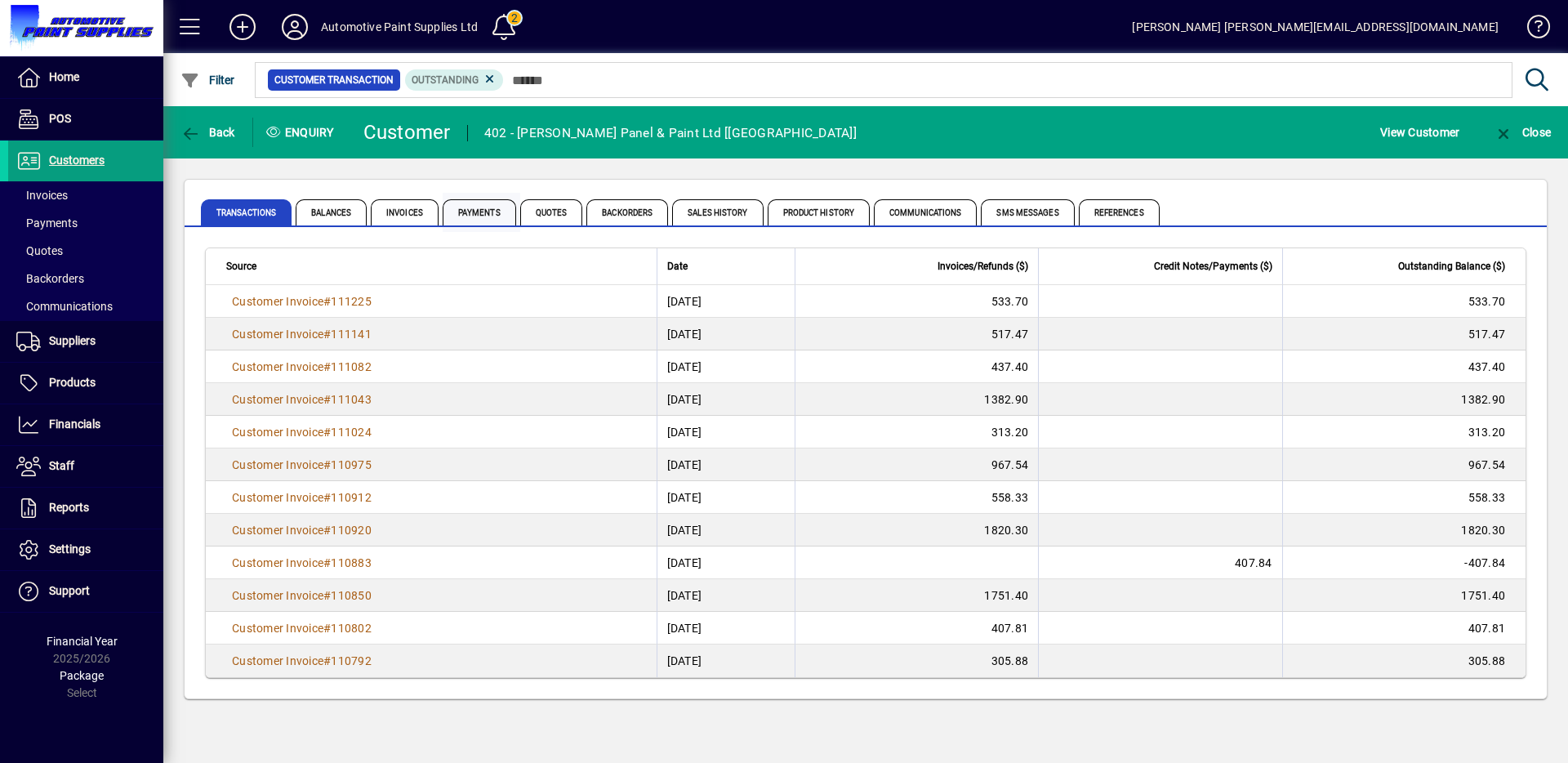
click at [471, 211] on span "Payments" at bounding box center [479, 213] width 73 height 26
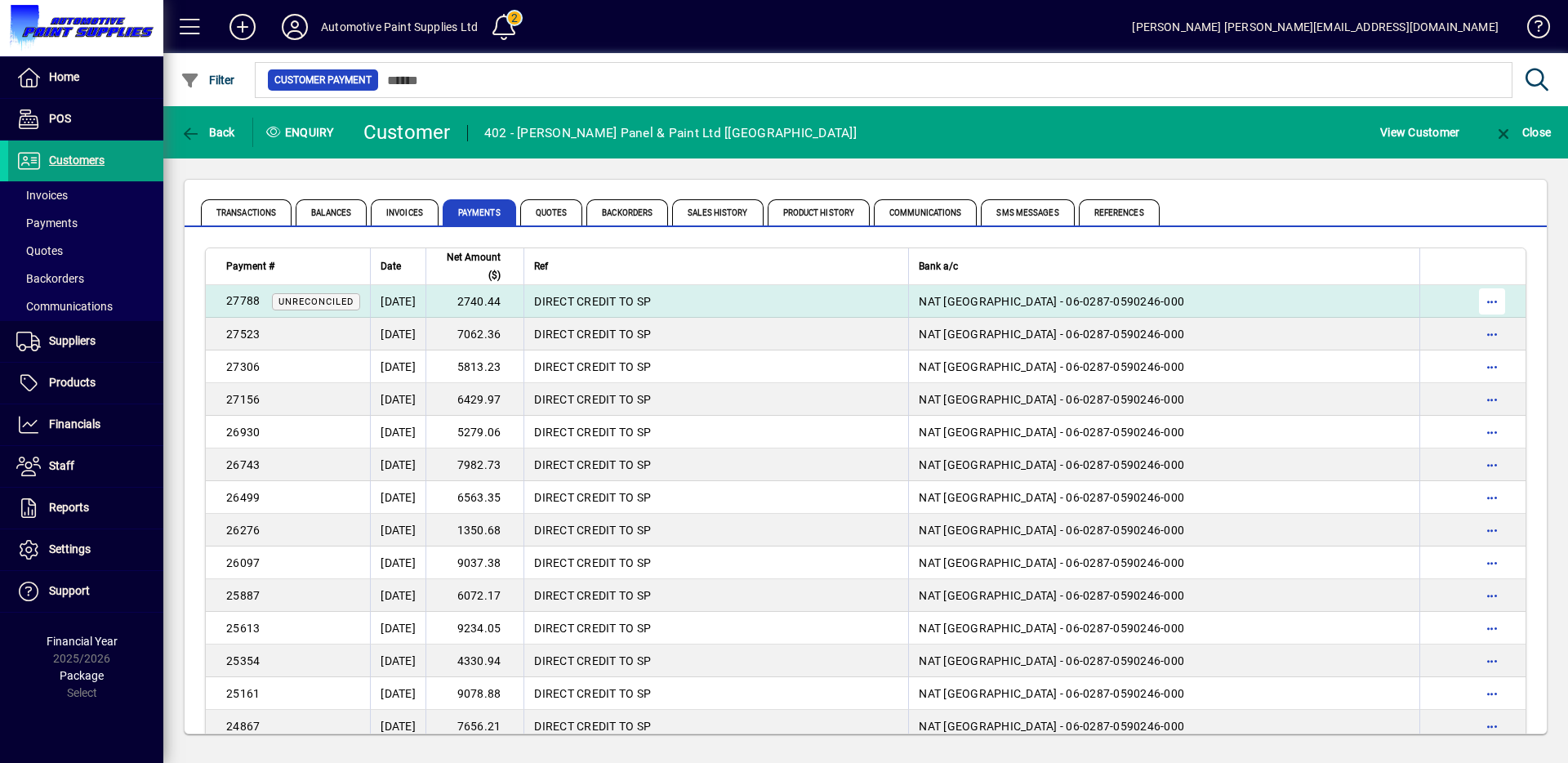
click at [1483, 301] on span "button" at bounding box center [1492, 301] width 39 height 39
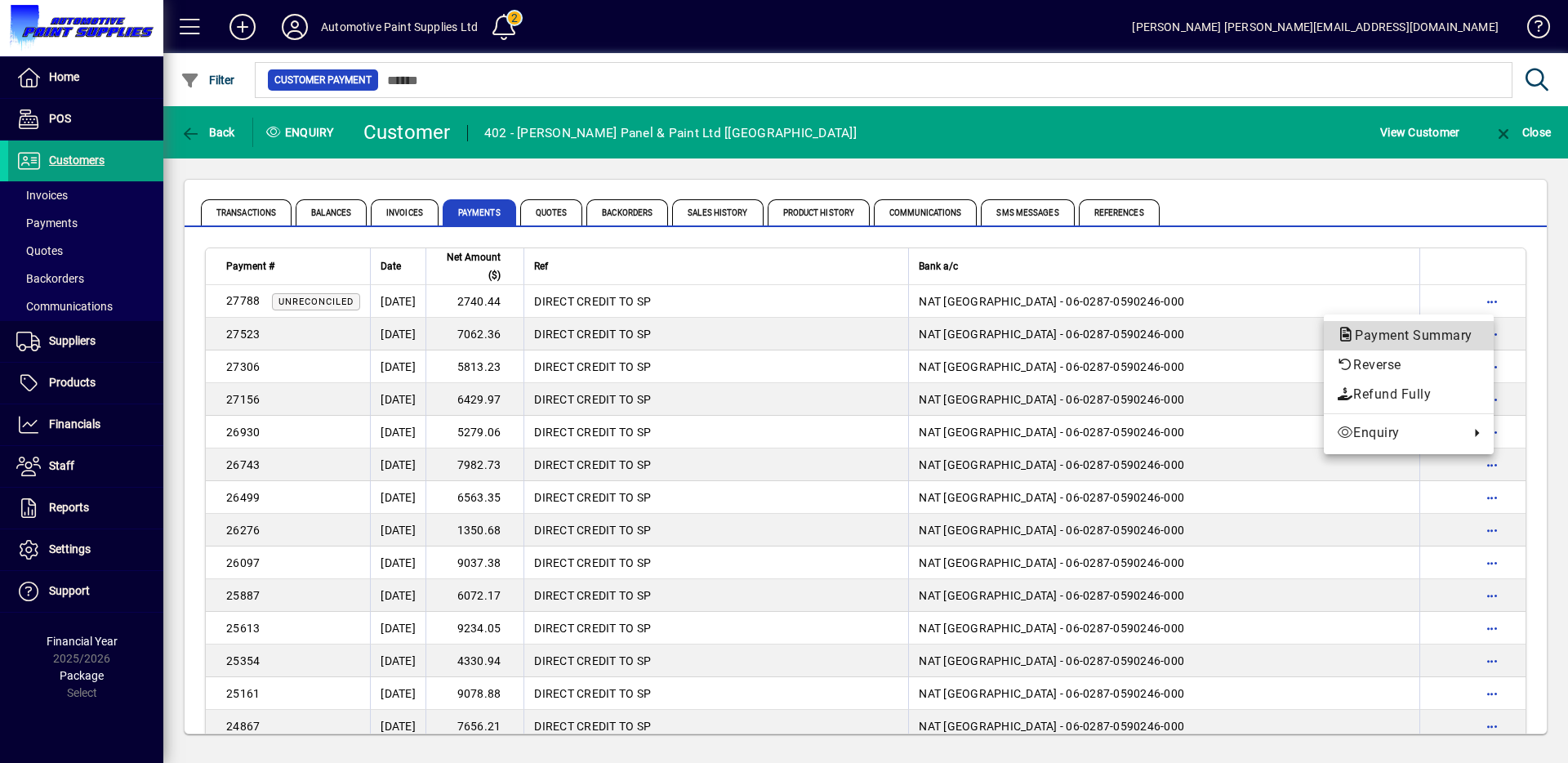
click at [1409, 337] on span "Payment Summary" at bounding box center [1408, 335] width 144 height 16
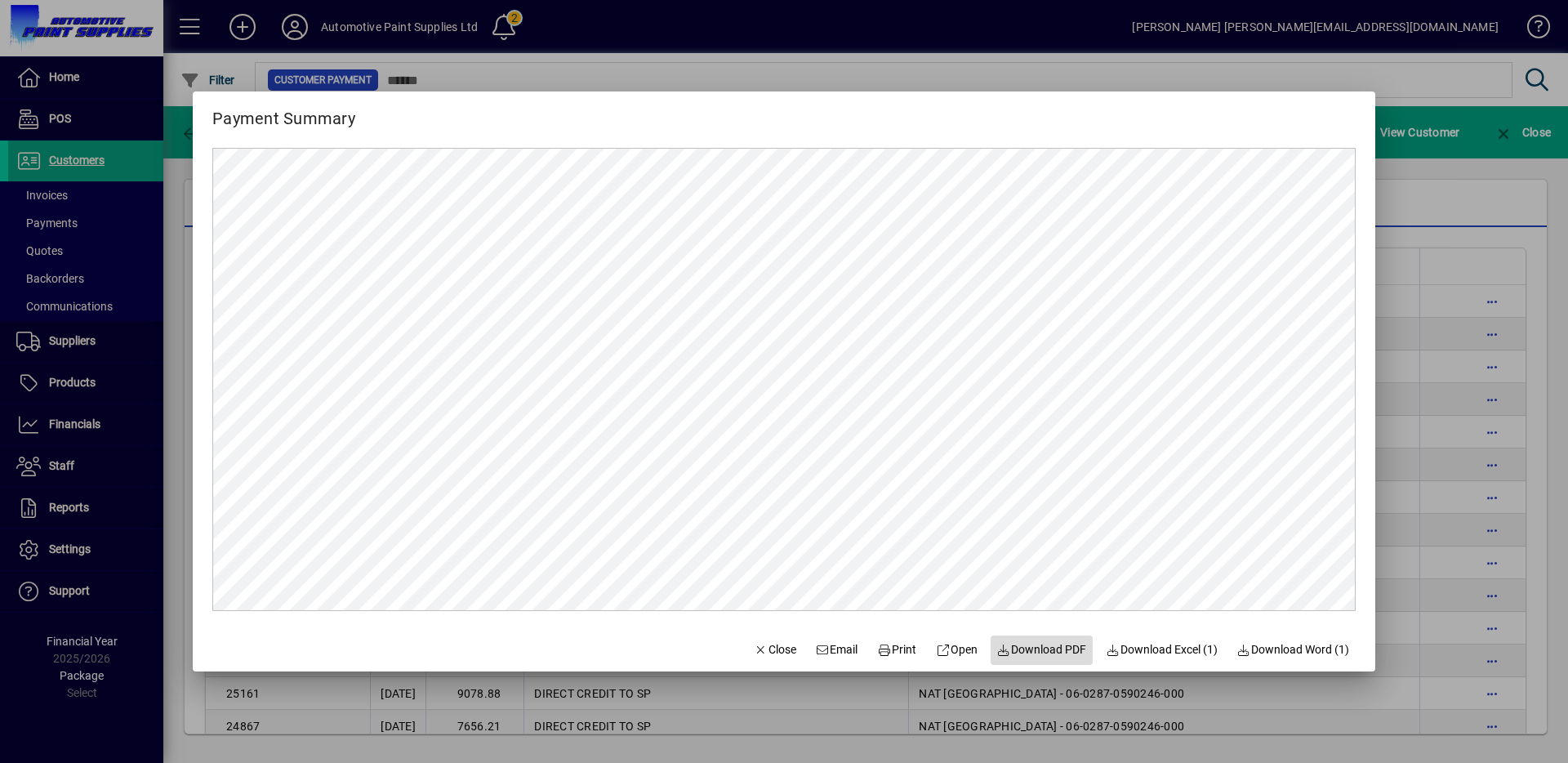
click at [1030, 648] on span "Download PDF" at bounding box center [1041, 650] width 90 height 17
click at [771, 658] on span "Close" at bounding box center [775, 650] width 43 height 17
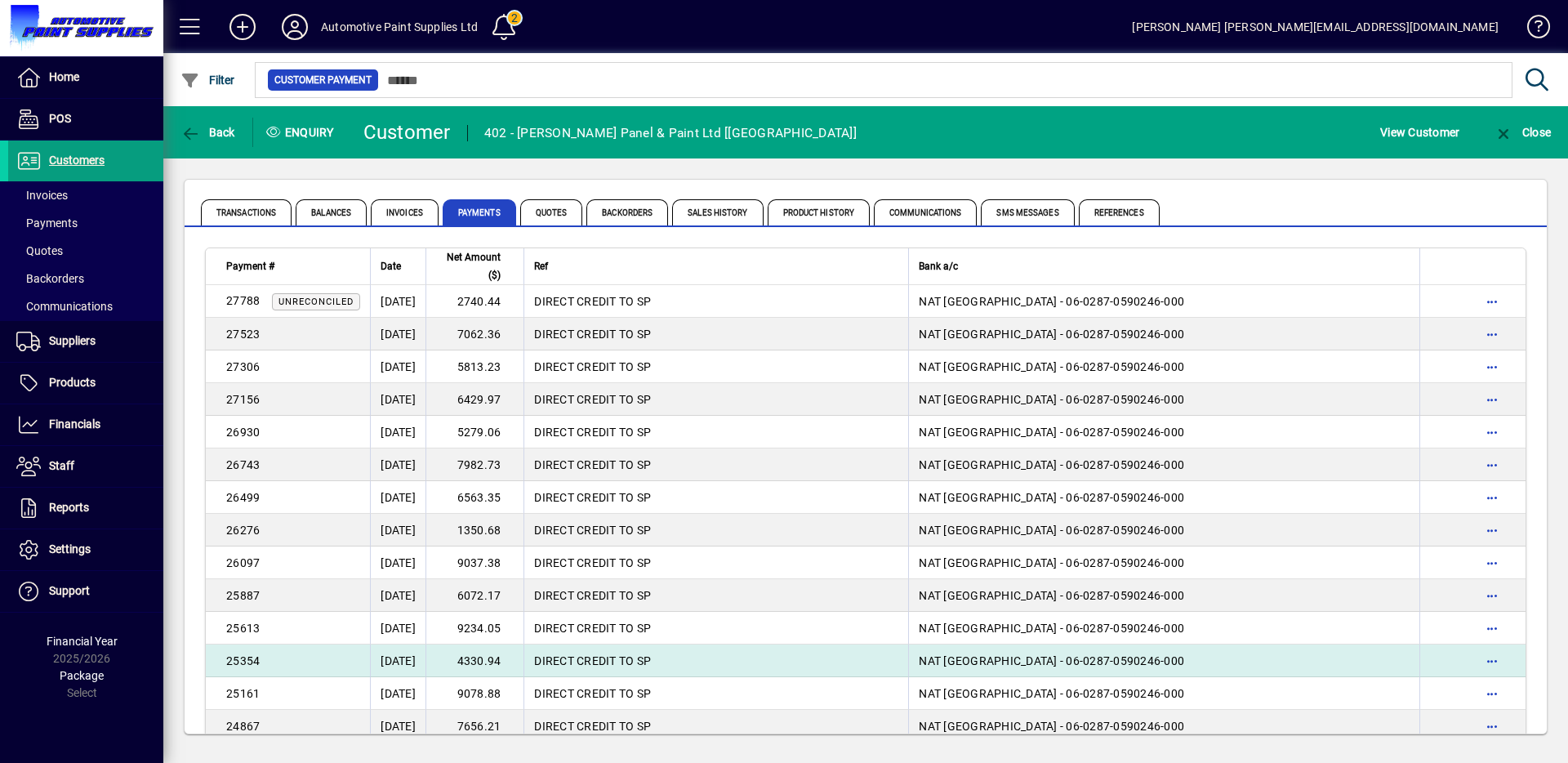
click at [771, 656] on td "DIRECT CREDIT TO SP" at bounding box center [716, 661] width 385 height 33
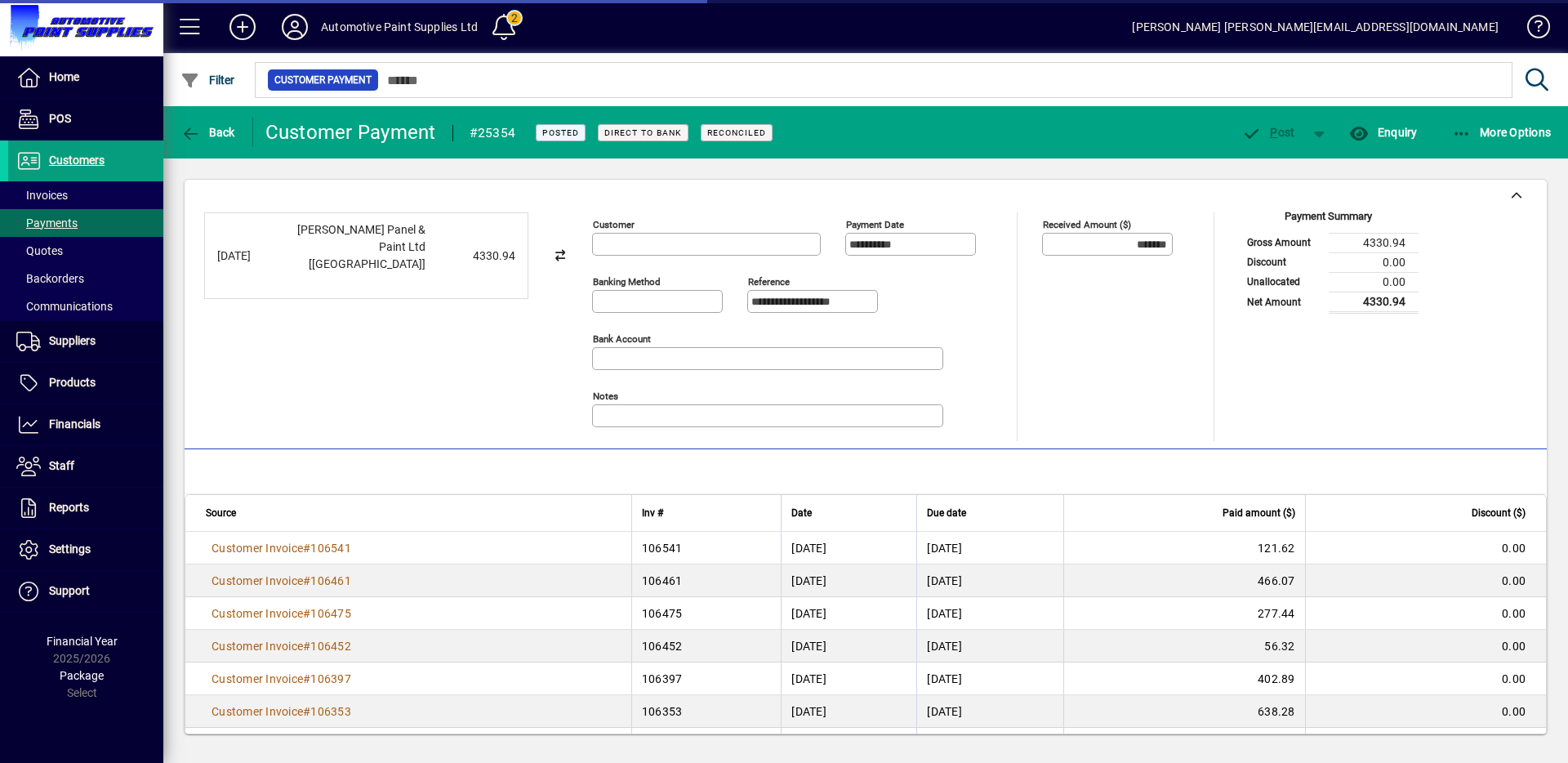
type input "**********"
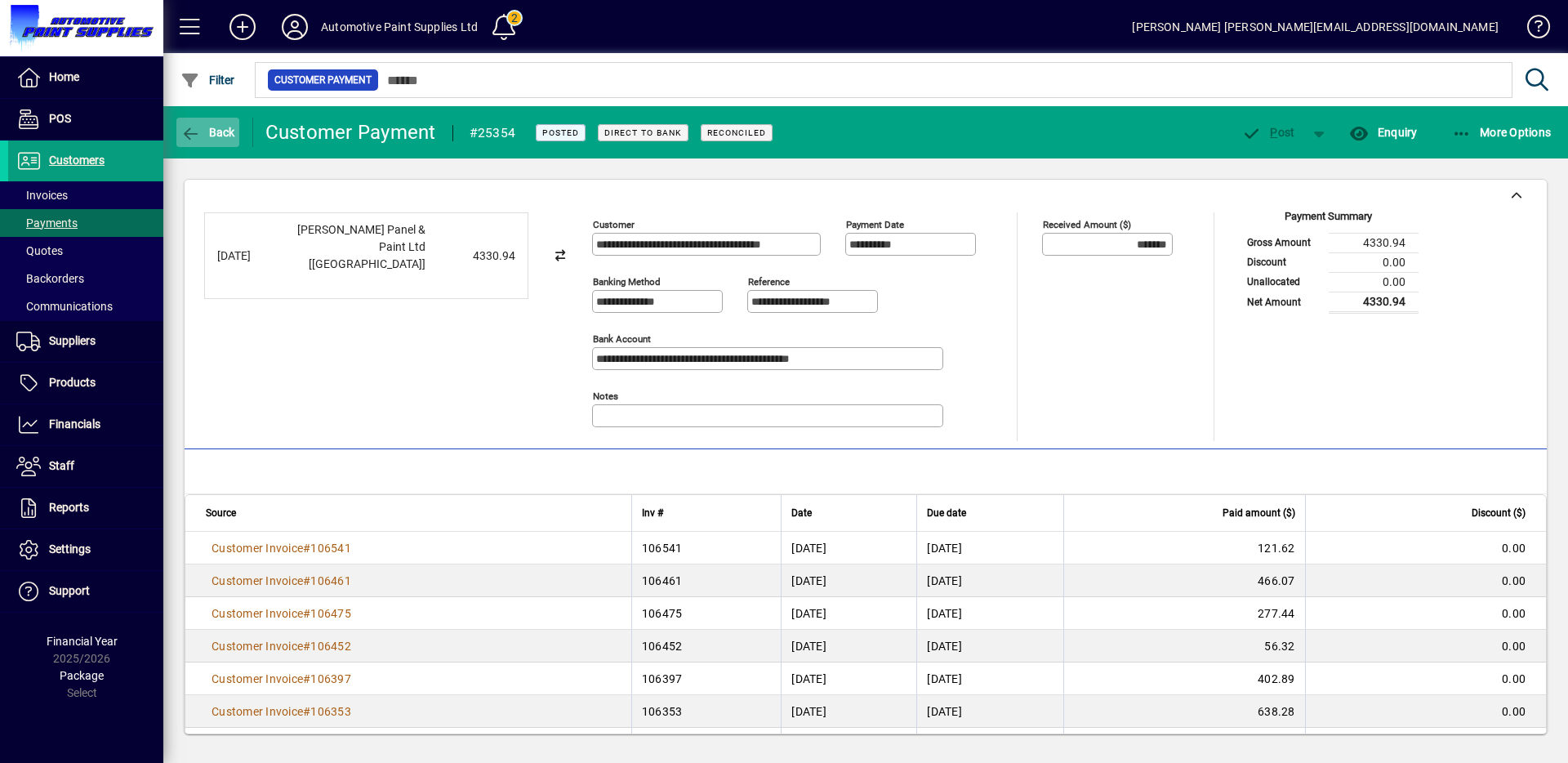
click at [207, 132] on span "Back" at bounding box center [207, 132] width 55 height 13
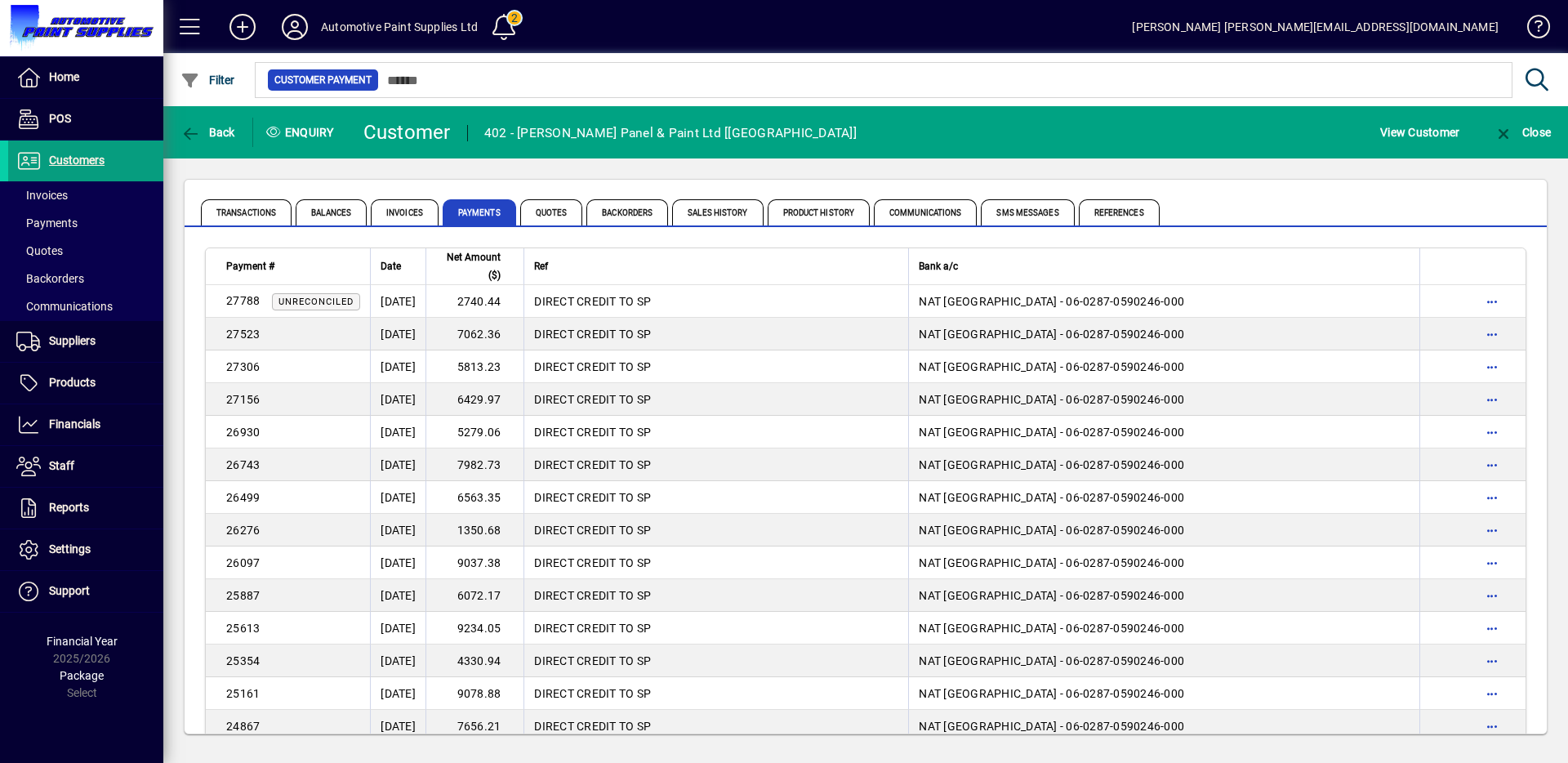
click at [207, 132] on span "Back" at bounding box center [207, 132] width 55 height 13
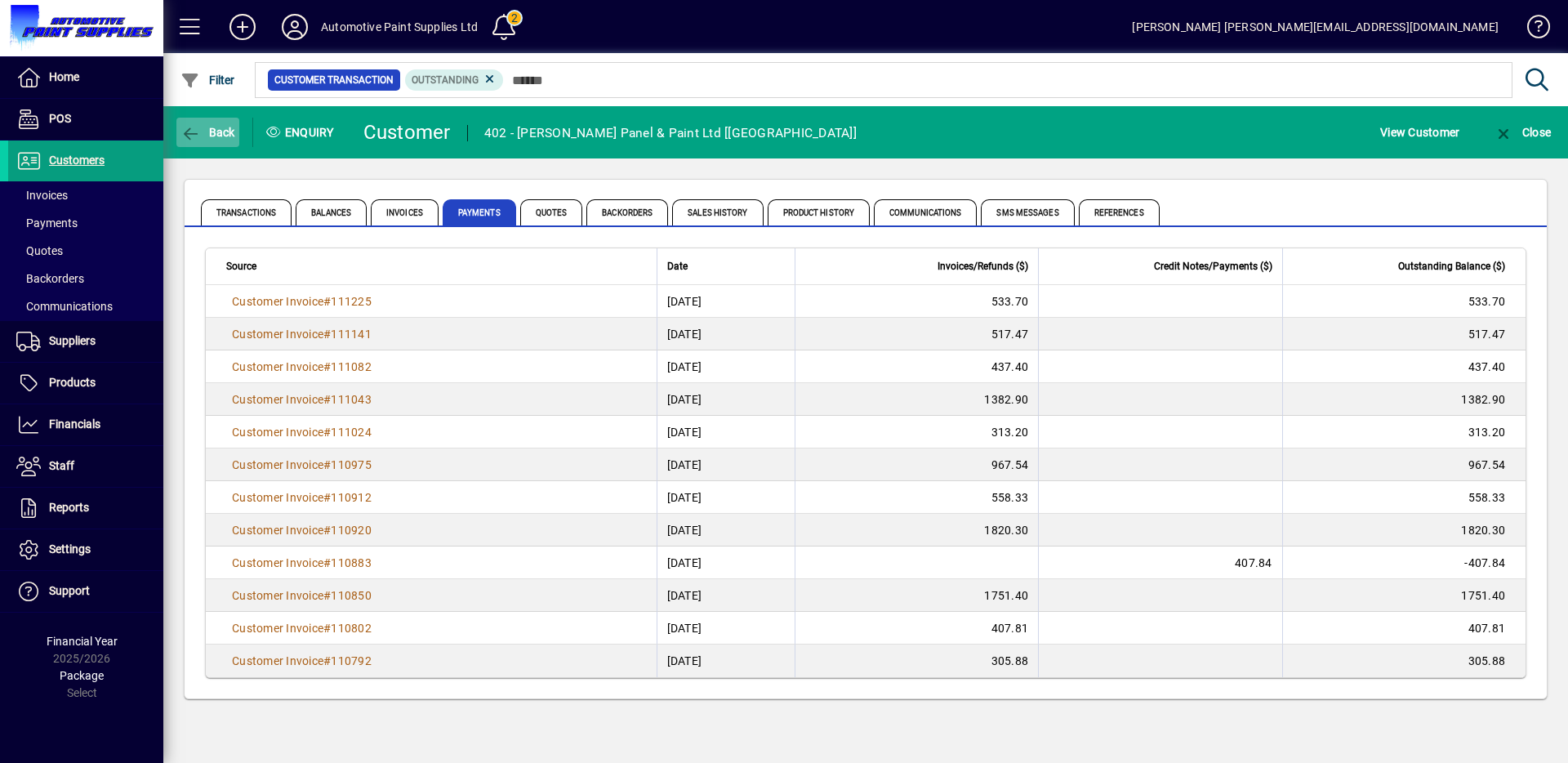
click at [227, 128] on span "Back" at bounding box center [207, 132] width 55 height 13
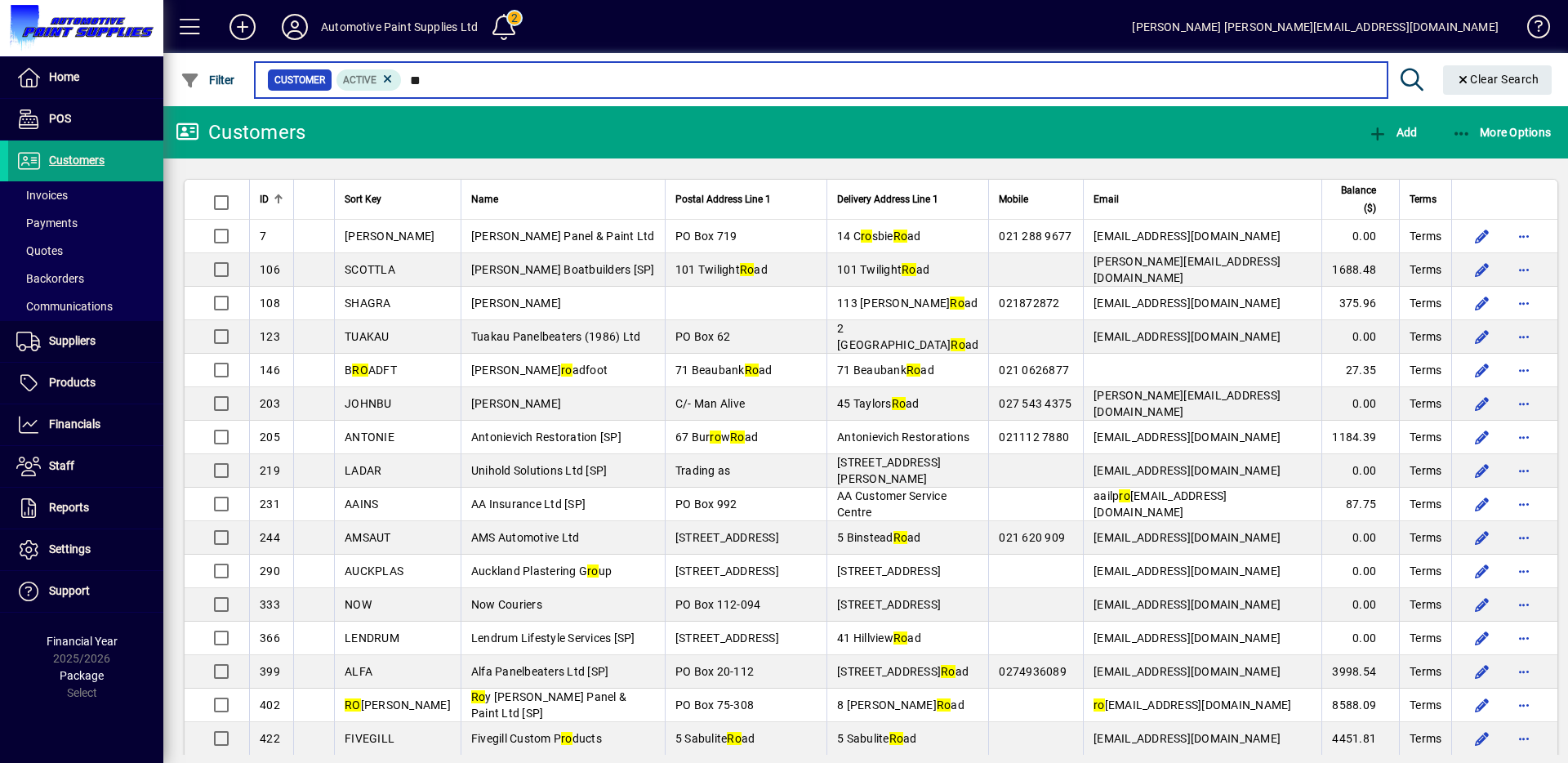
click at [418, 76] on input "**" at bounding box center [888, 80] width 972 height 23
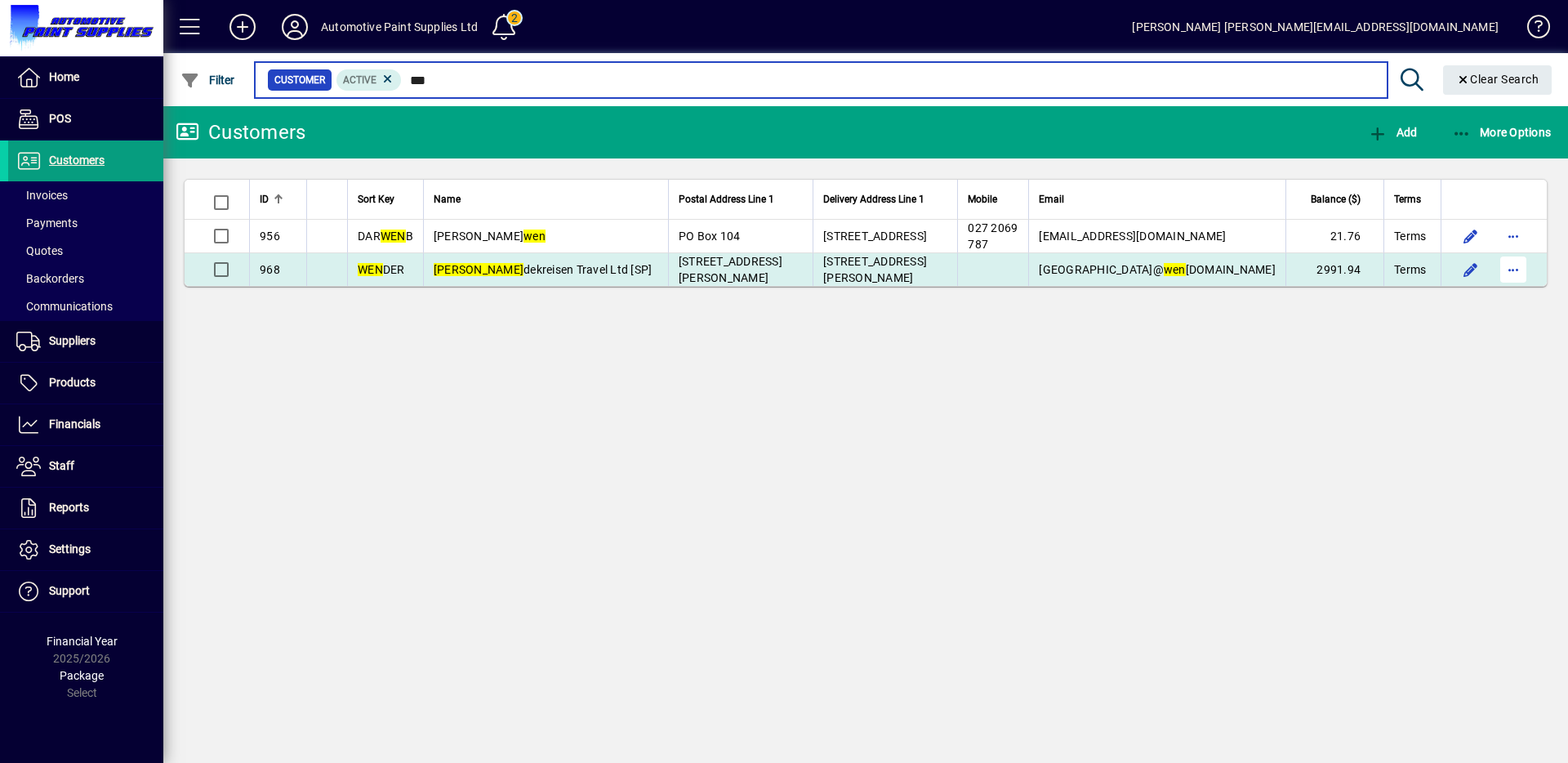
type input "***"
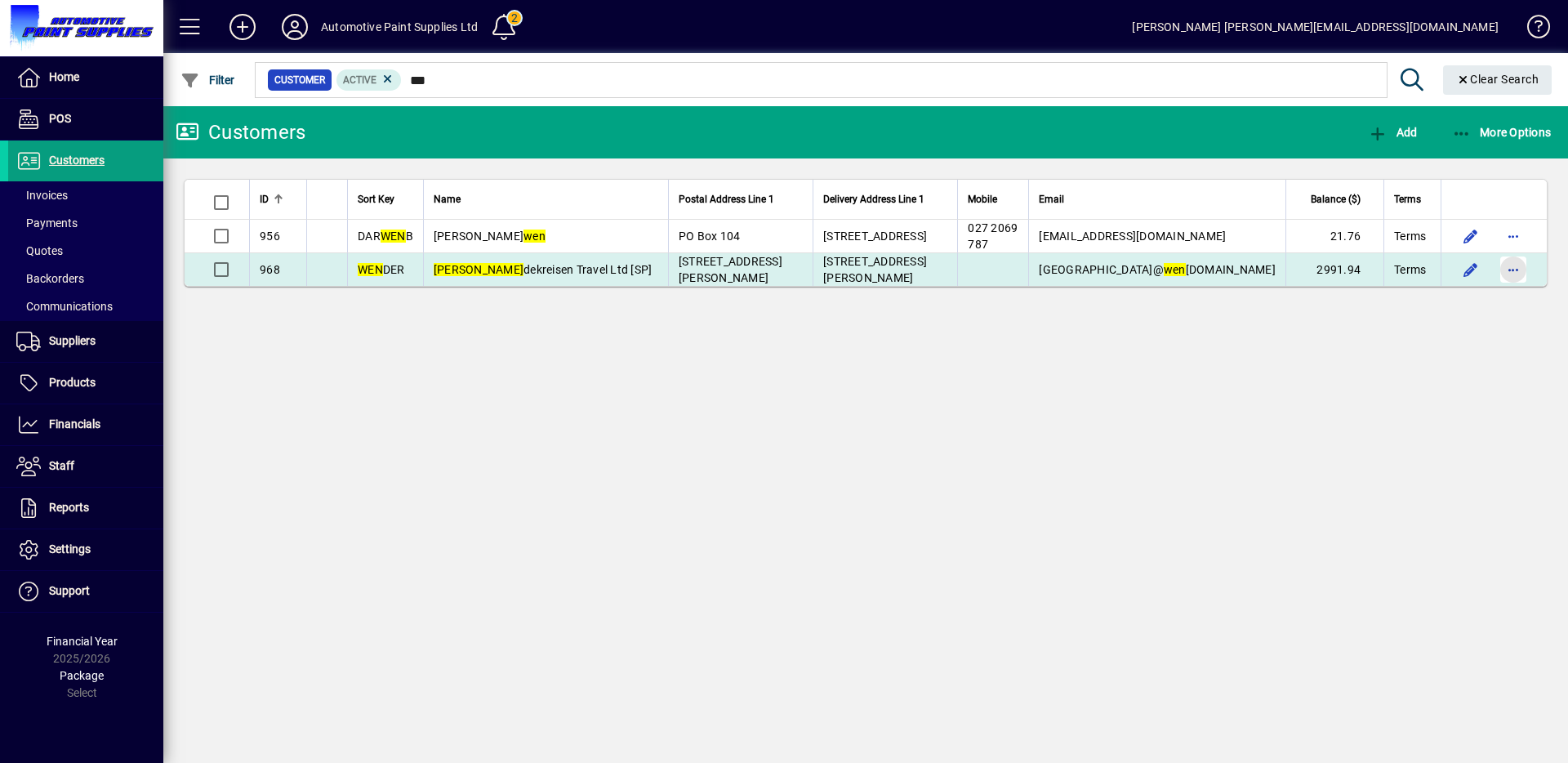
click at [1520, 270] on span "button" at bounding box center [1513, 270] width 39 height 39
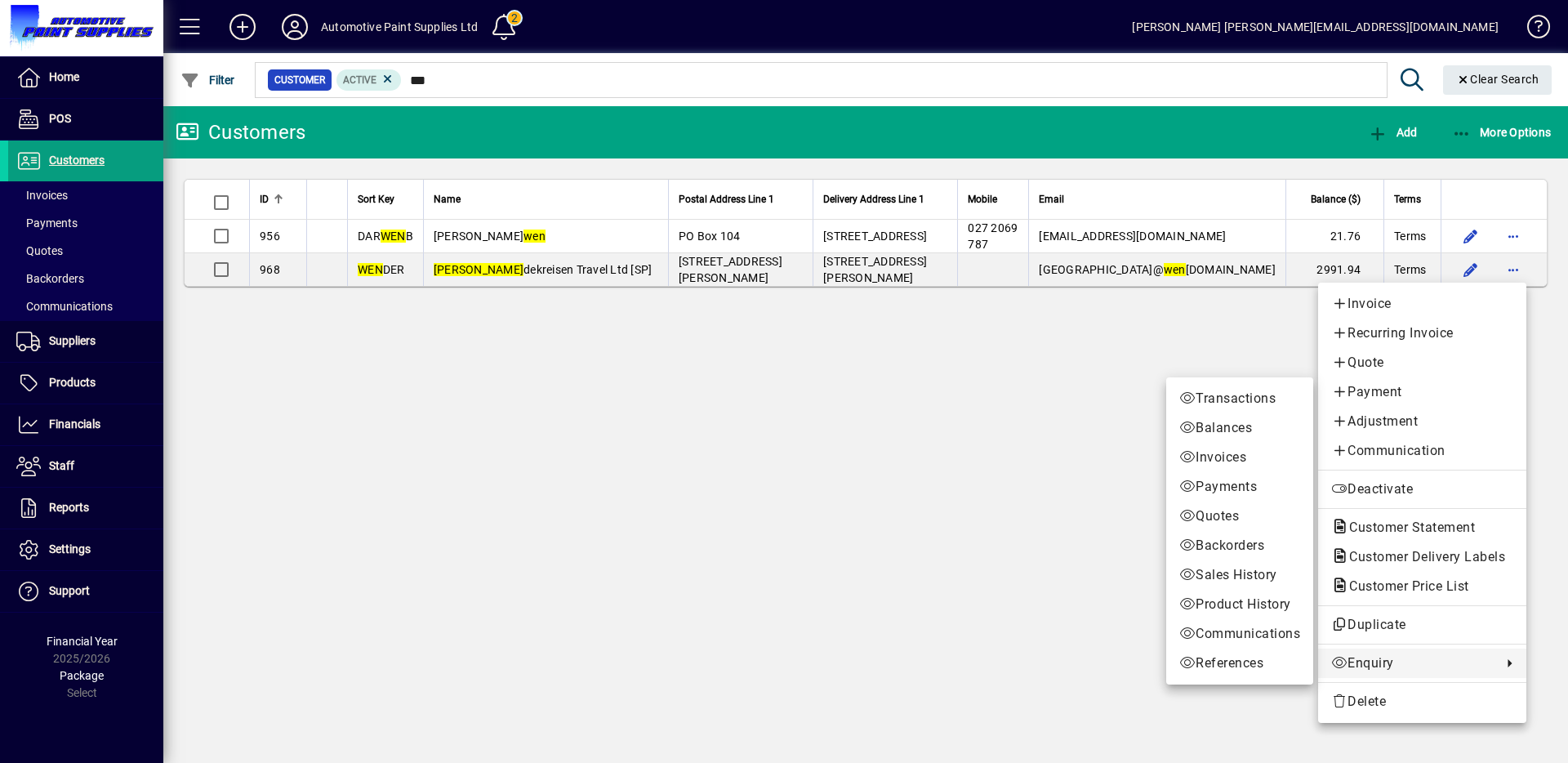
click at [1402, 660] on span "Enquiry" at bounding box center [1412, 663] width 163 height 20
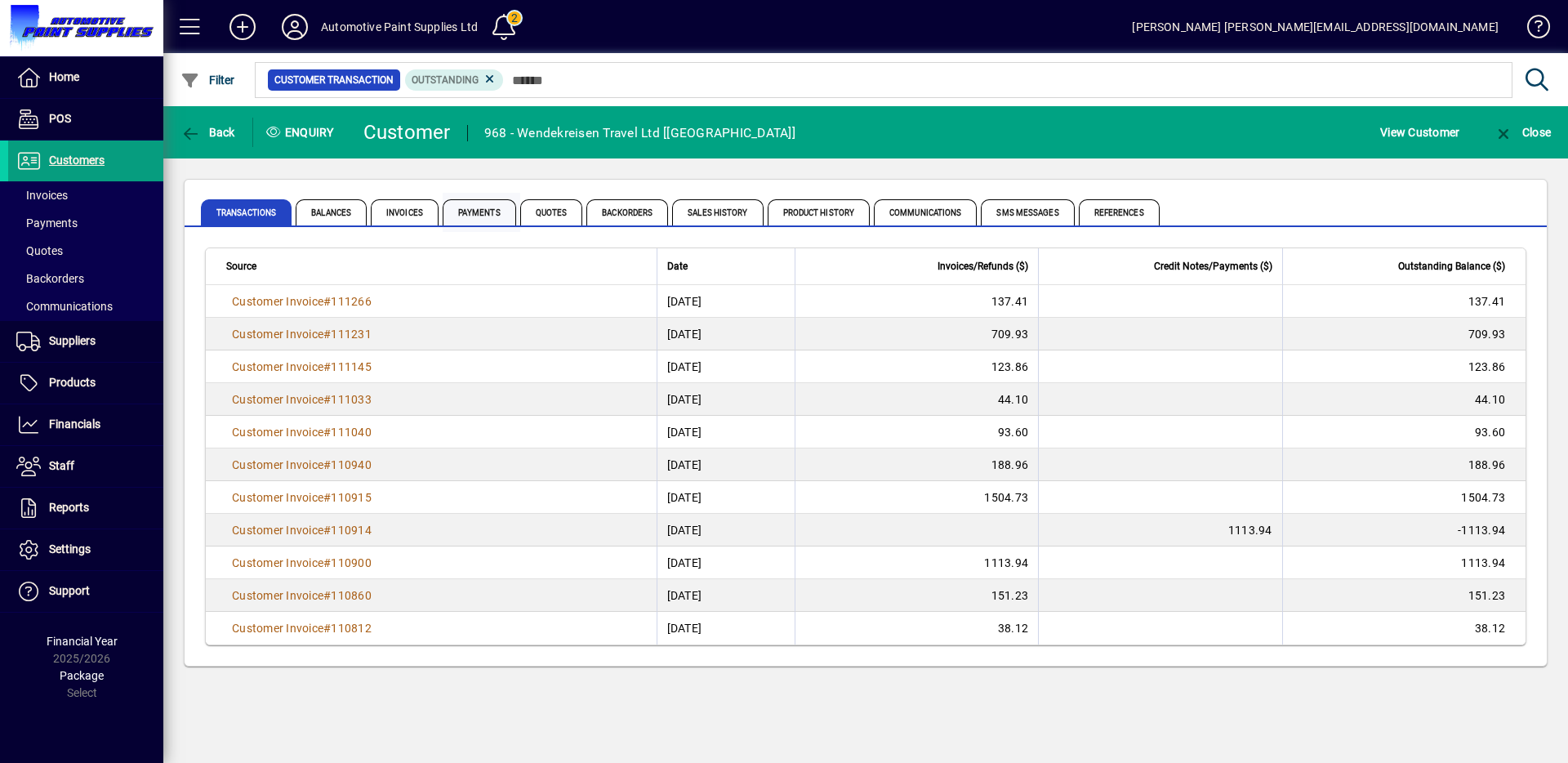
click at [513, 208] on span "Payments" at bounding box center [479, 213] width 73 height 26
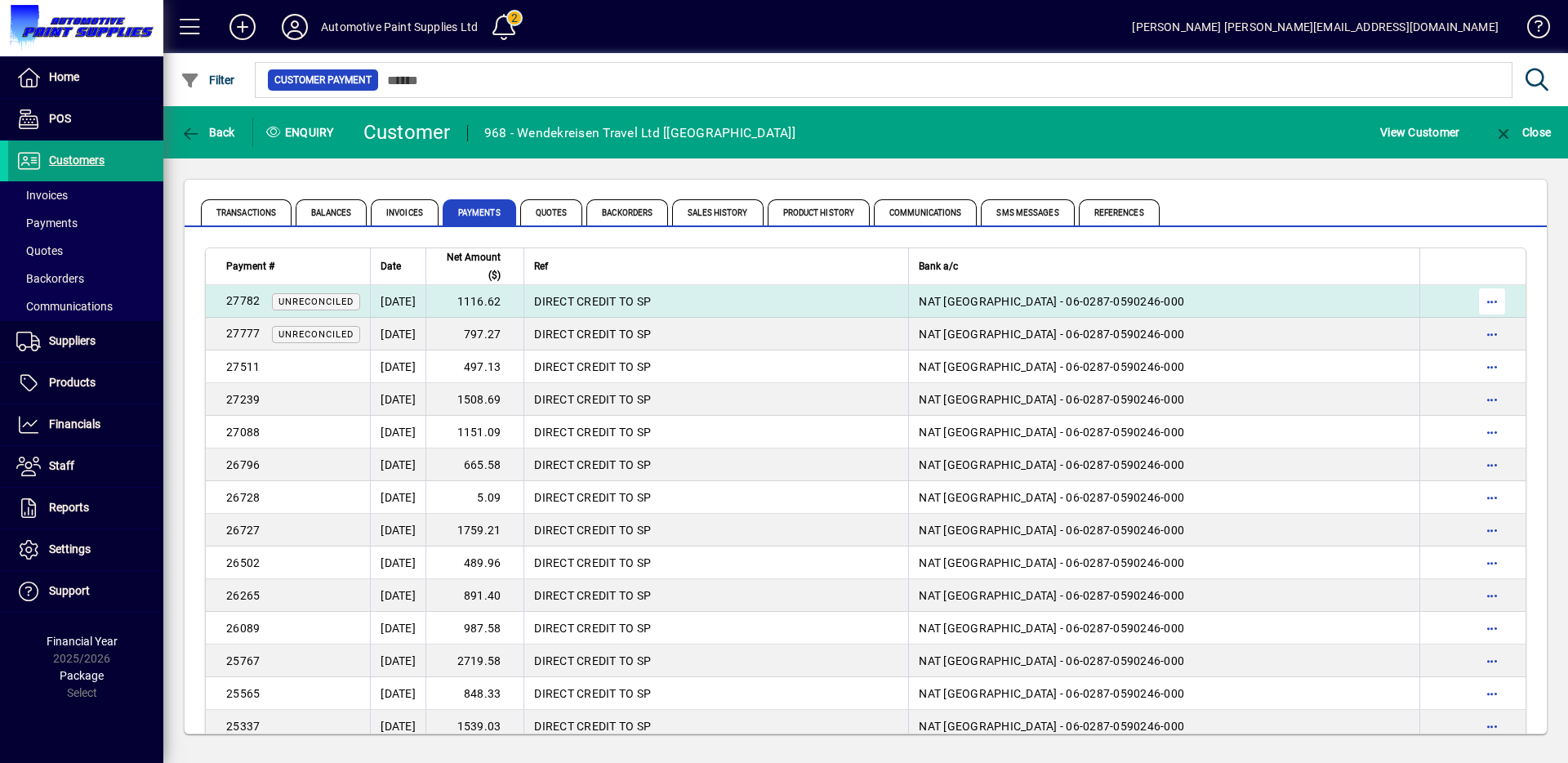
click at [1482, 306] on span "button" at bounding box center [1492, 301] width 39 height 39
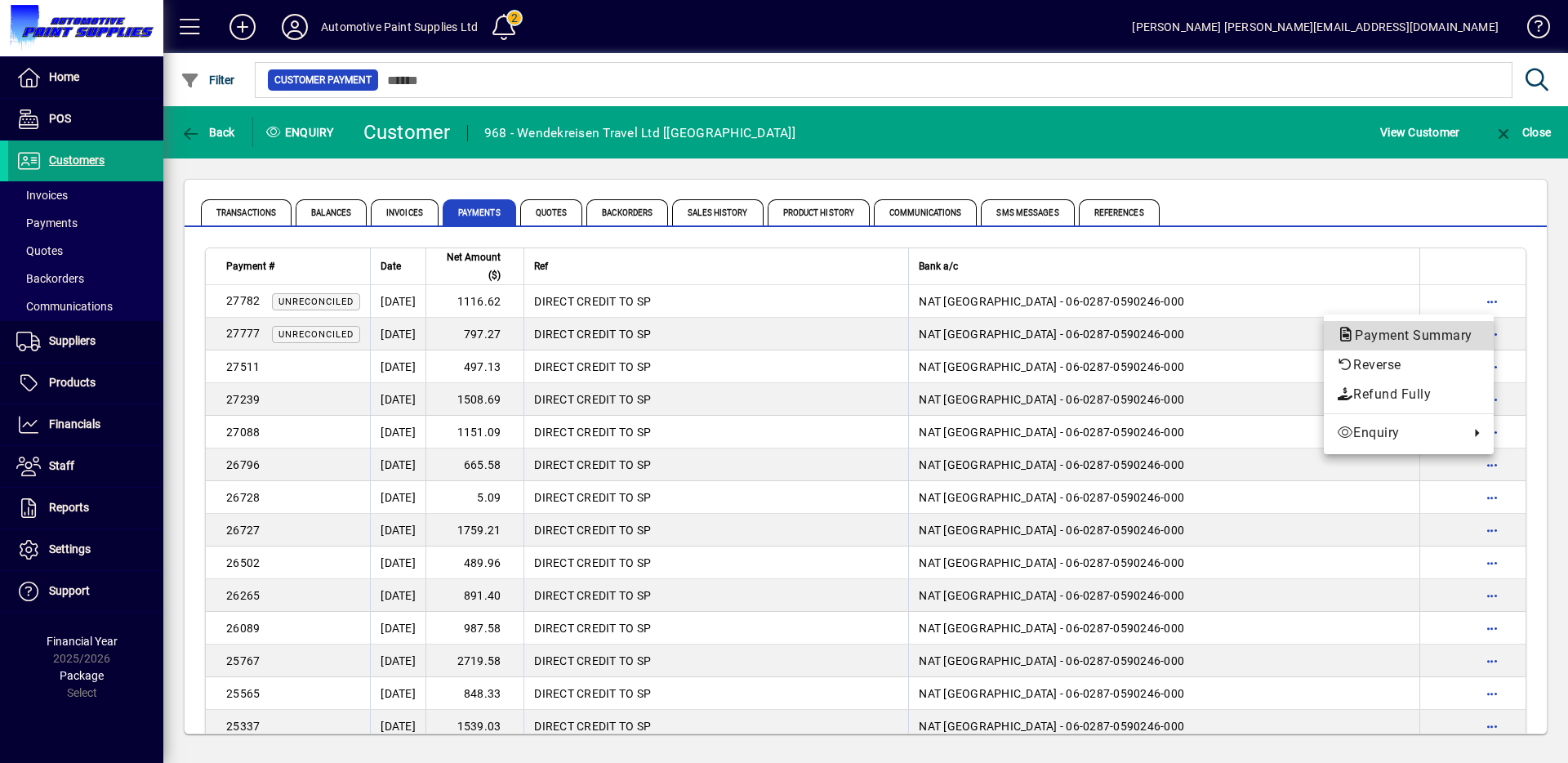
click at [1410, 337] on span "Payment Summary" at bounding box center [1408, 335] width 144 height 16
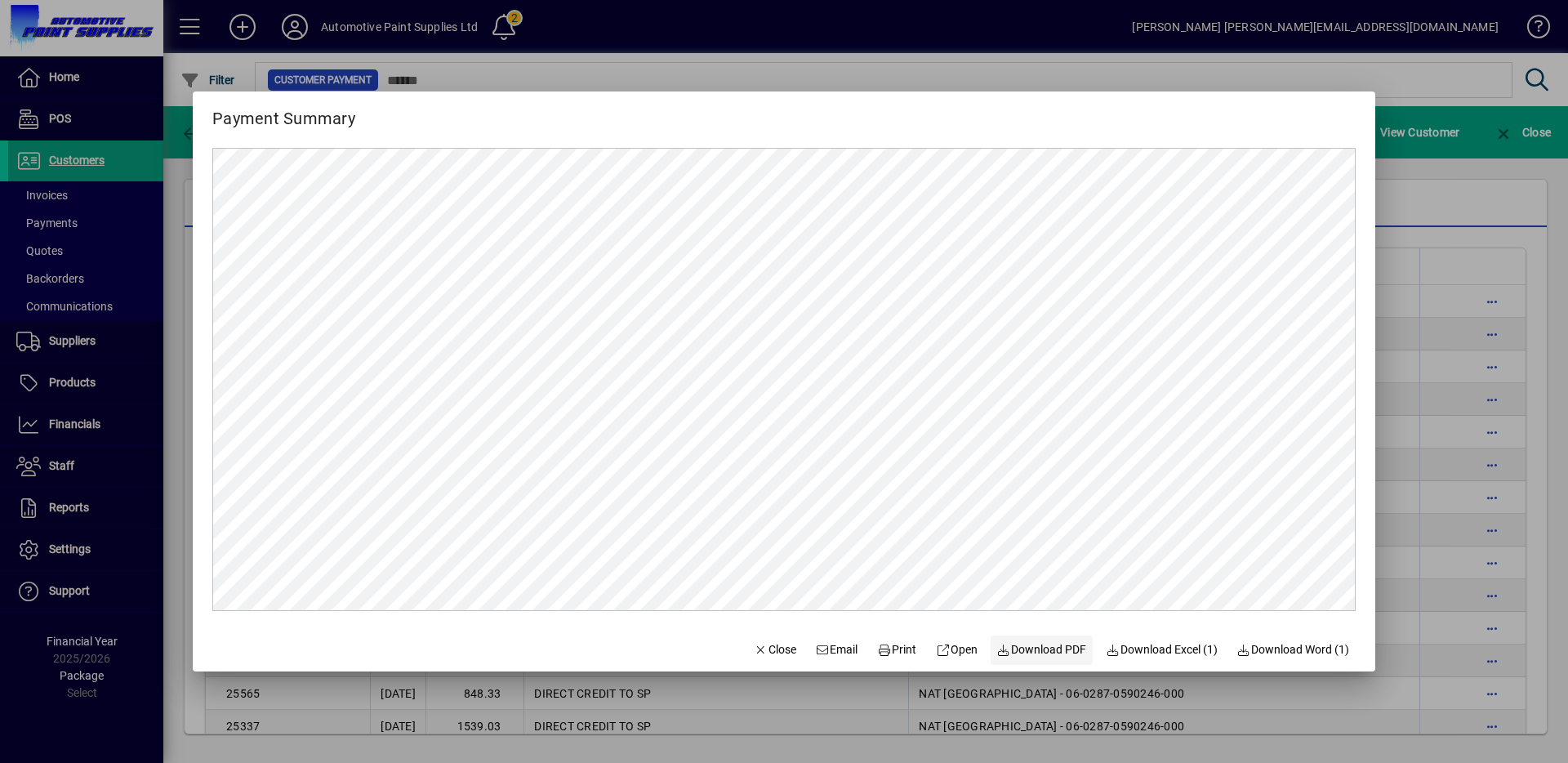
click at [1024, 641] on span "Download PDF" at bounding box center [1041, 650] width 90 height 17
click at [761, 651] on span "Close" at bounding box center [775, 650] width 43 height 17
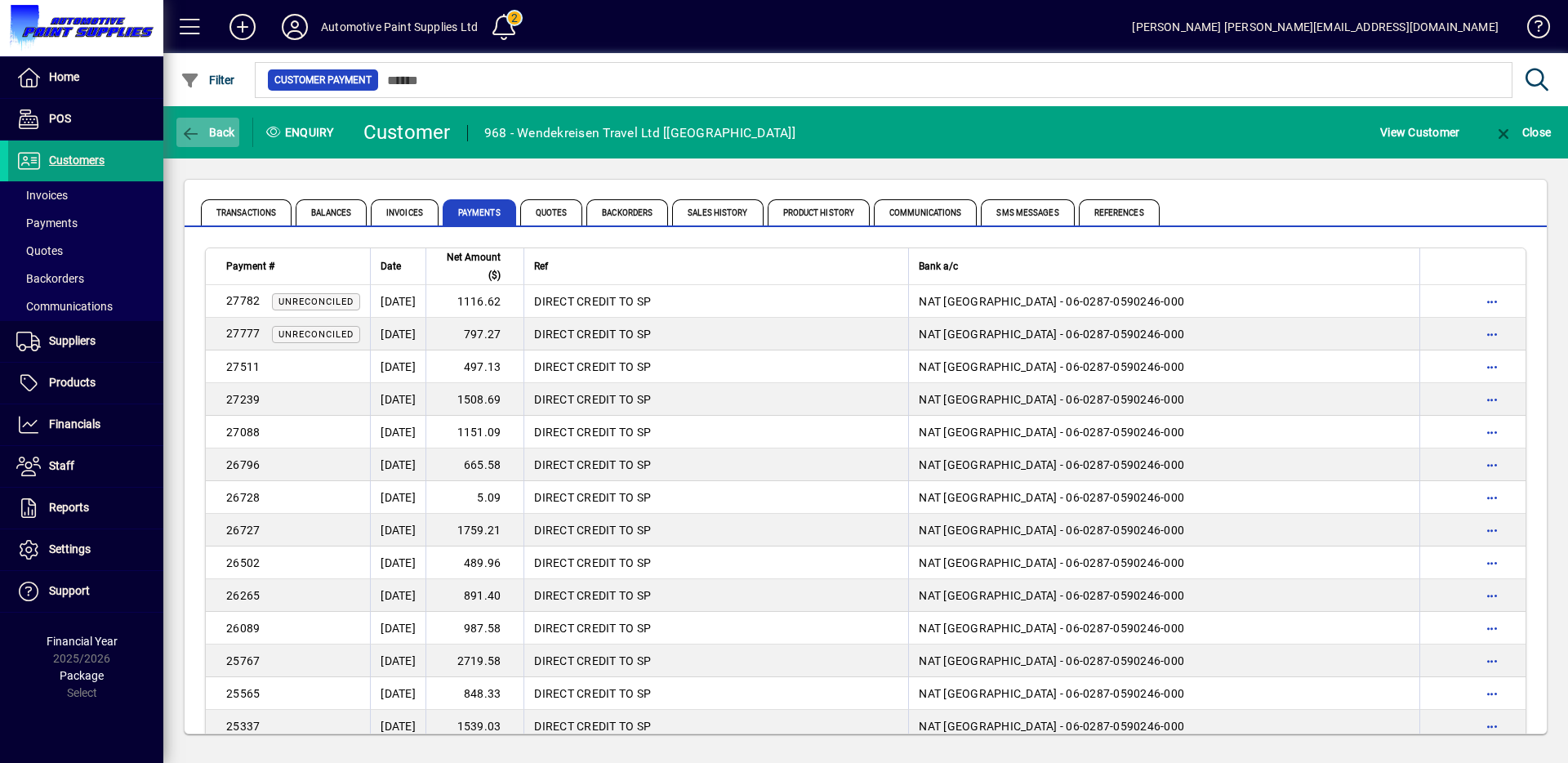
click at [209, 147] on span "button" at bounding box center [208, 132] width 63 height 39
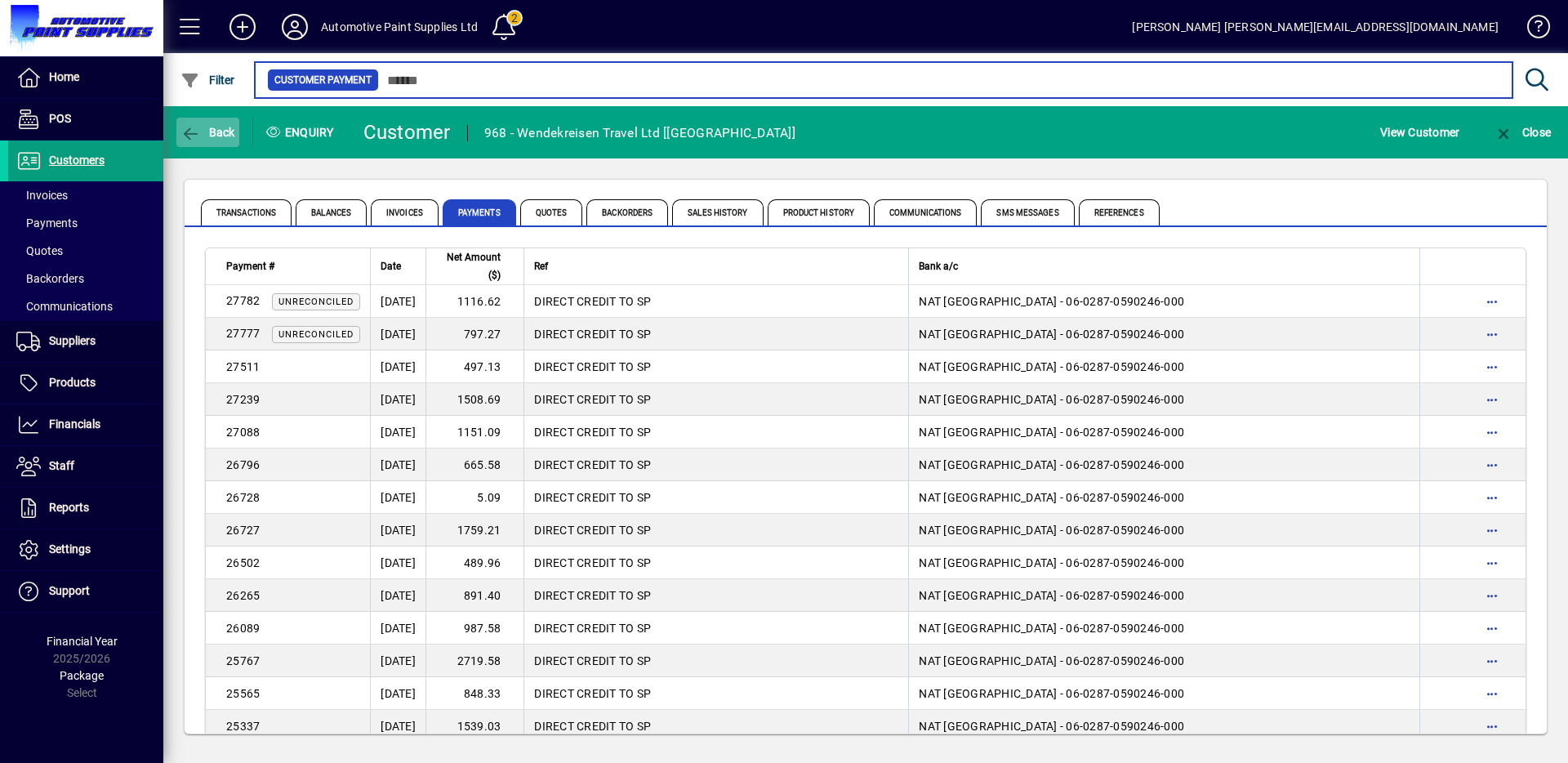
type input "***"
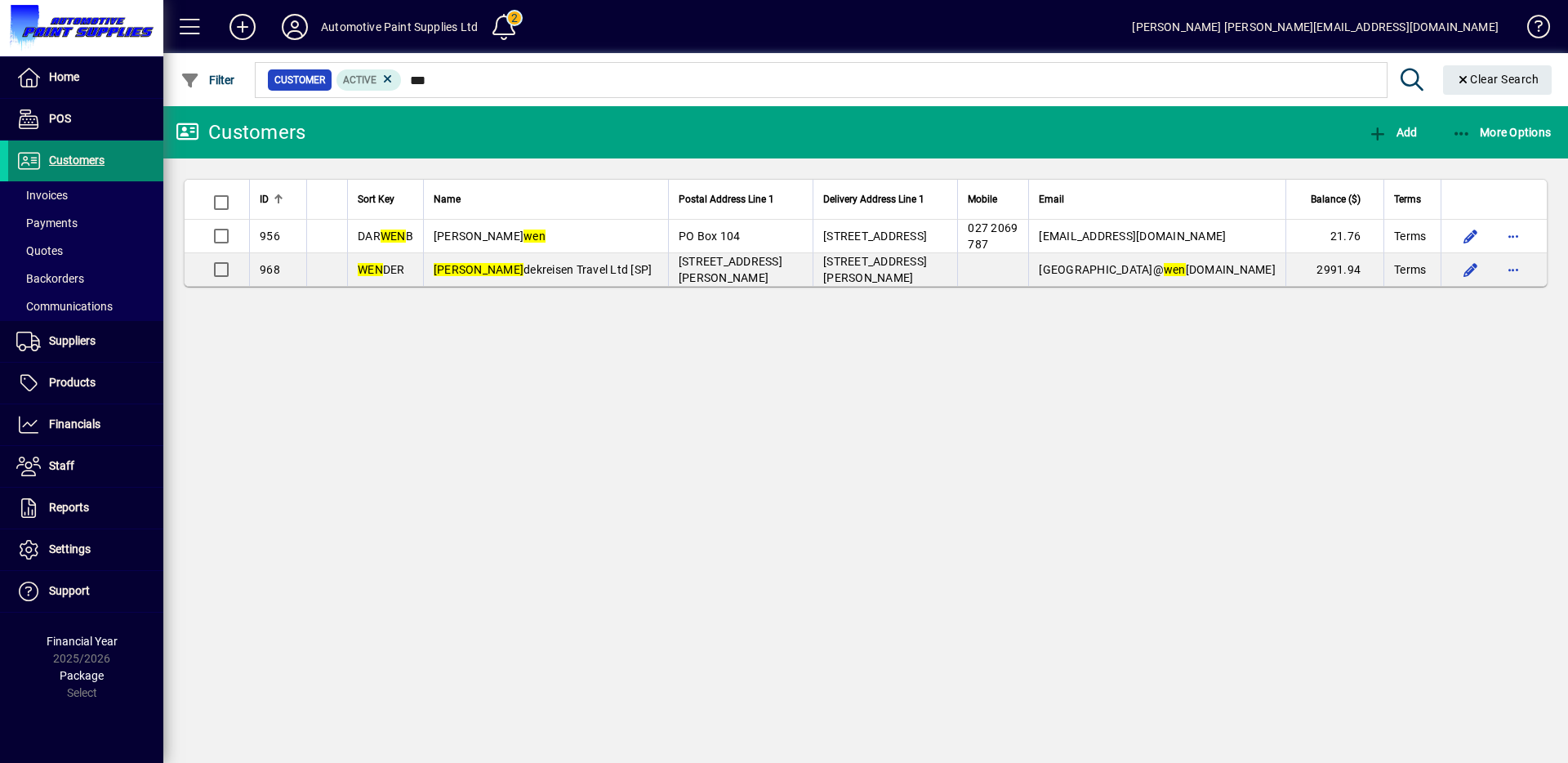
click at [86, 159] on span "Customers" at bounding box center [77, 160] width 56 height 13
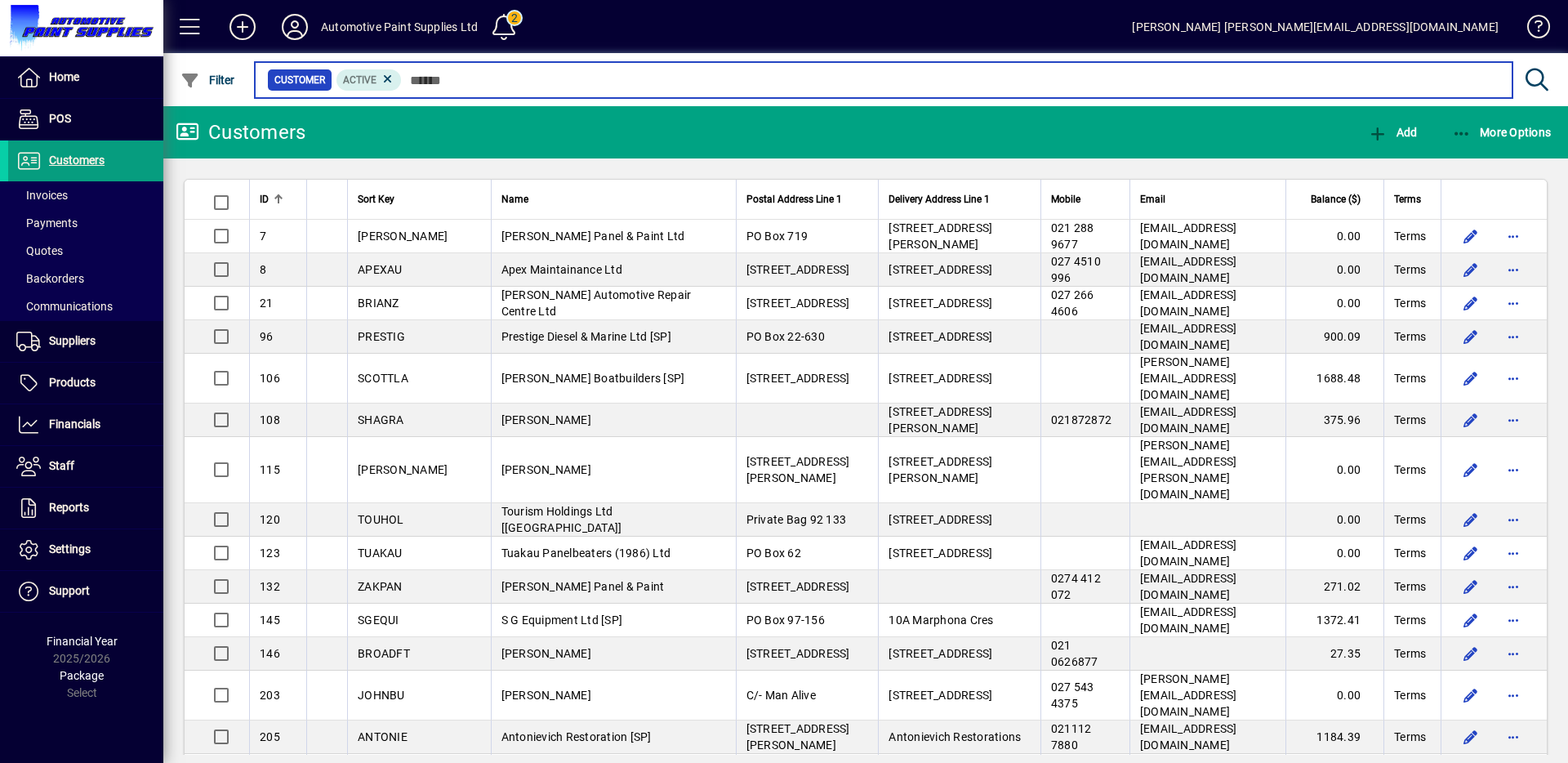
click at [412, 72] on input "text" at bounding box center [951, 80] width 1098 height 23
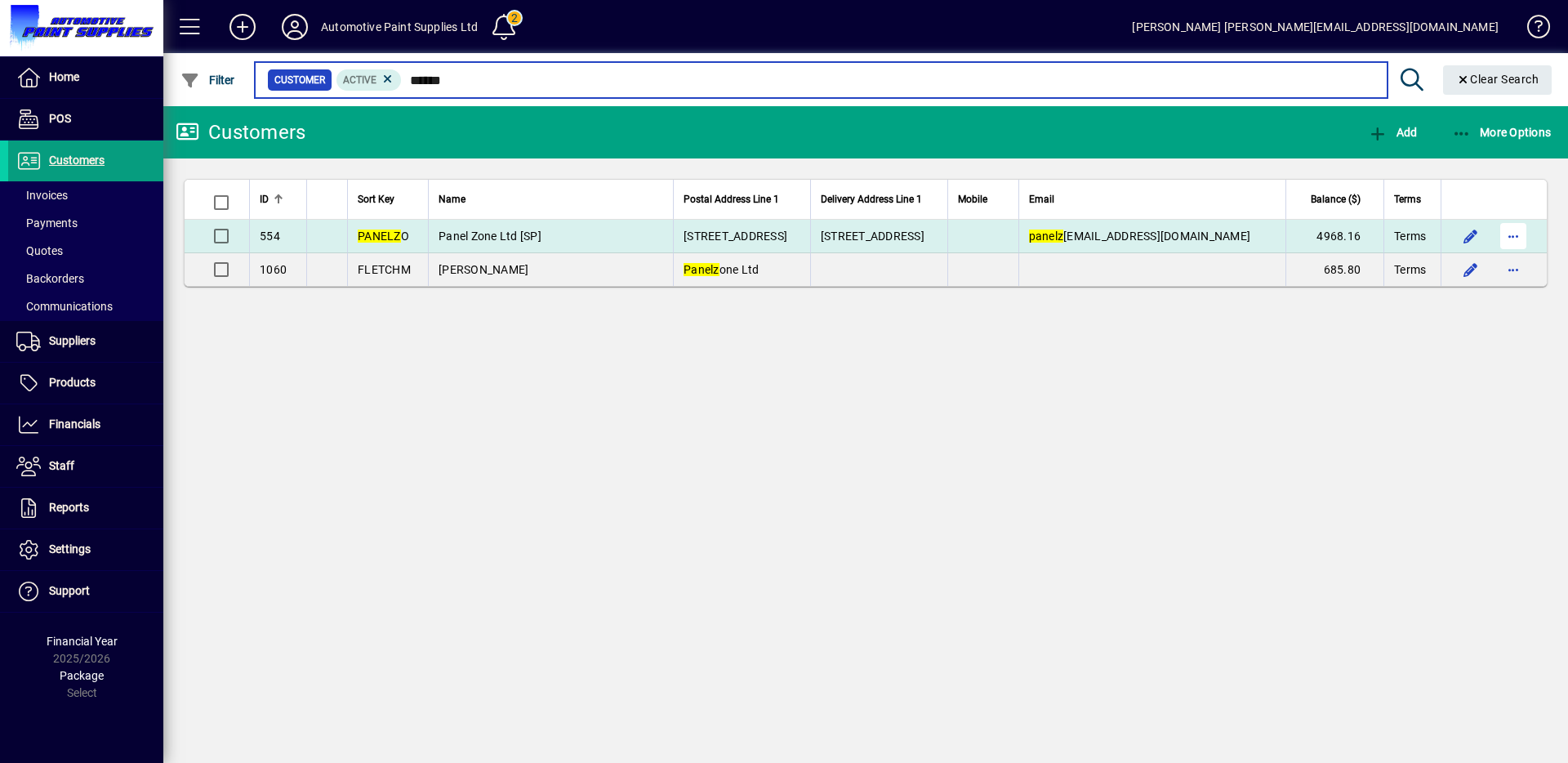
type input "******"
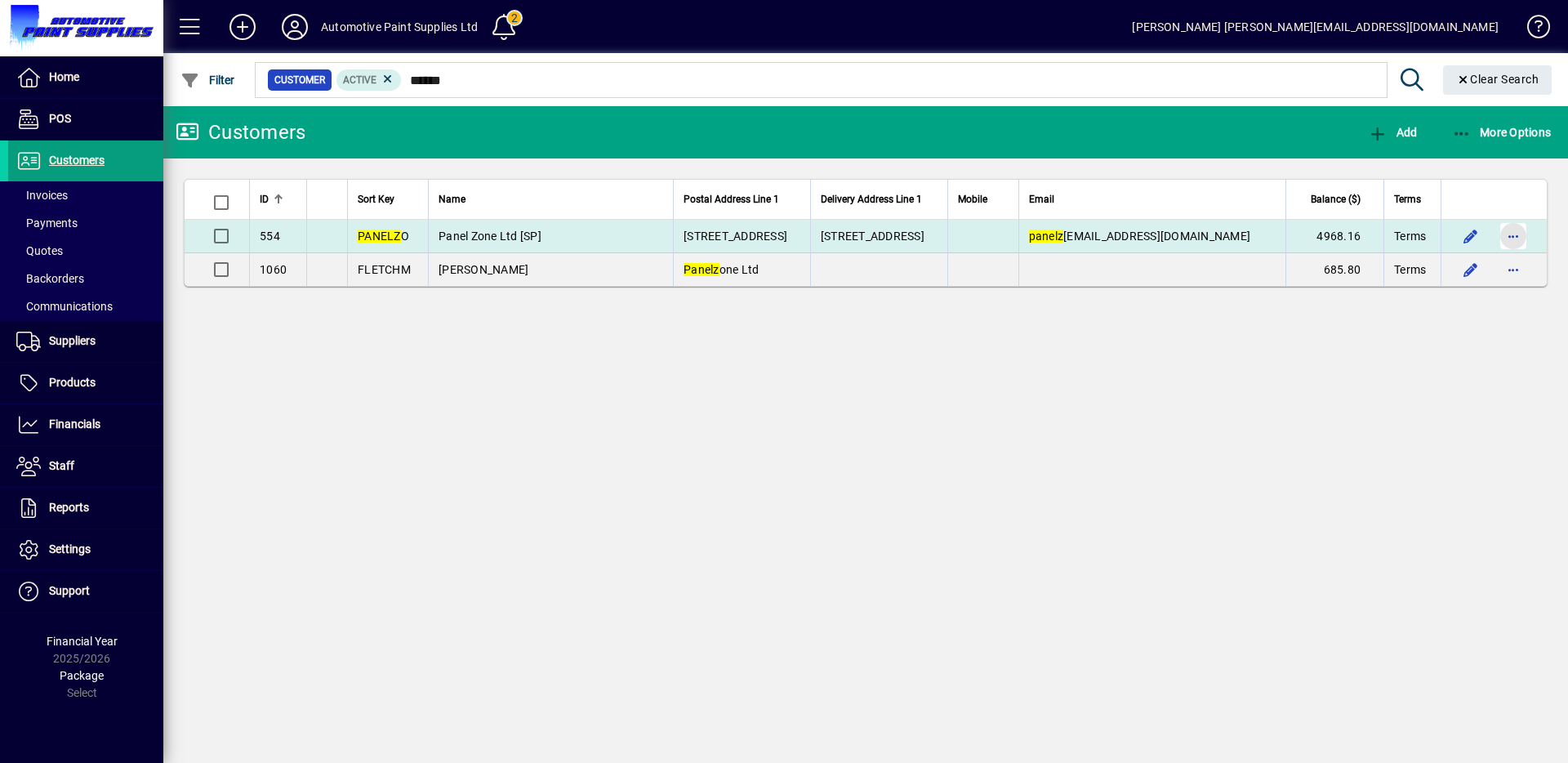
click at [1497, 233] on span "button" at bounding box center [1513, 236] width 39 height 39
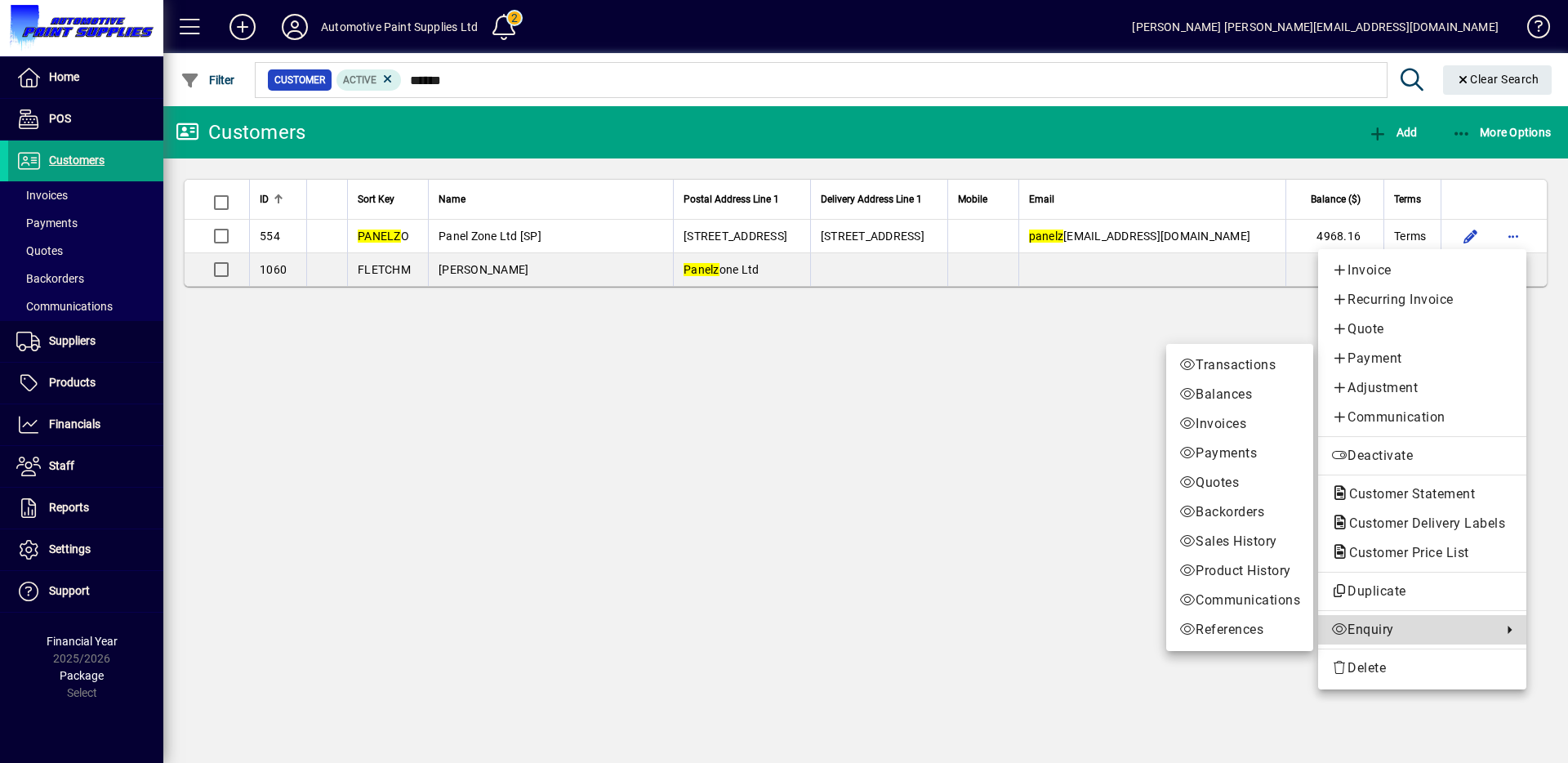
click at [1378, 636] on span "Enquiry" at bounding box center [1412, 629] width 163 height 20
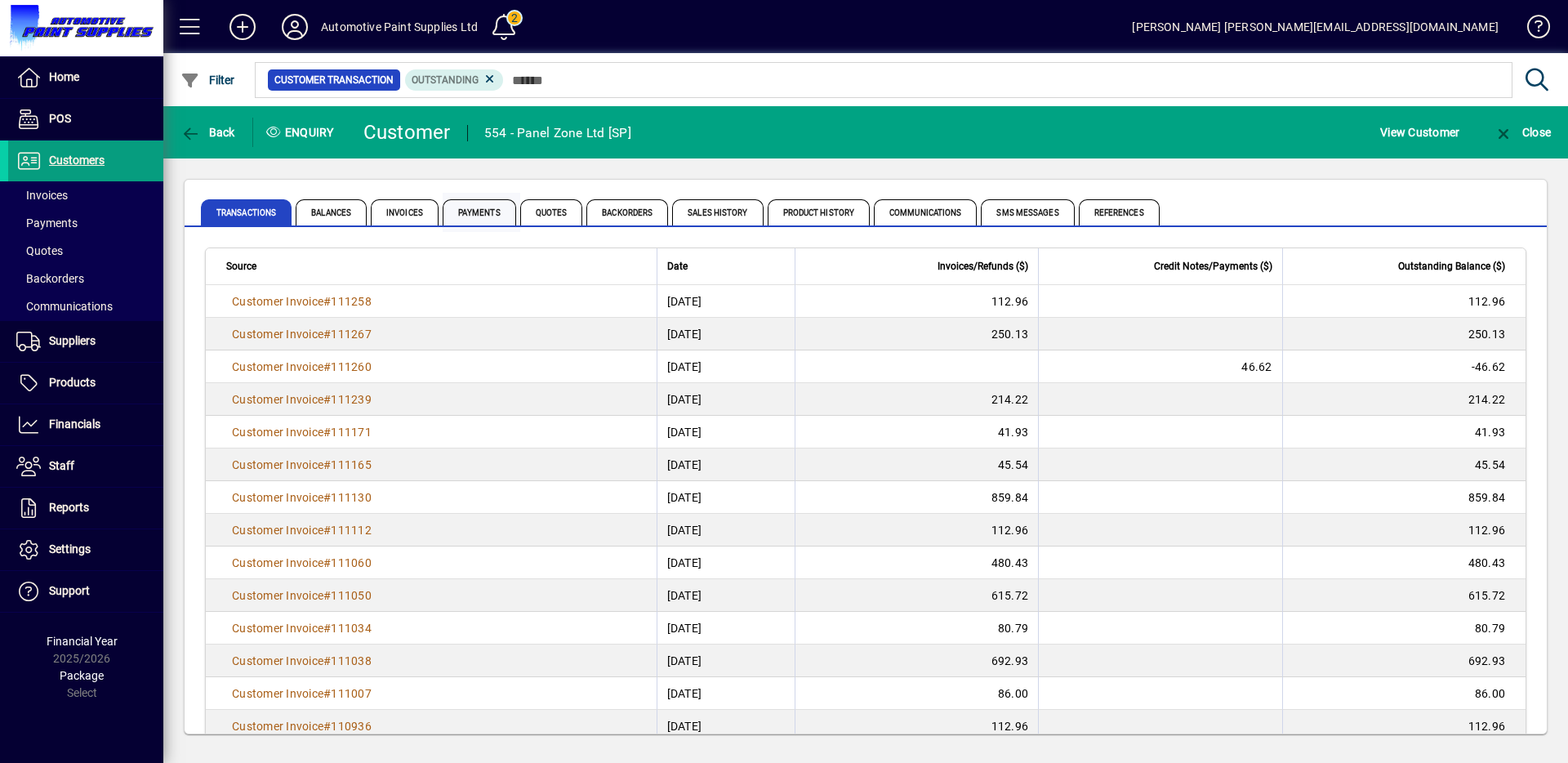
click at [499, 208] on span "Payments" at bounding box center [479, 213] width 73 height 26
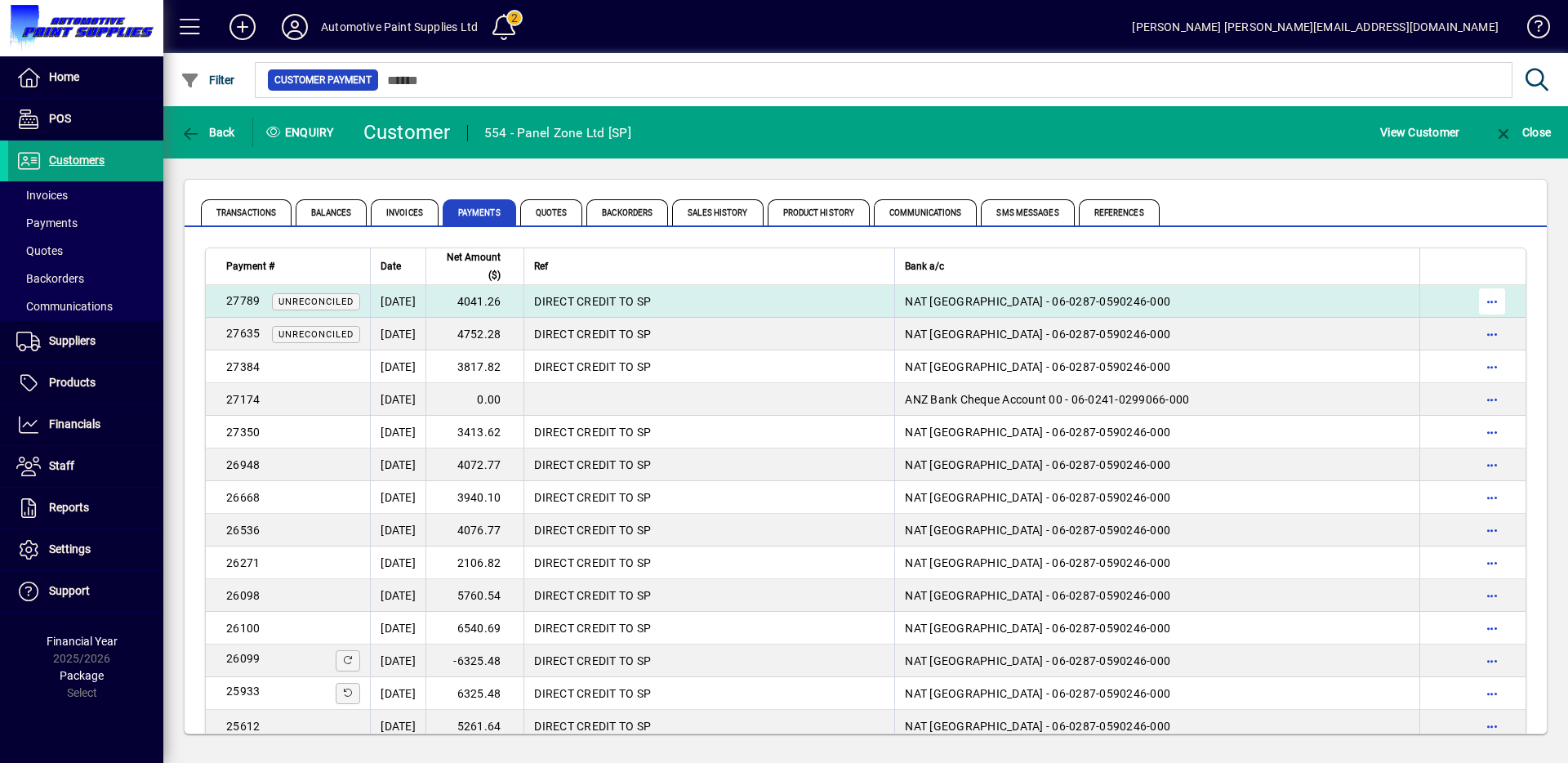
click at [1472, 301] on span "button" at bounding box center [1492, 301] width 39 height 39
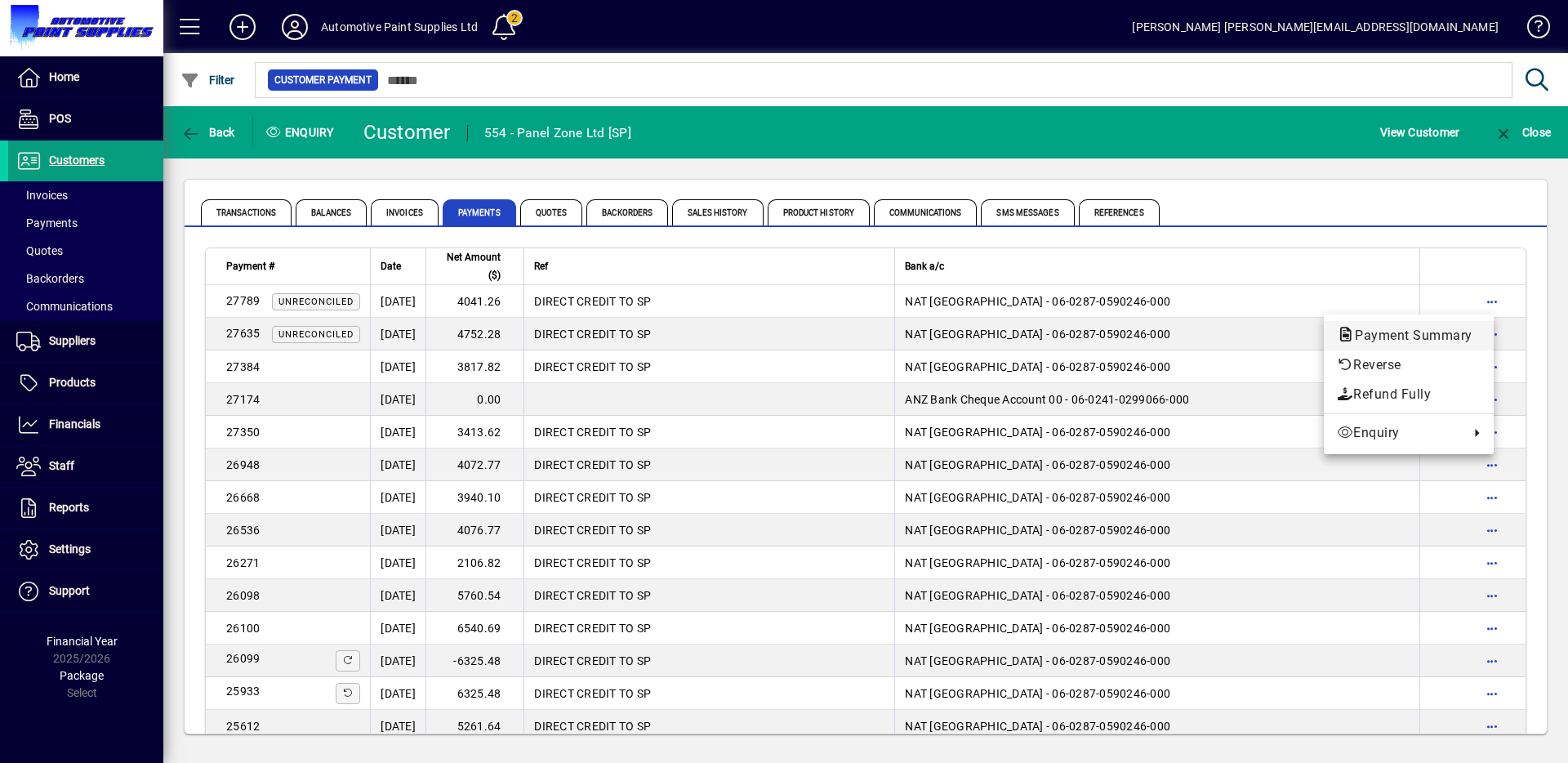
click at [1409, 331] on span "Payment Summary" at bounding box center [1408, 335] width 144 height 16
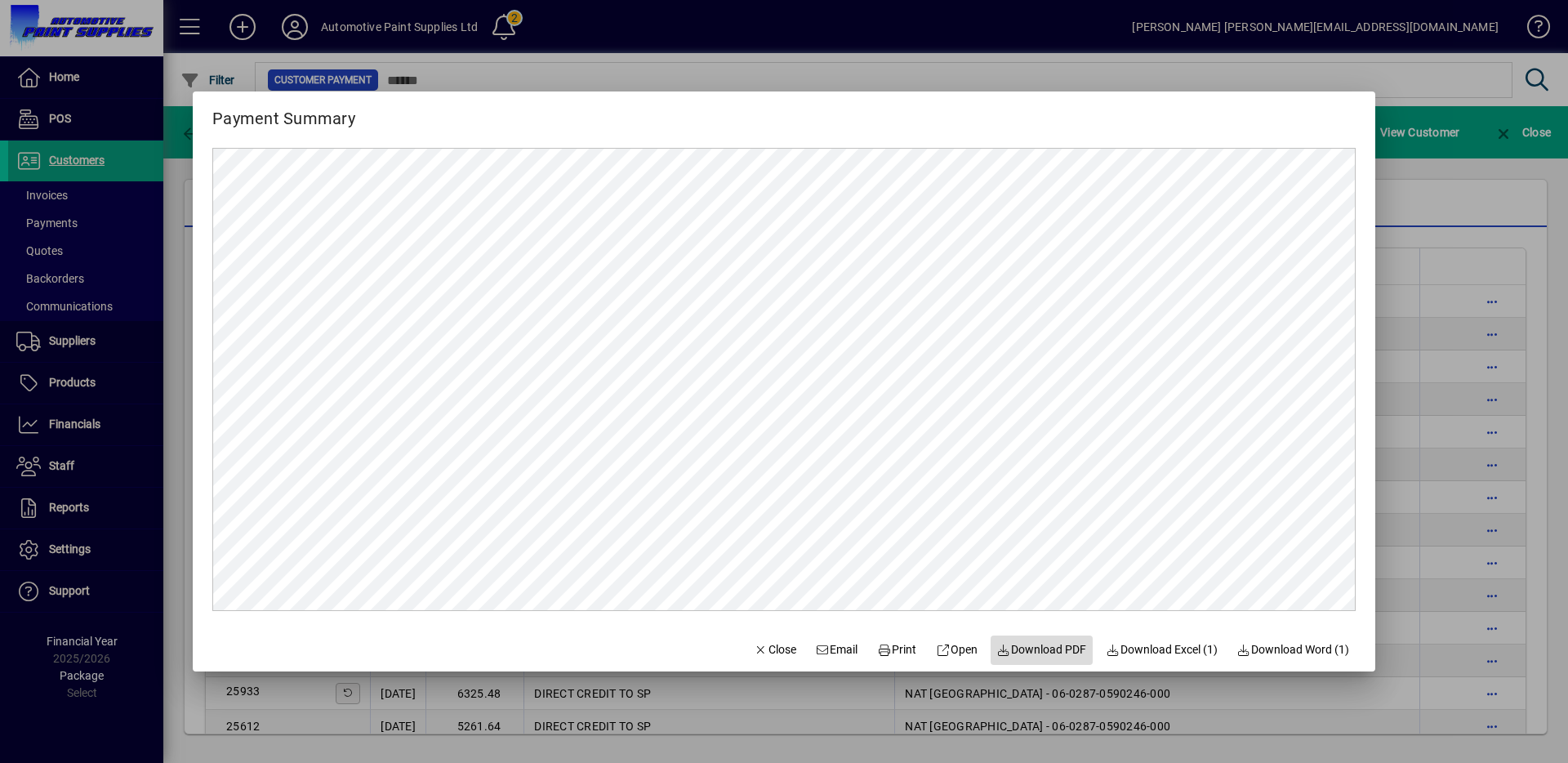
click at [1058, 641] on span "Download PDF" at bounding box center [1041, 650] width 90 height 17
drag, startPoint x: 776, startPoint y: 639, endPoint x: 767, endPoint y: 649, distance: 13.5
click at [776, 640] on button "Close" at bounding box center [775, 651] width 56 height 30
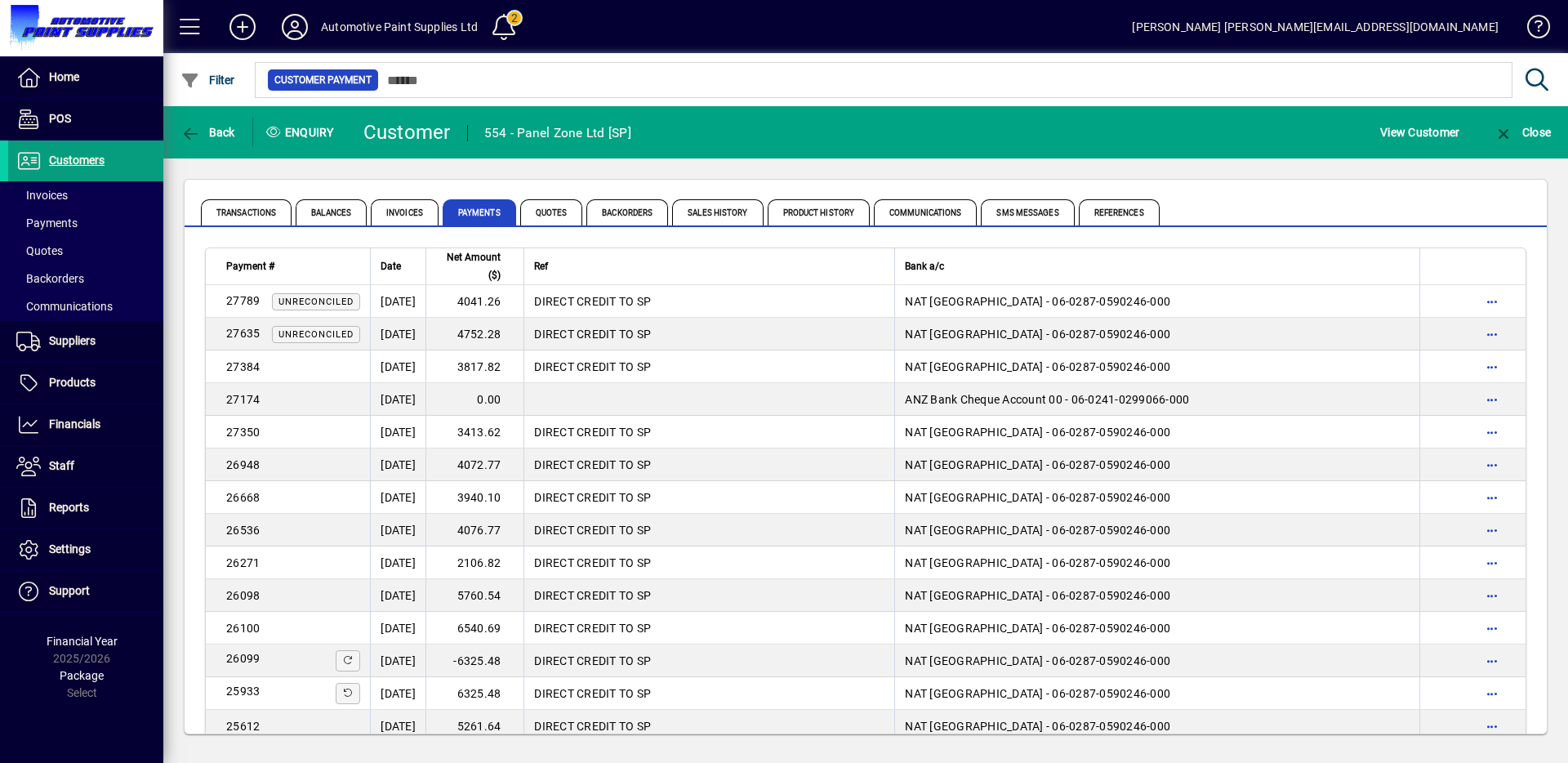
click at [767, 649] on td "DIRECT CREDIT TO SP" at bounding box center [709, 661] width 371 height 33
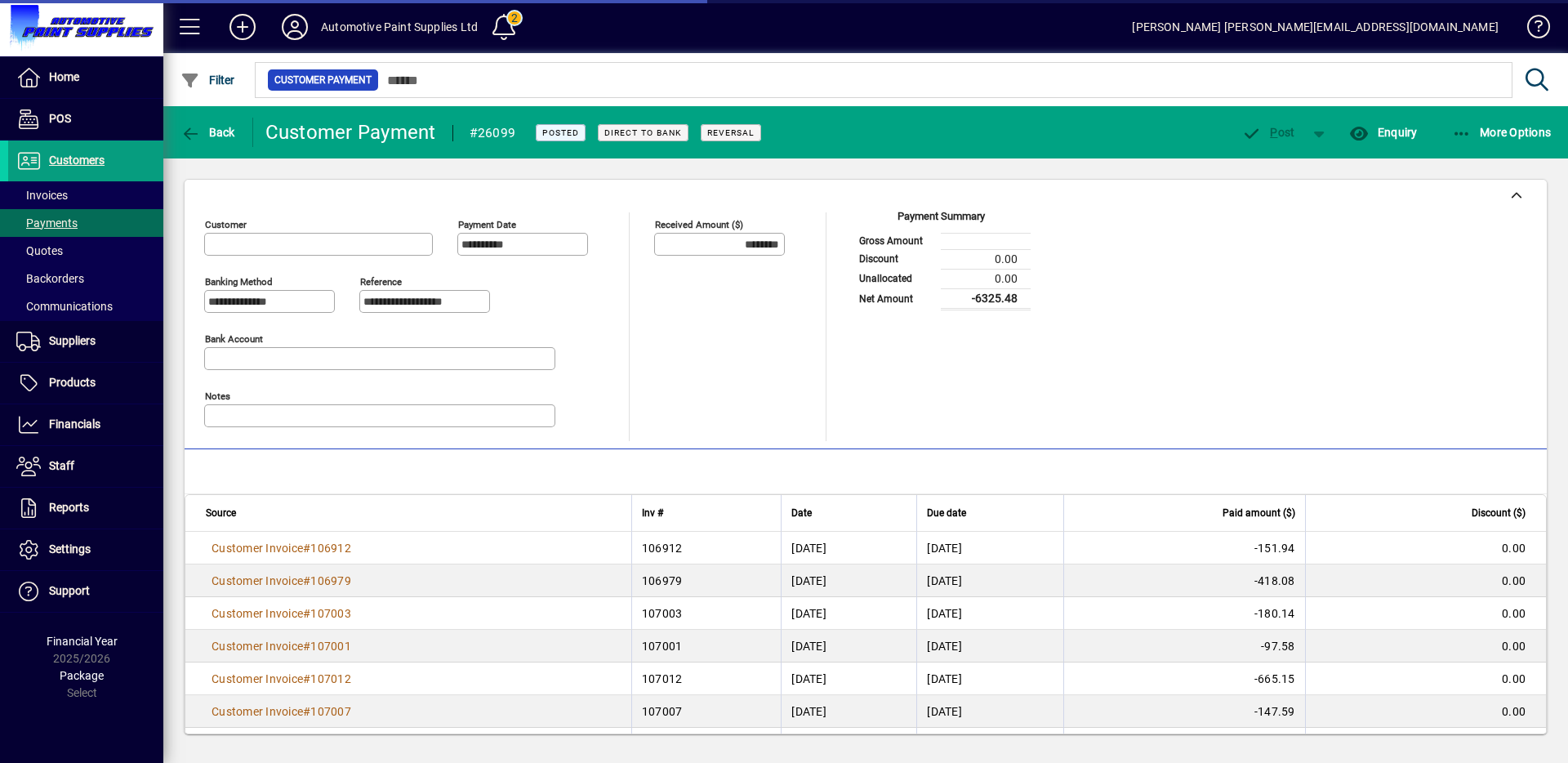
type input "**********"
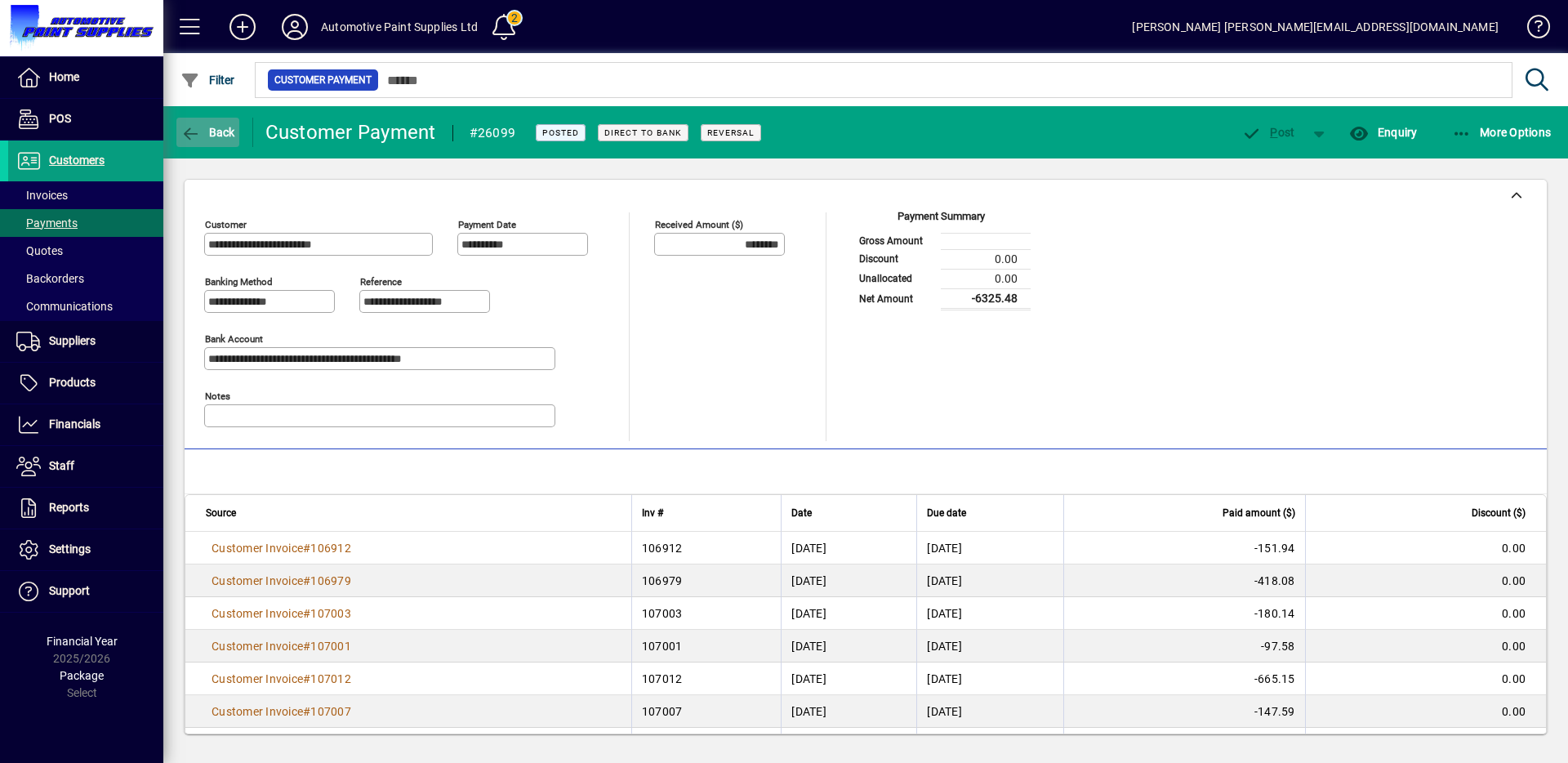
click at [210, 129] on span "Back" at bounding box center [207, 132] width 55 height 13
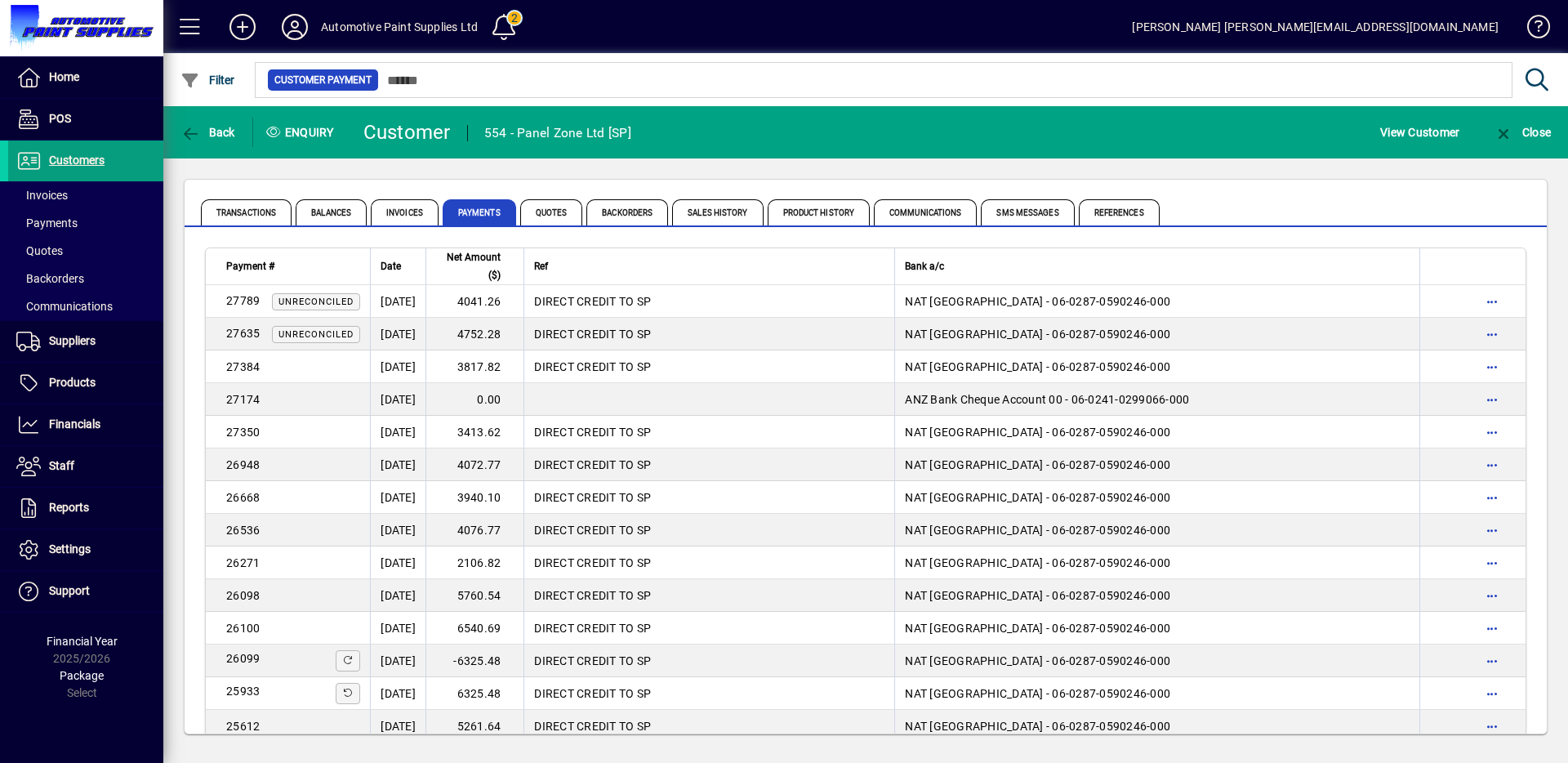
click at [240, 128] on div "Back" at bounding box center [208, 133] width 90 height 30
click at [221, 132] on span "Back" at bounding box center [207, 132] width 55 height 13
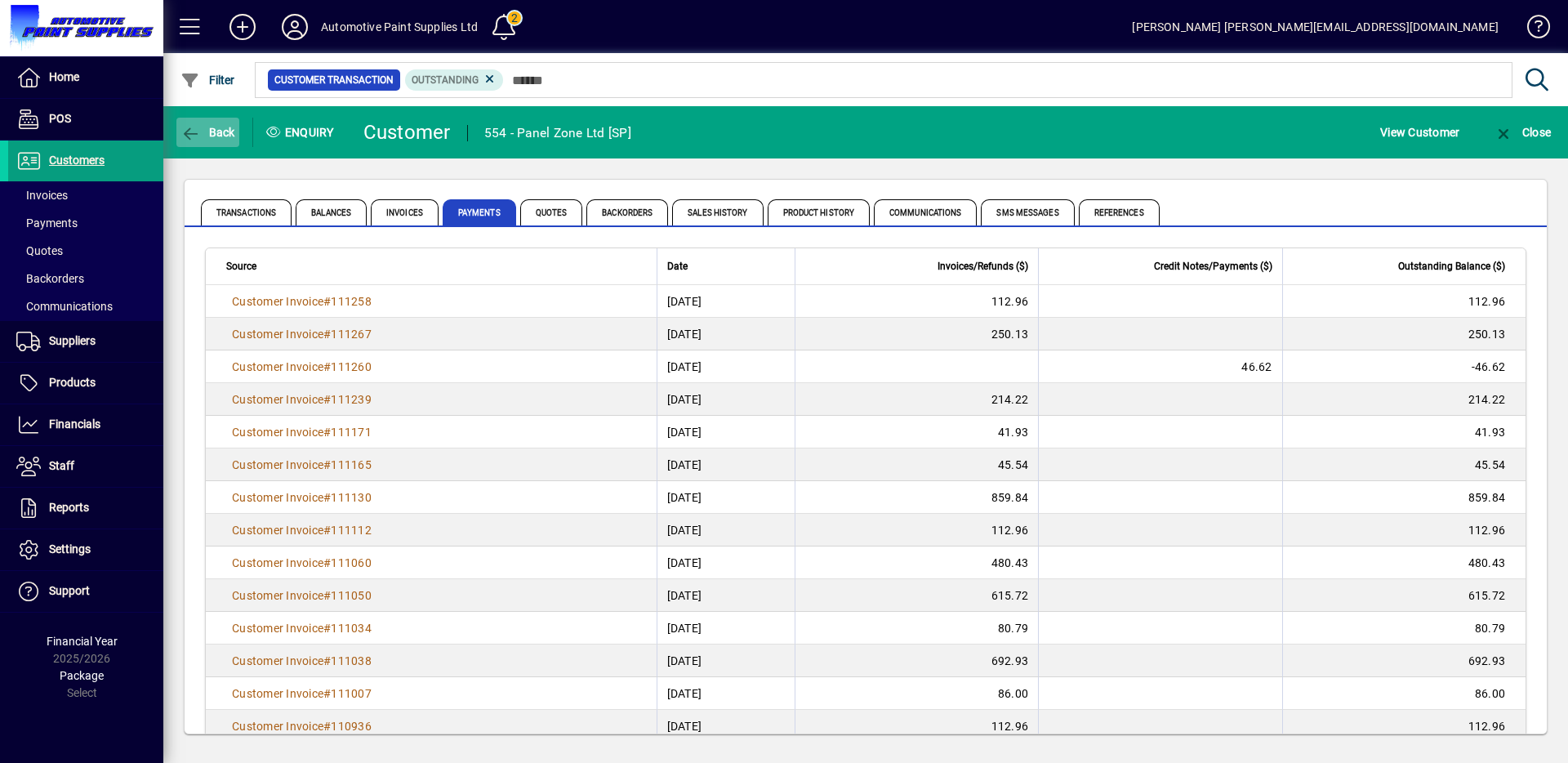
click at [222, 123] on span "button" at bounding box center [208, 132] width 63 height 39
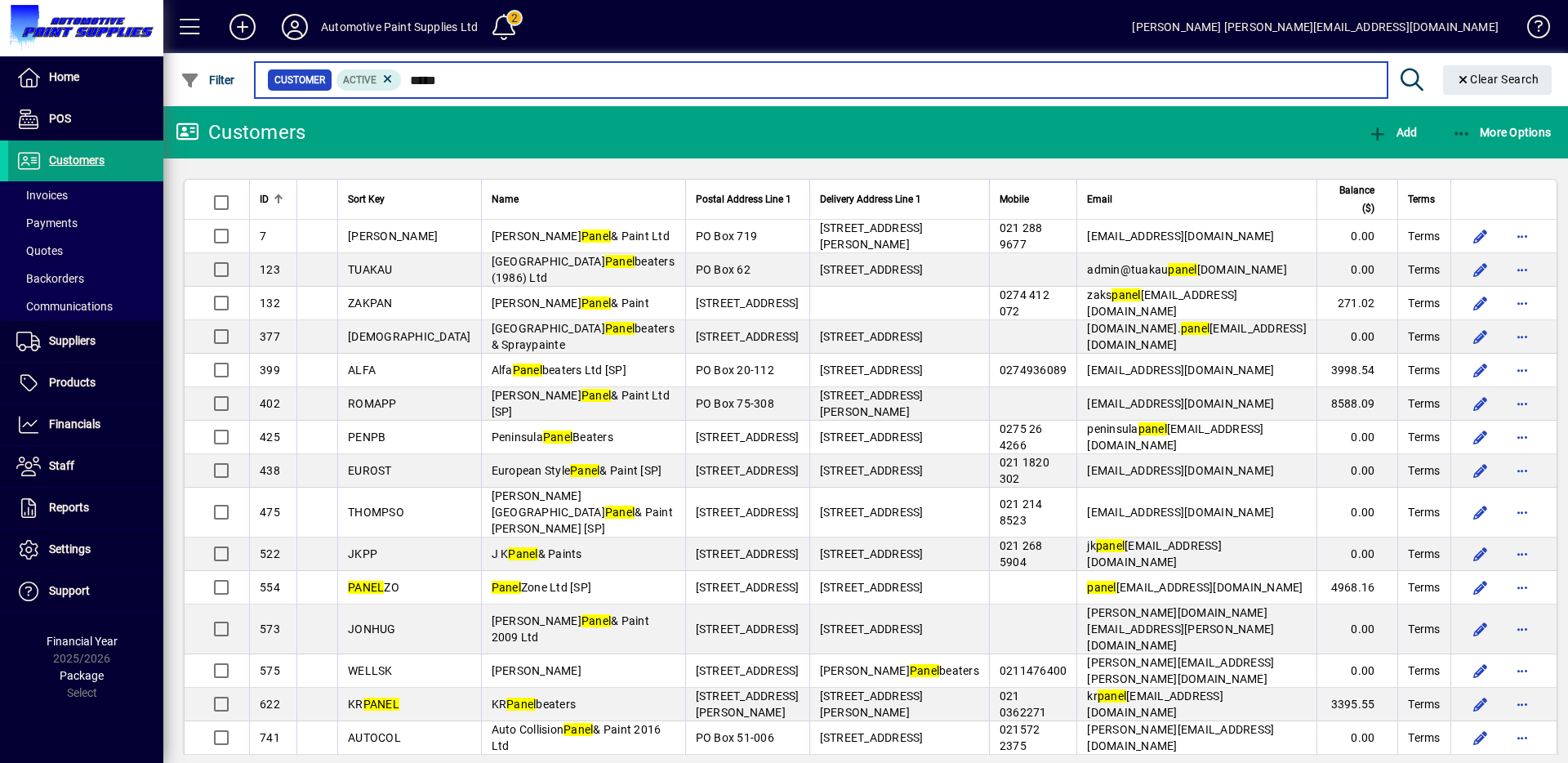
click at [425, 82] on input "*****" at bounding box center [888, 80] width 972 height 23
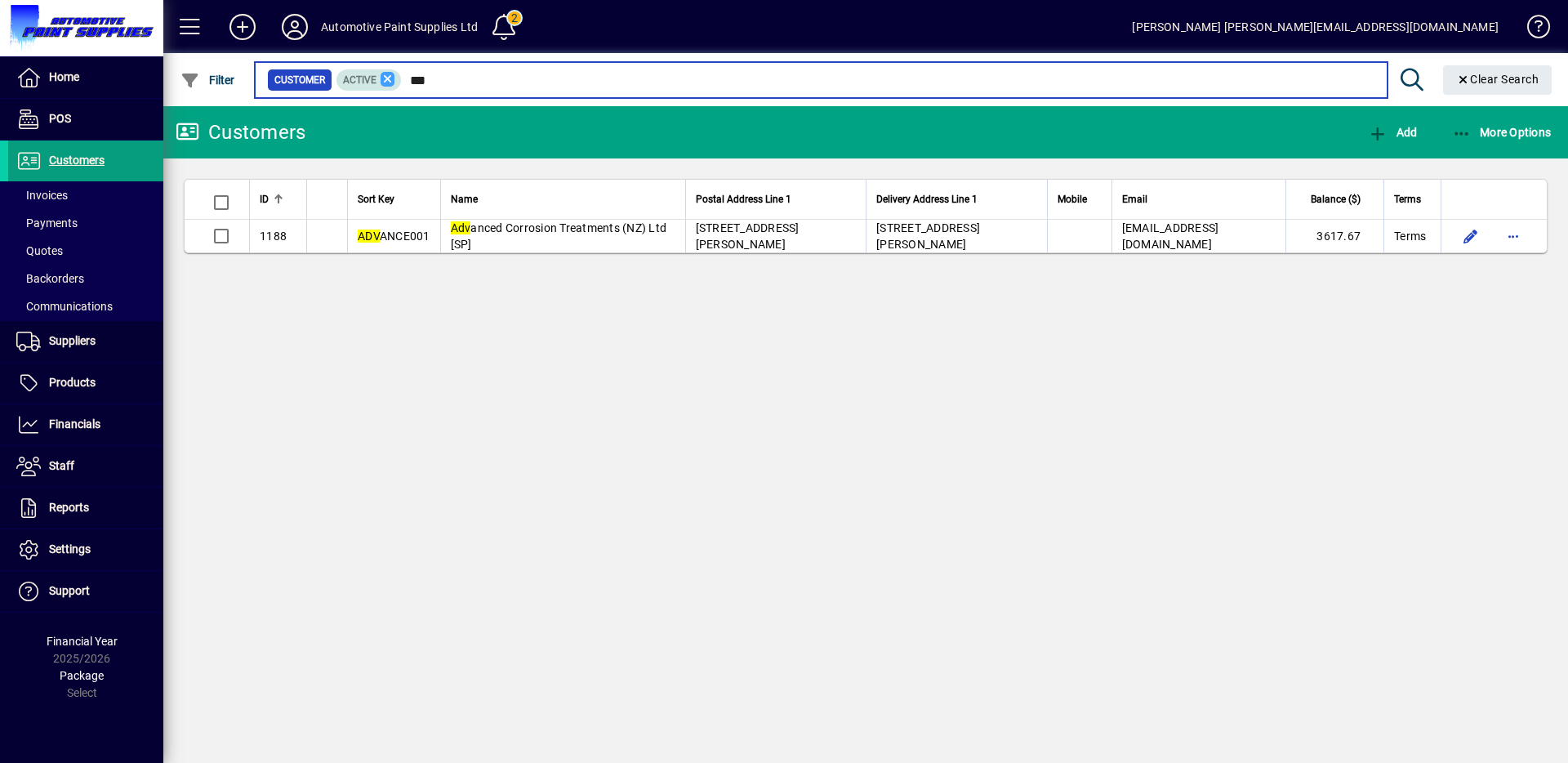
type input "***"
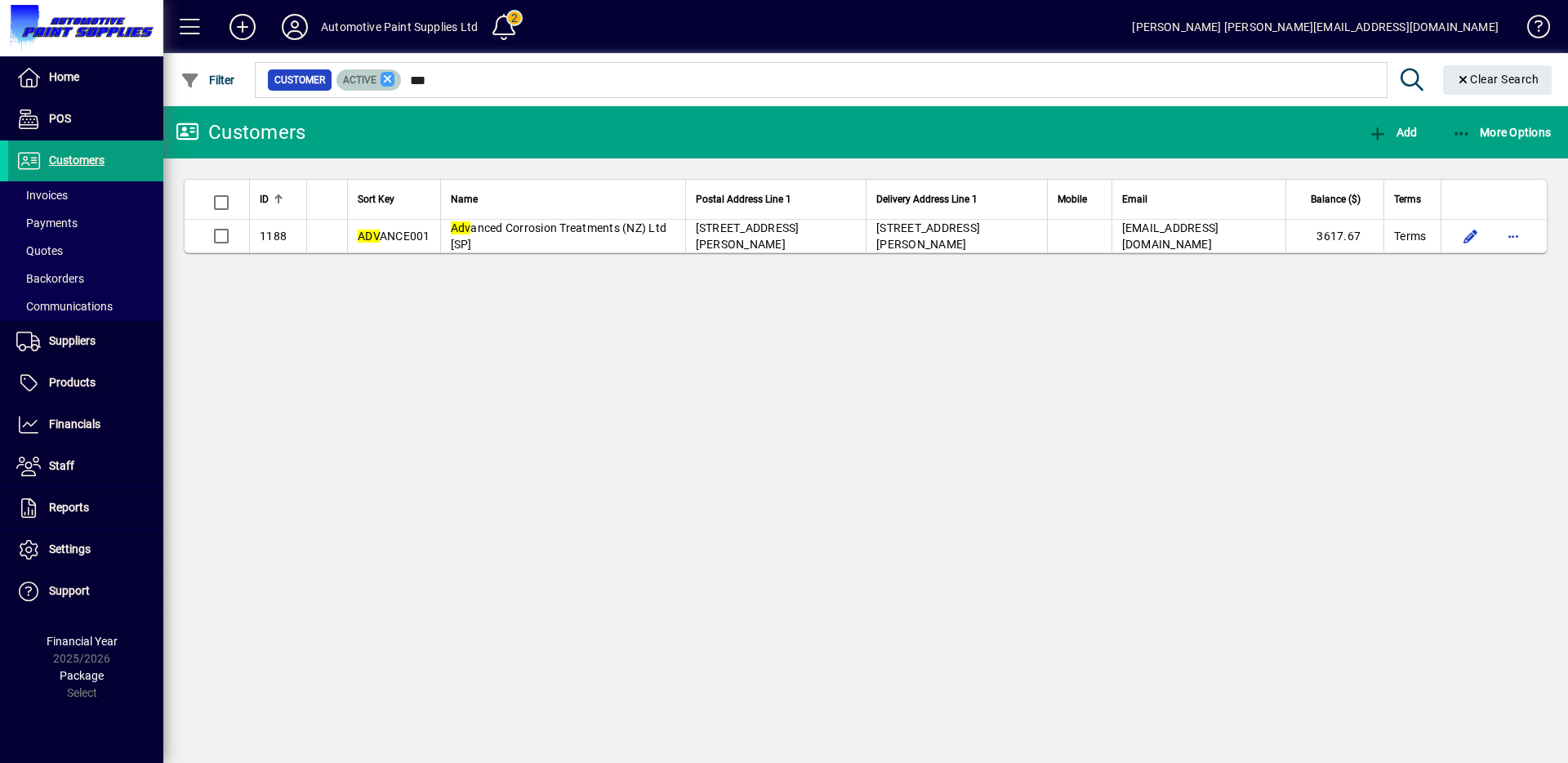
click at [384, 76] on icon at bounding box center [388, 79] width 15 height 15
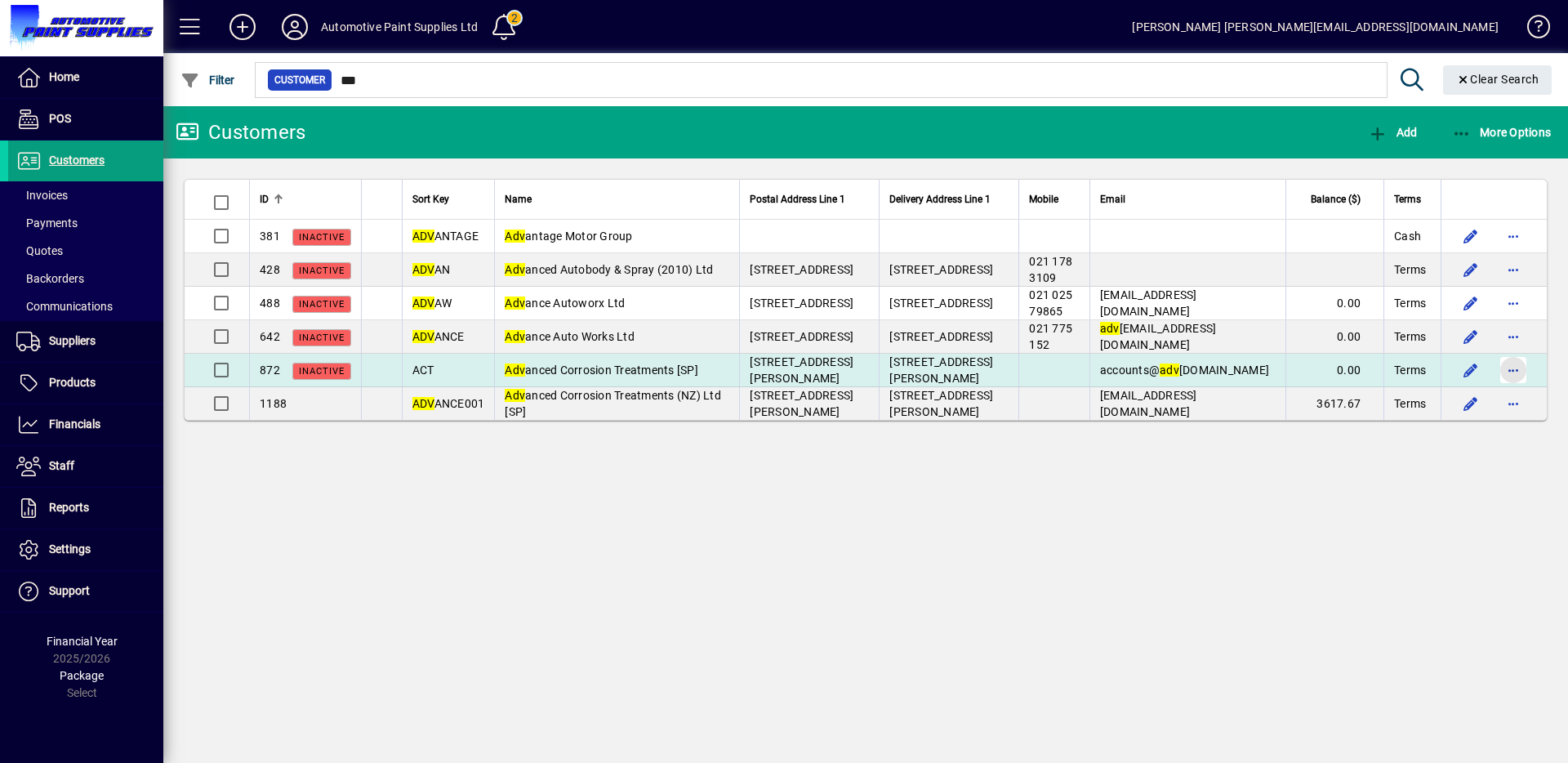
click at [1521, 371] on span "button" at bounding box center [1513, 370] width 39 height 39
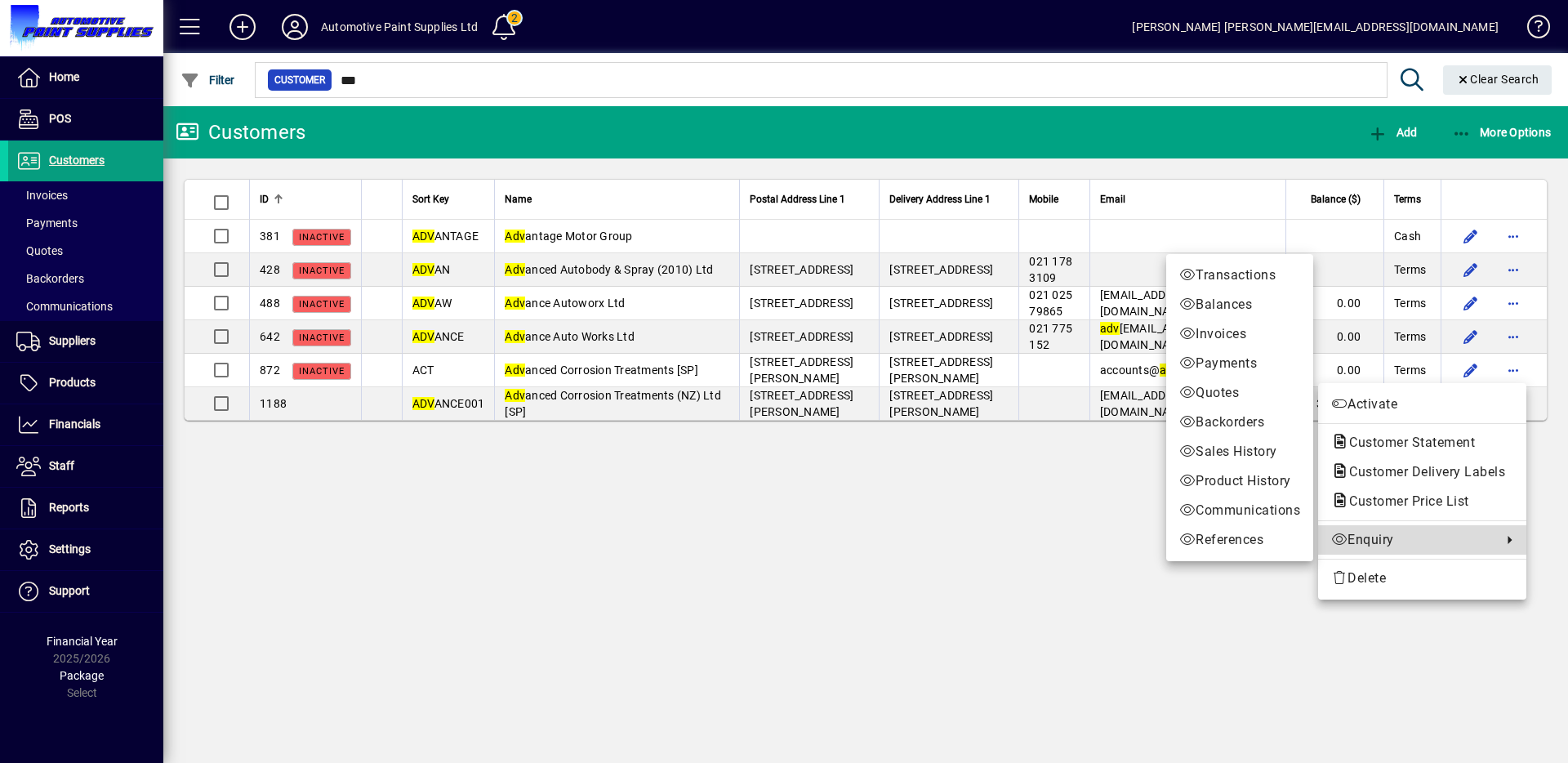
click at [1378, 551] on link "Enquiry" at bounding box center [1422, 540] width 208 height 30
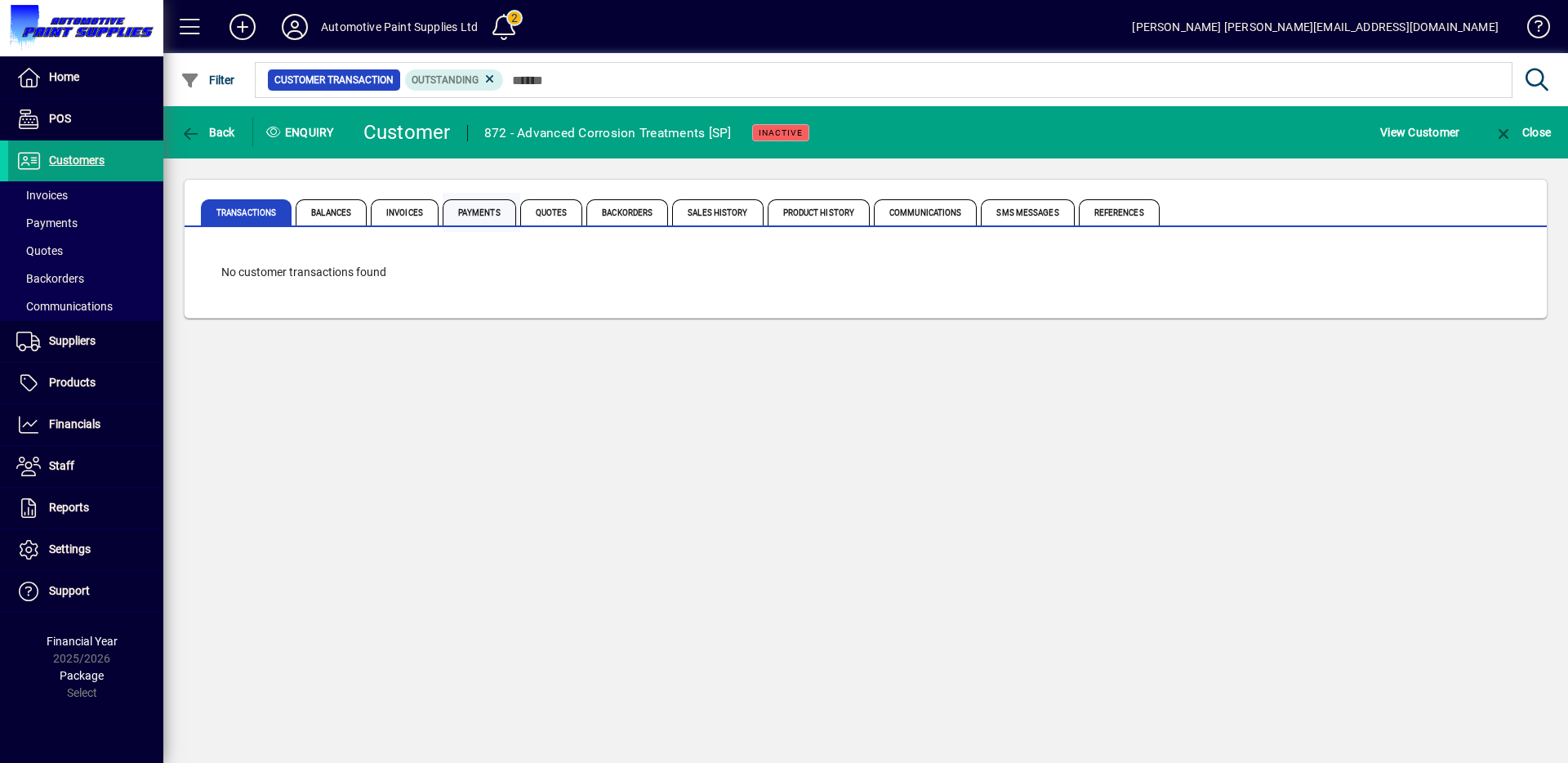
click at [480, 217] on span "Payments" at bounding box center [479, 213] width 73 height 26
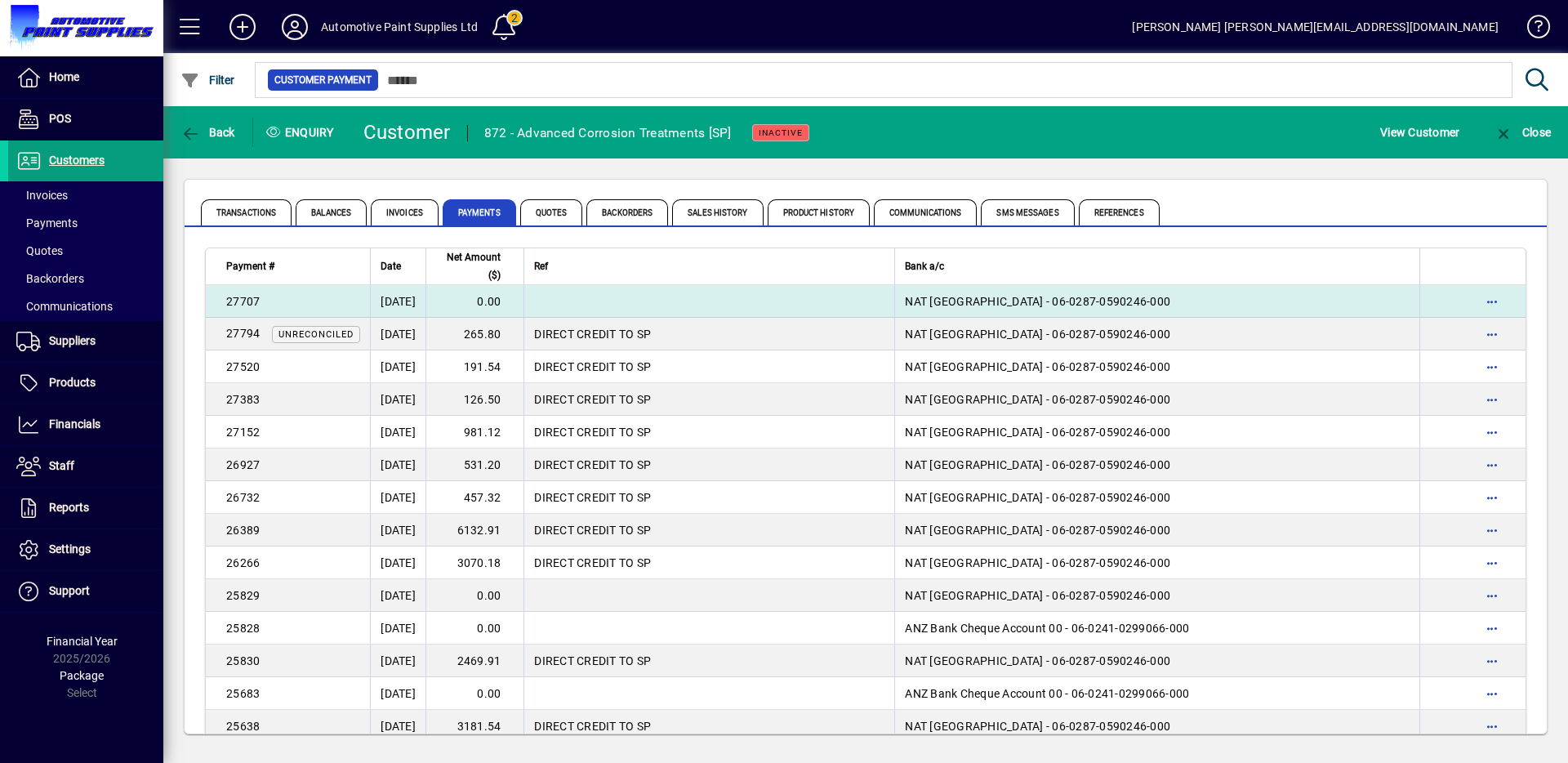
click at [560, 303] on td at bounding box center [709, 301] width 371 height 33
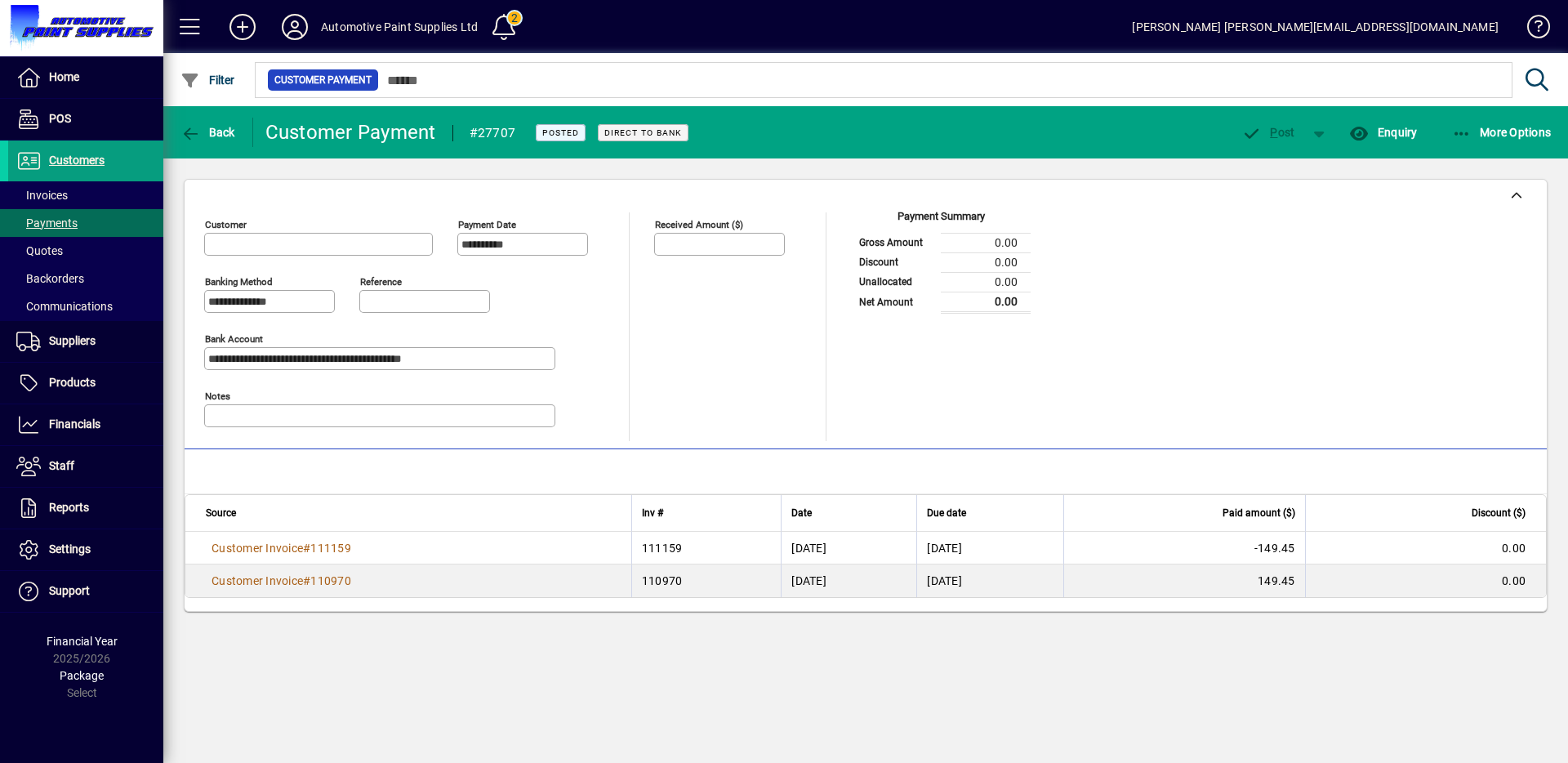
type input "**********"
click at [1476, 125] on span "More Options" at bounding box center [1501, 132] width 99 height 13
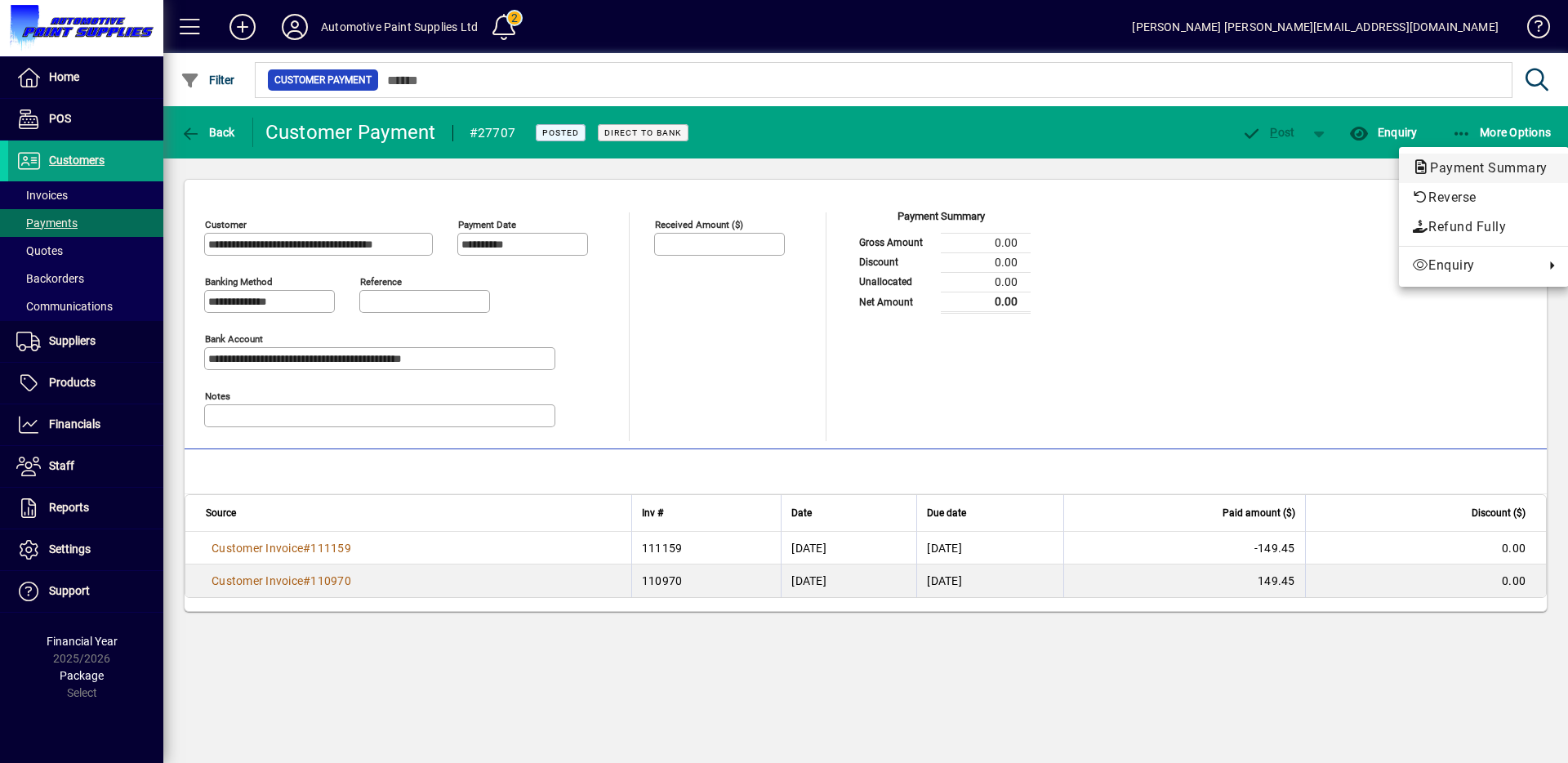
click at [1461, 167] on span "Payment Summary" at bounding box center [1483, 167] width 144 height 16
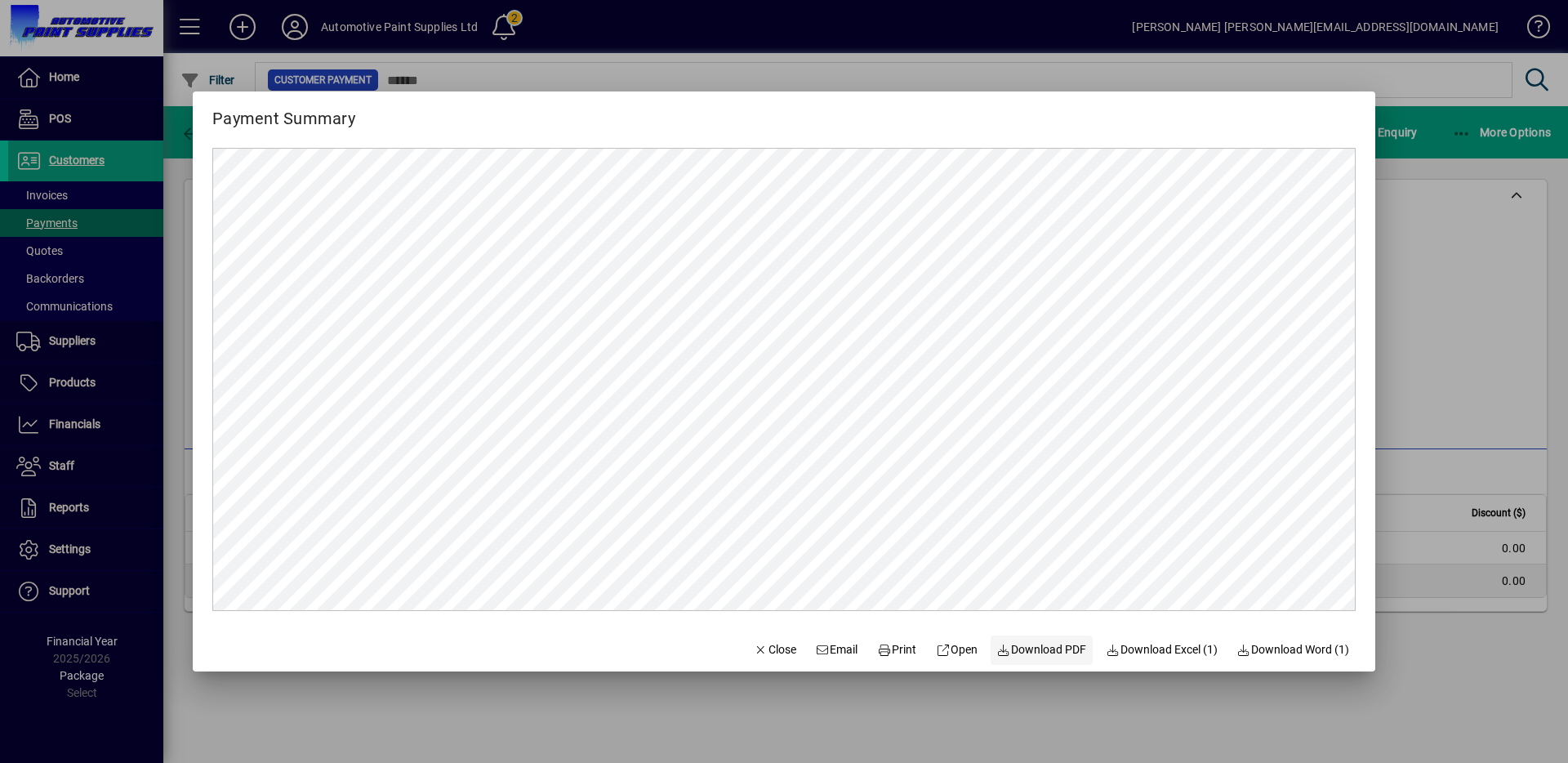
click at [1026, 641] on span "Download PDF" at bounding box center [1041, 650] width 90 height 17
click at [45, 68] on div at bounding box center [784, 381] width 1568 height 763
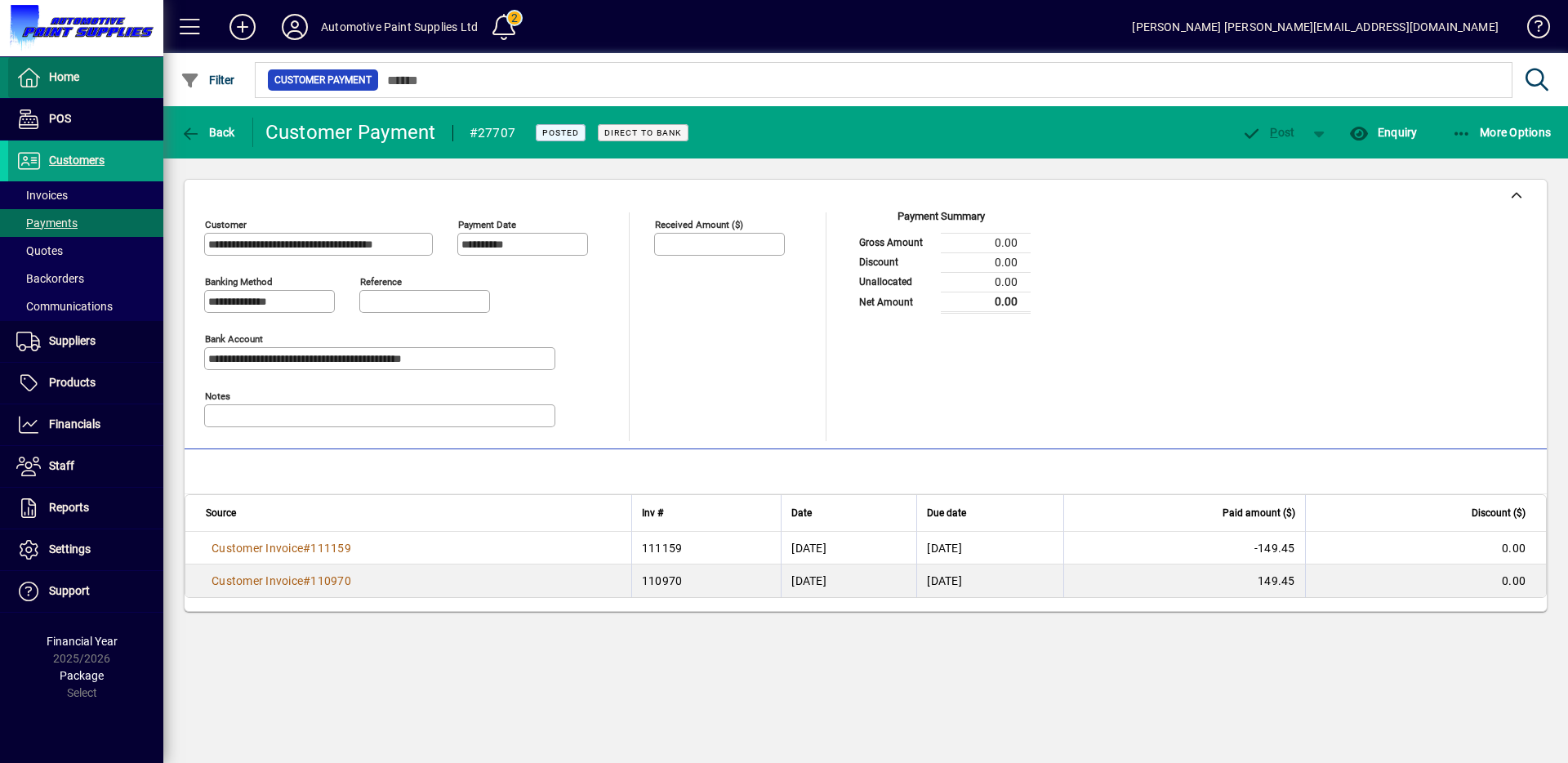
click at [57, 82] on span "Home" at bounding box center [64, 77] width 31 height 13
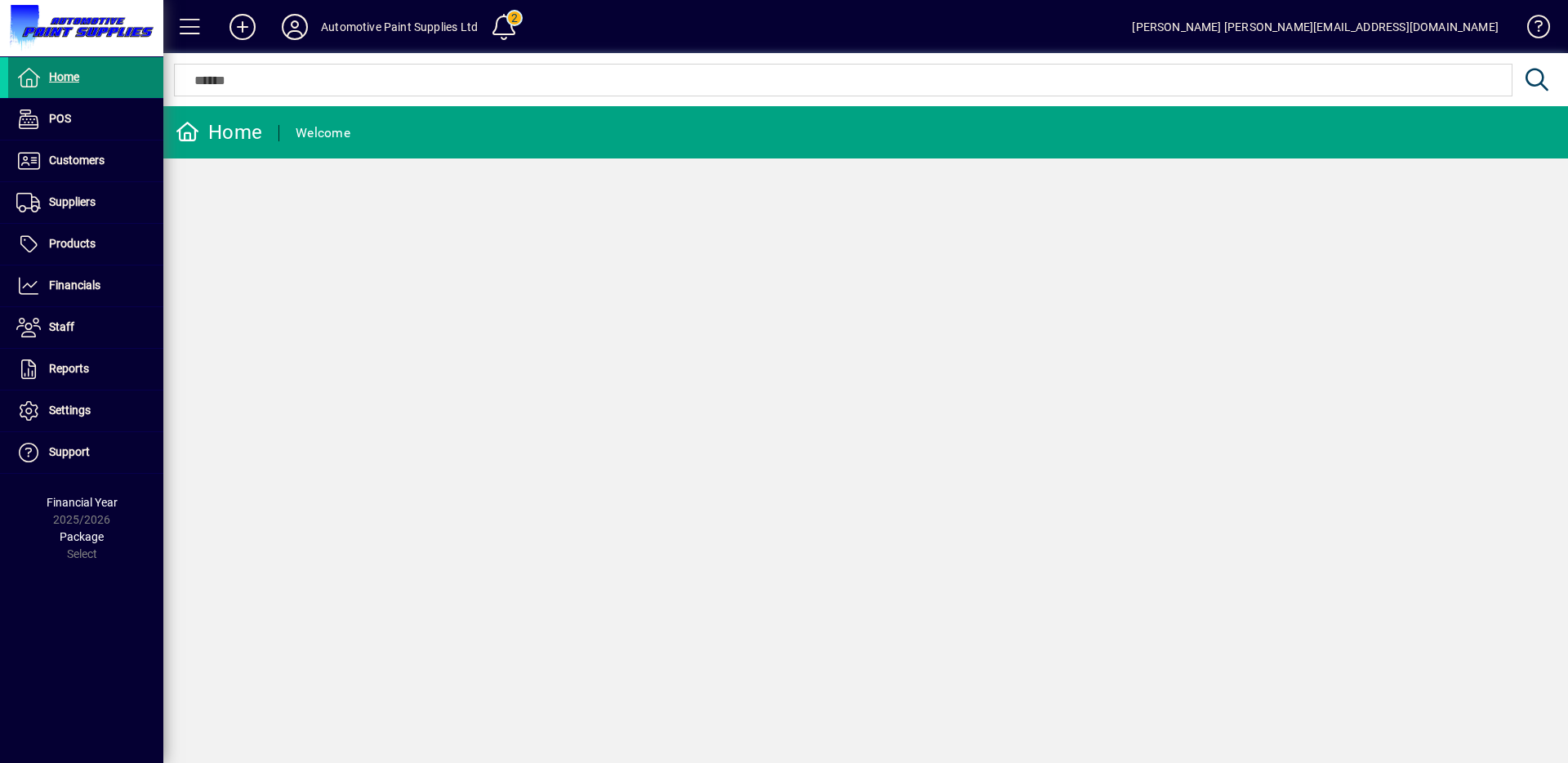
click at [121, 73] on span at bounding box center [85, 77] width 155 height 39
drag, startPoint x: 79, startPoint y: 221, endPoint x: 84, endPoint y: 212, distance: 10.3
click at [80, 219] on span at bounding box center [85, 203] width 155 height 39
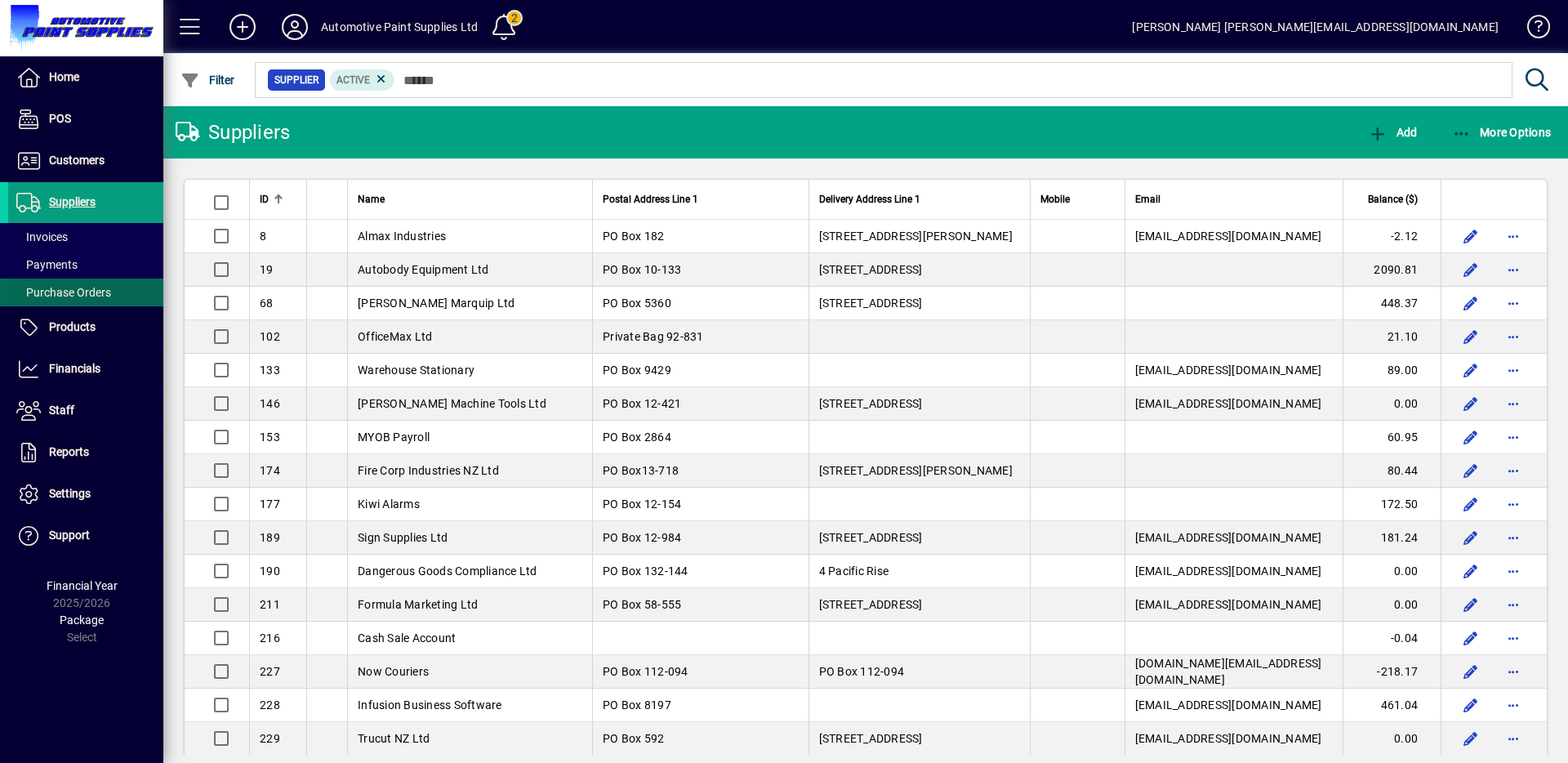
click at [78, 286] on span "Purchase Orders" at bounding box center [64, 293] width 95 height 13
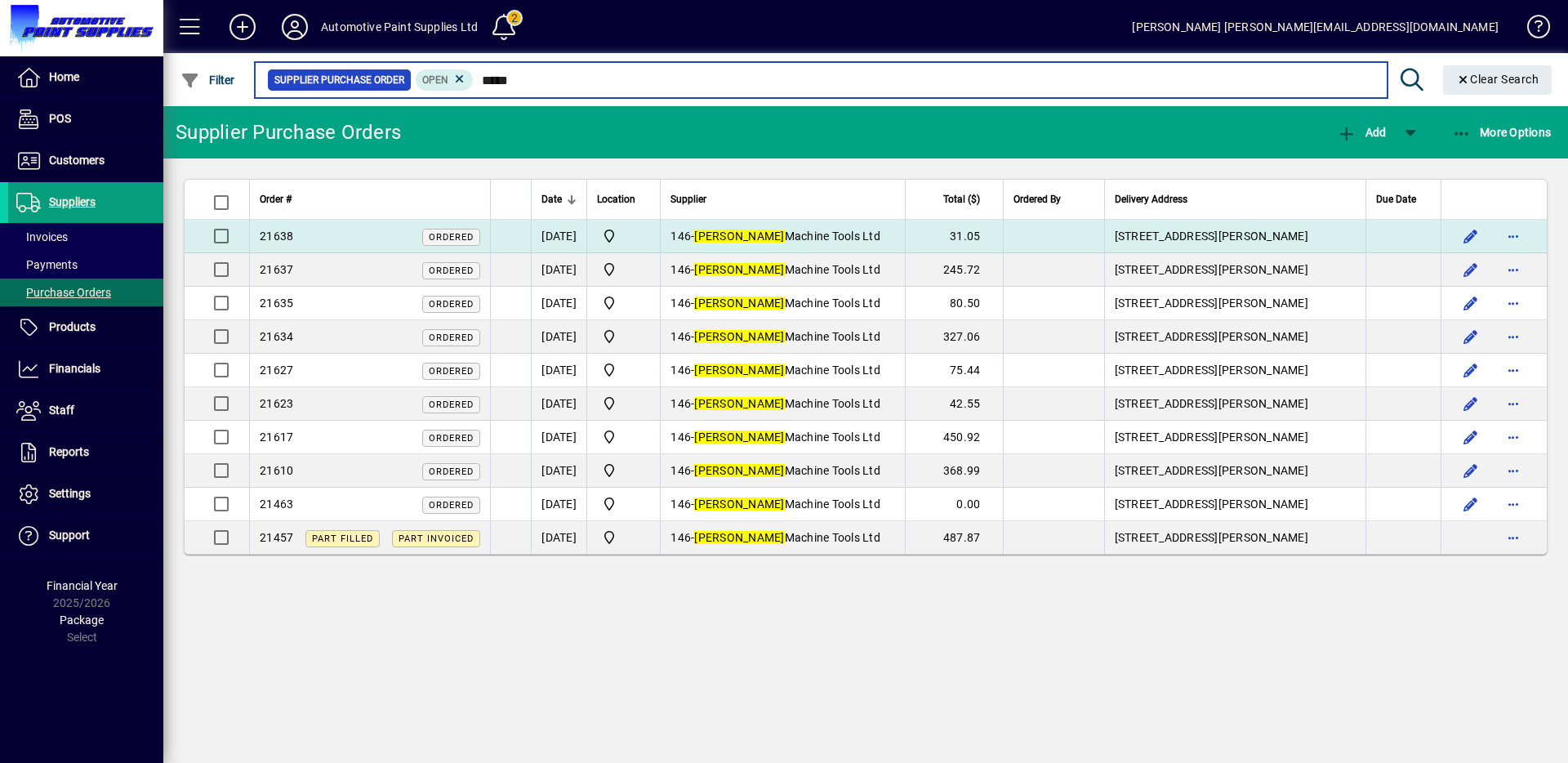
type input "*****"
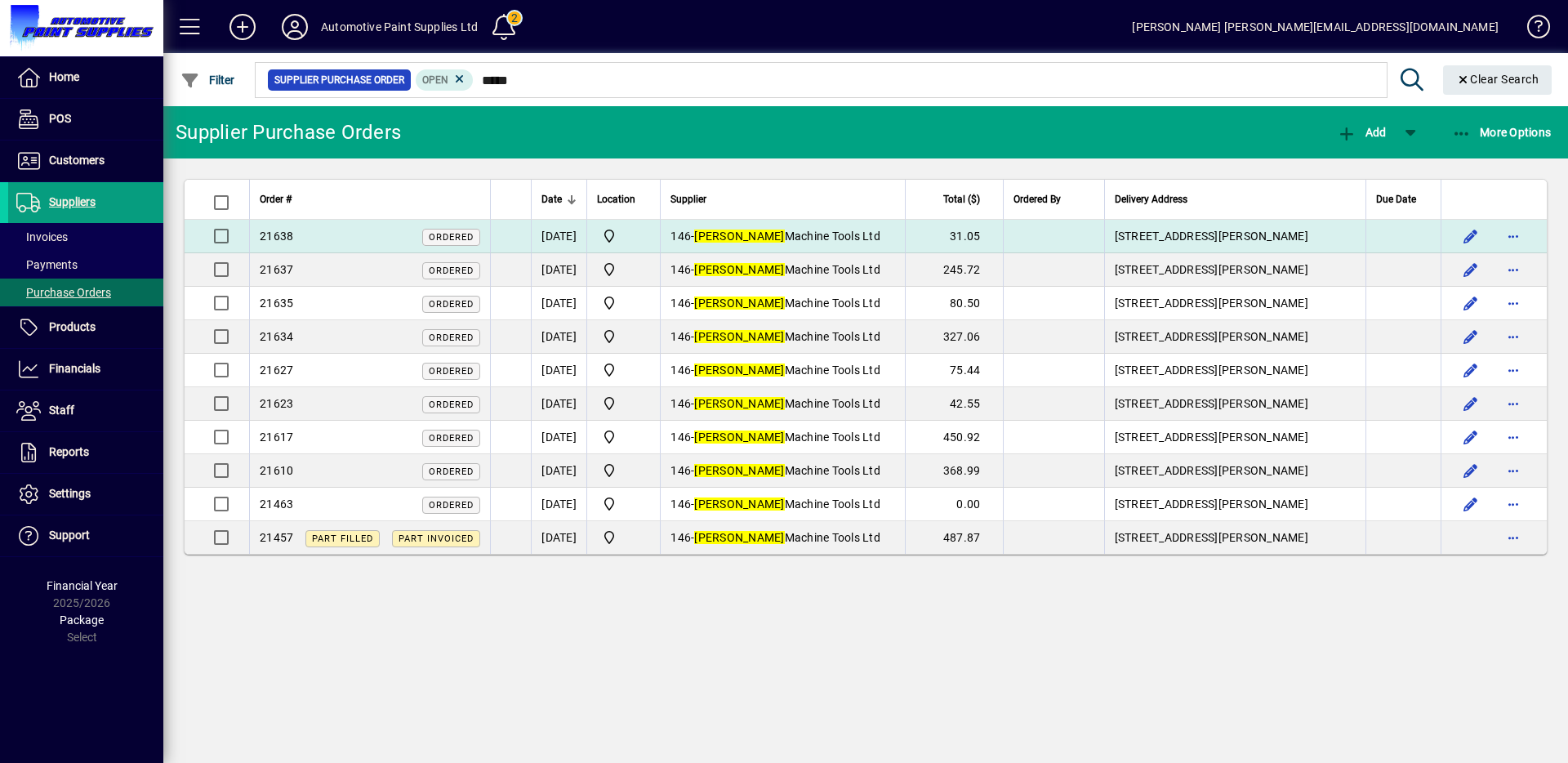
click at [872, 241] on td "146 - [PERSON_NAME] Machine Tools Ltd" at bounding box center [782, 236] width 245 height 33
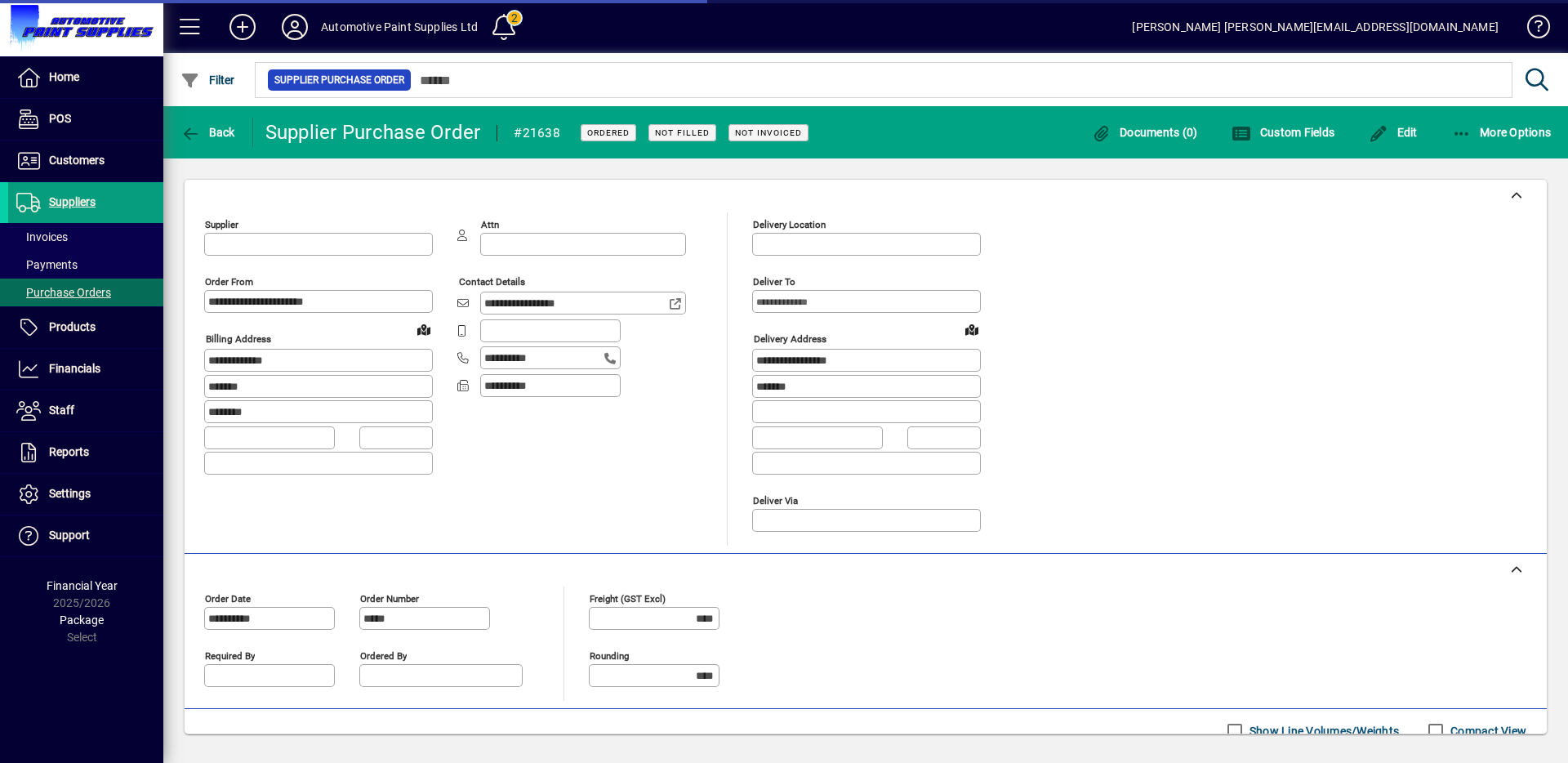
type input "**********"
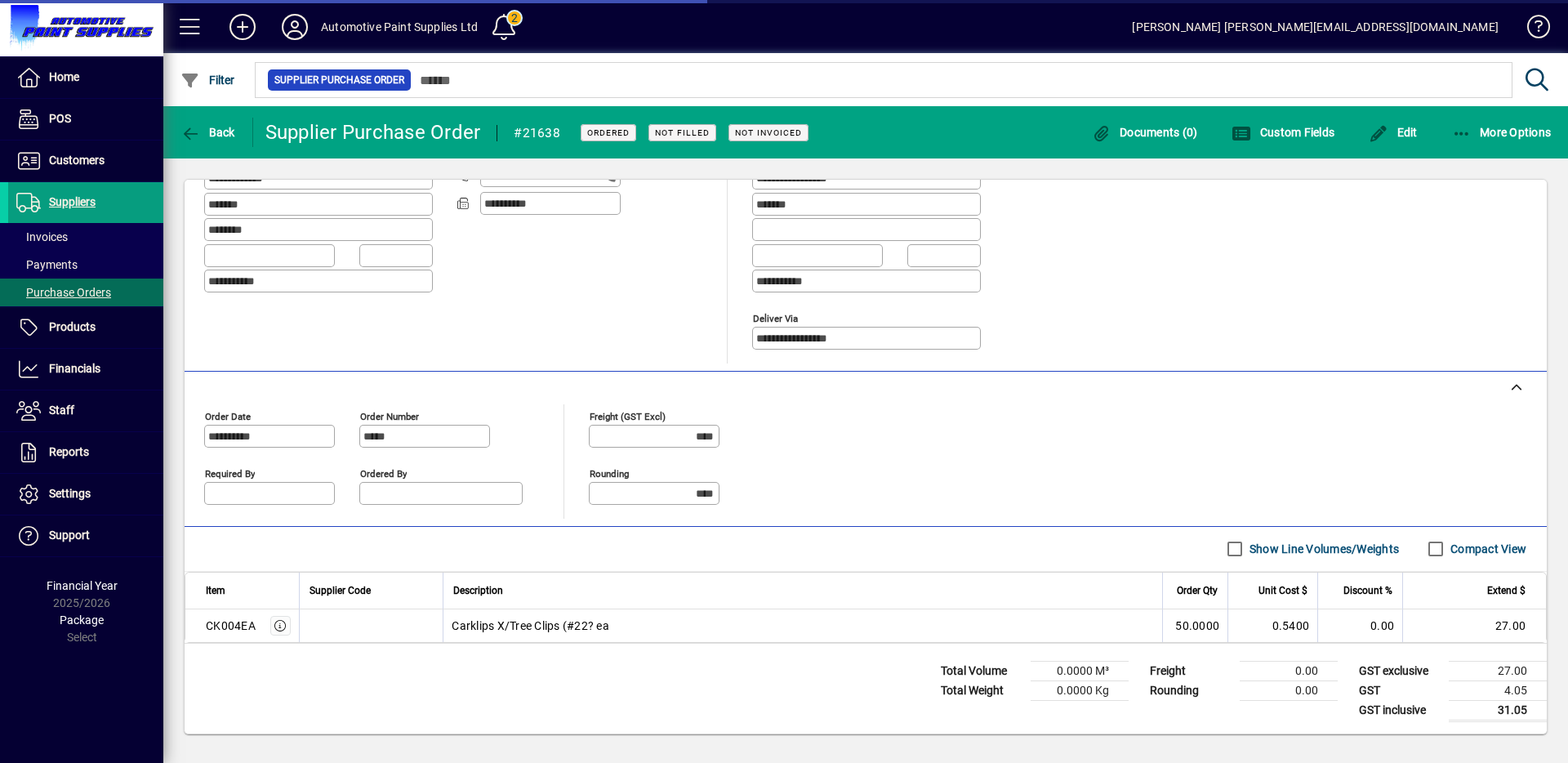
scroll to position [184, 0]
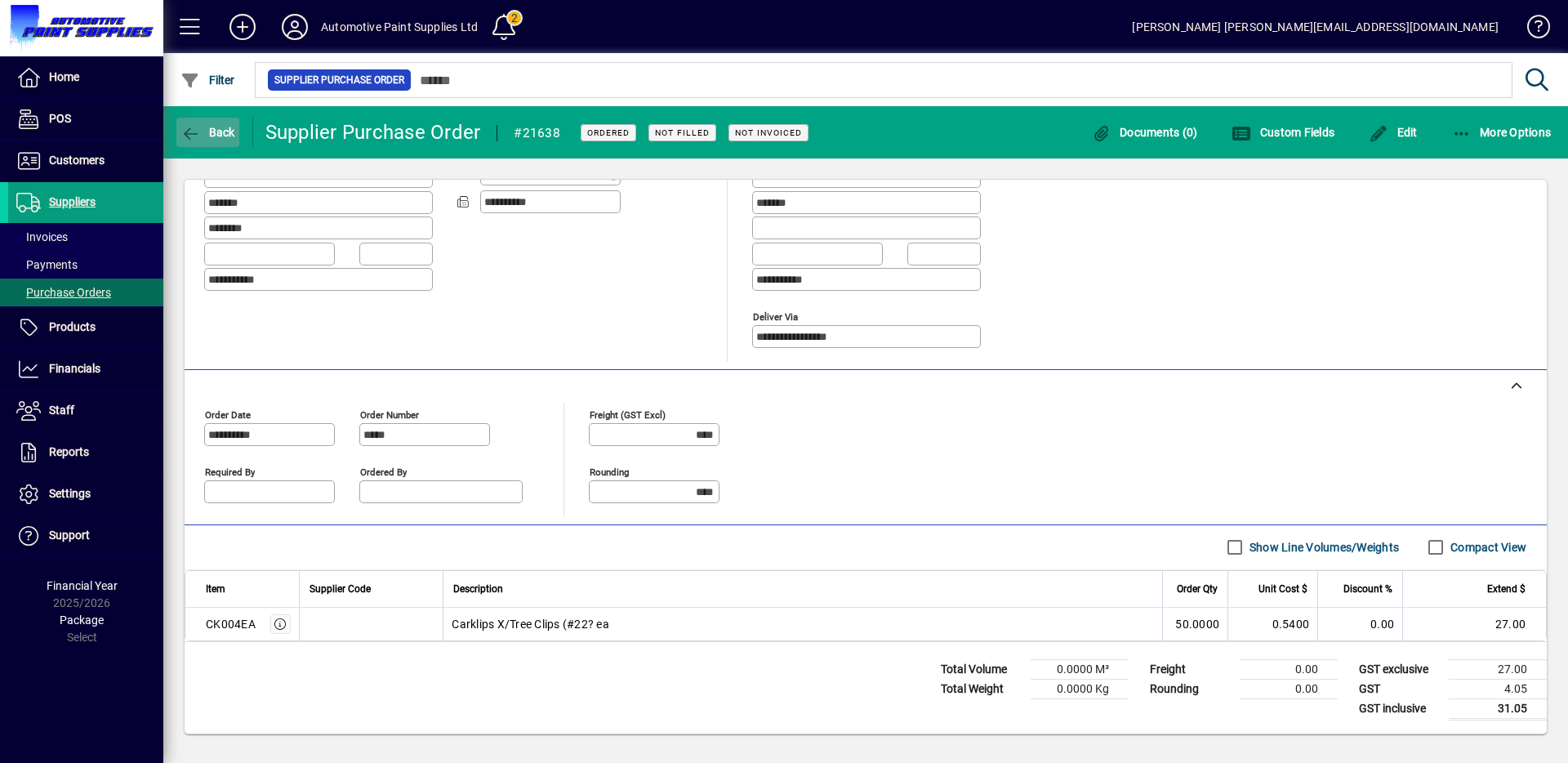
click at [220, 126] on span "Back" at bounding box center [207, 132] width 55 height 13
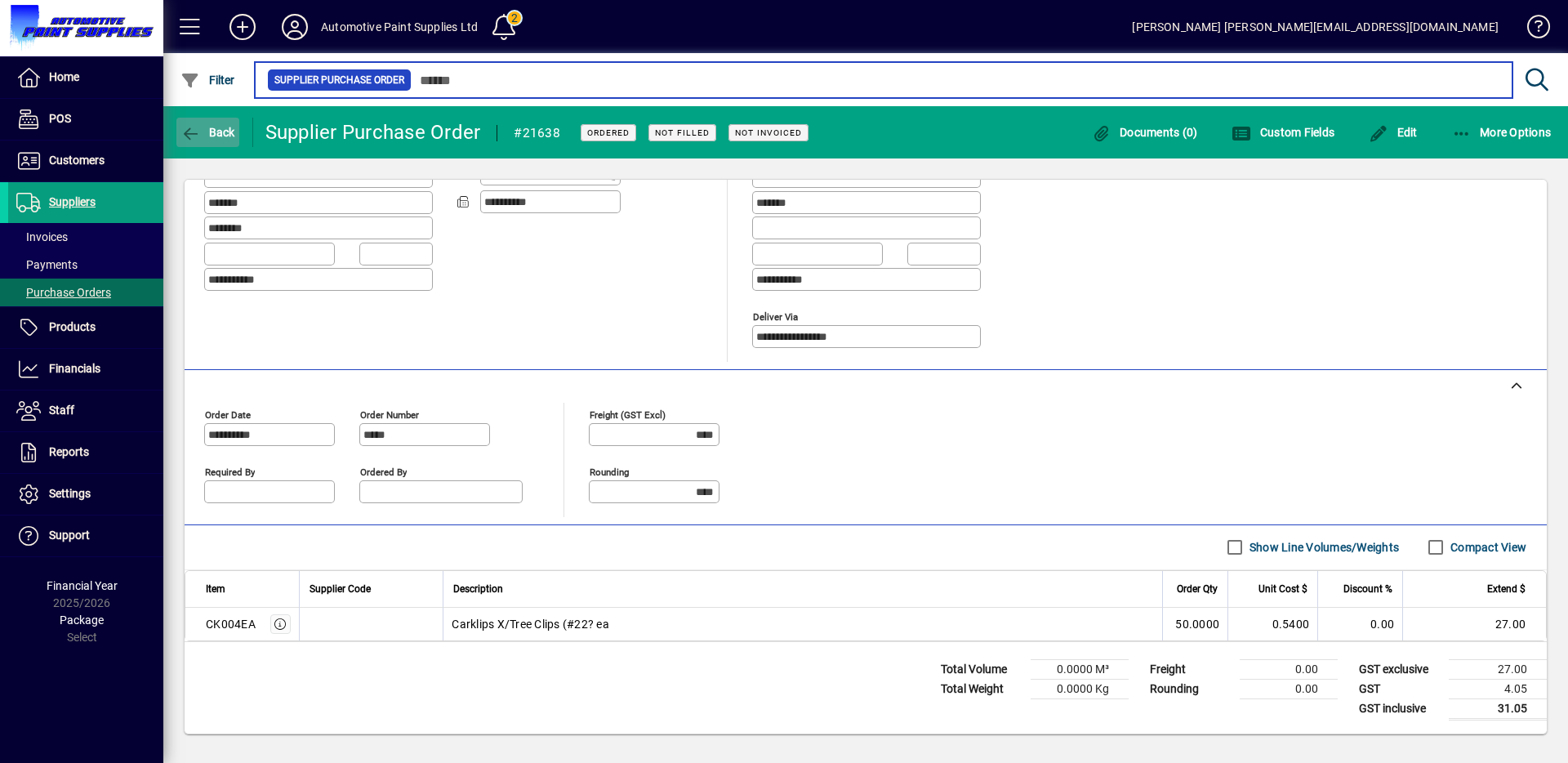
type input "*****"
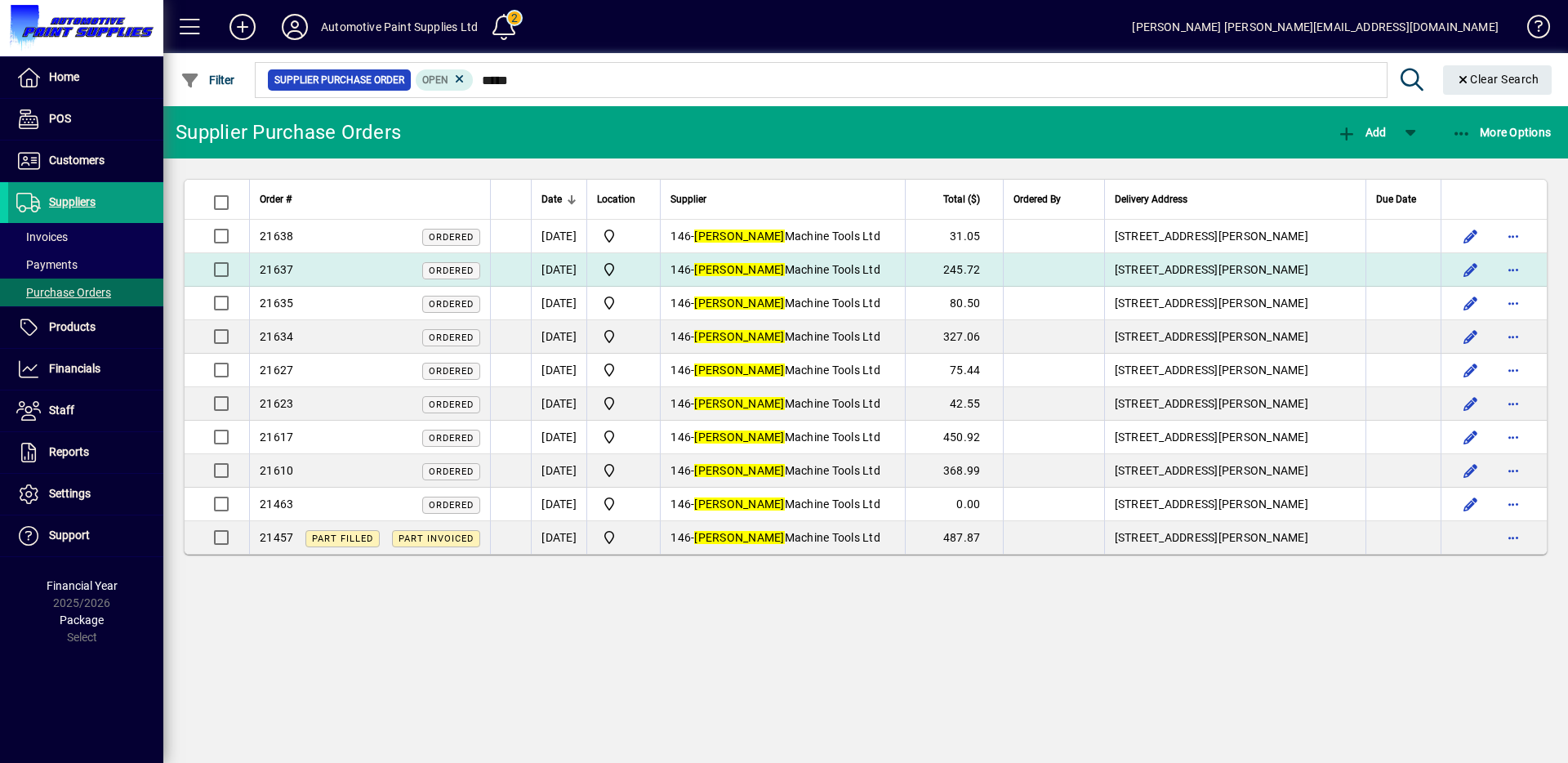
click at [768, 271] on span "[PERSON_NAME] Machine Tools Ltd" at bounding box center [787, 270] width 186 height 13
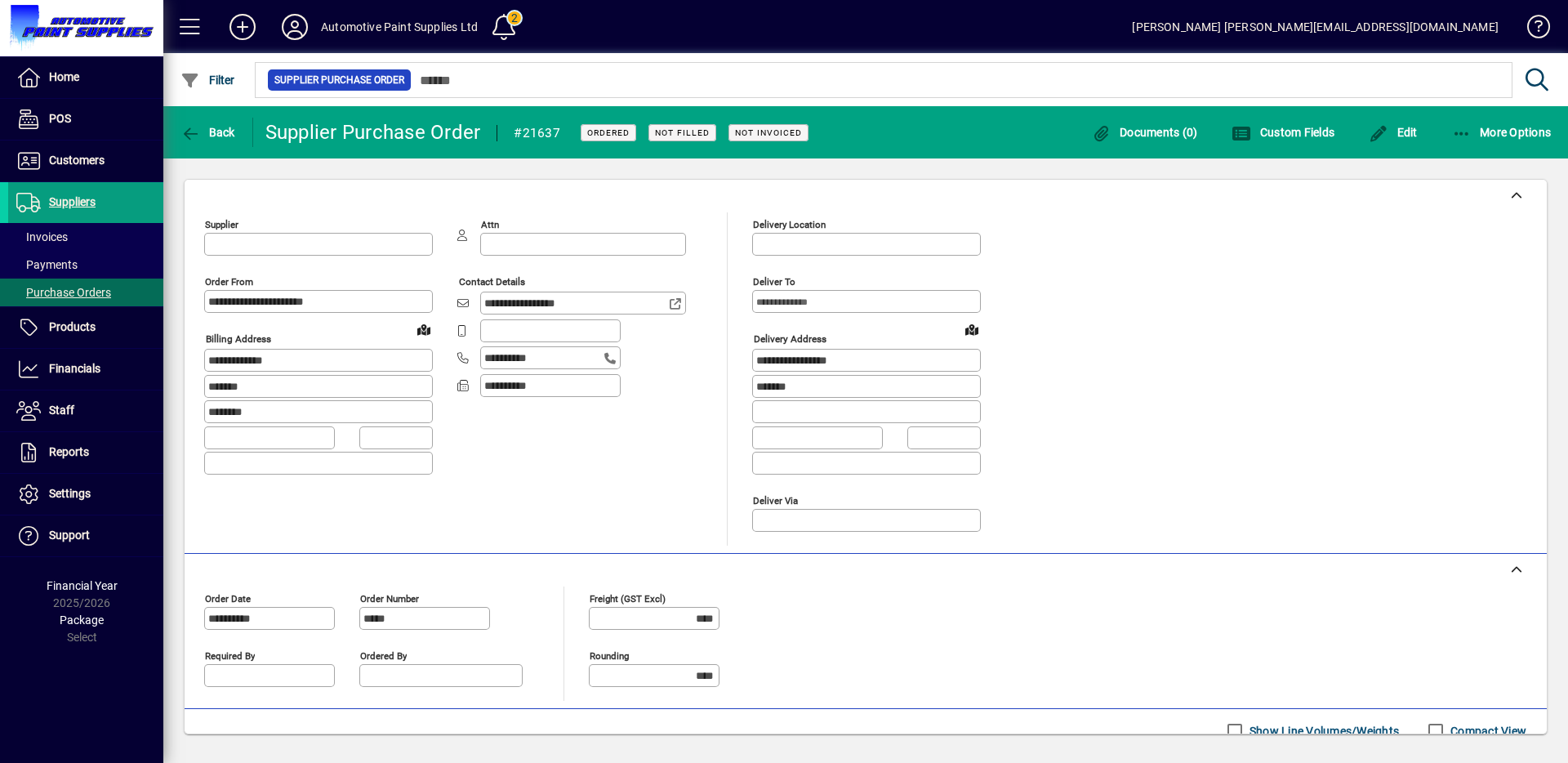
type input "**********"
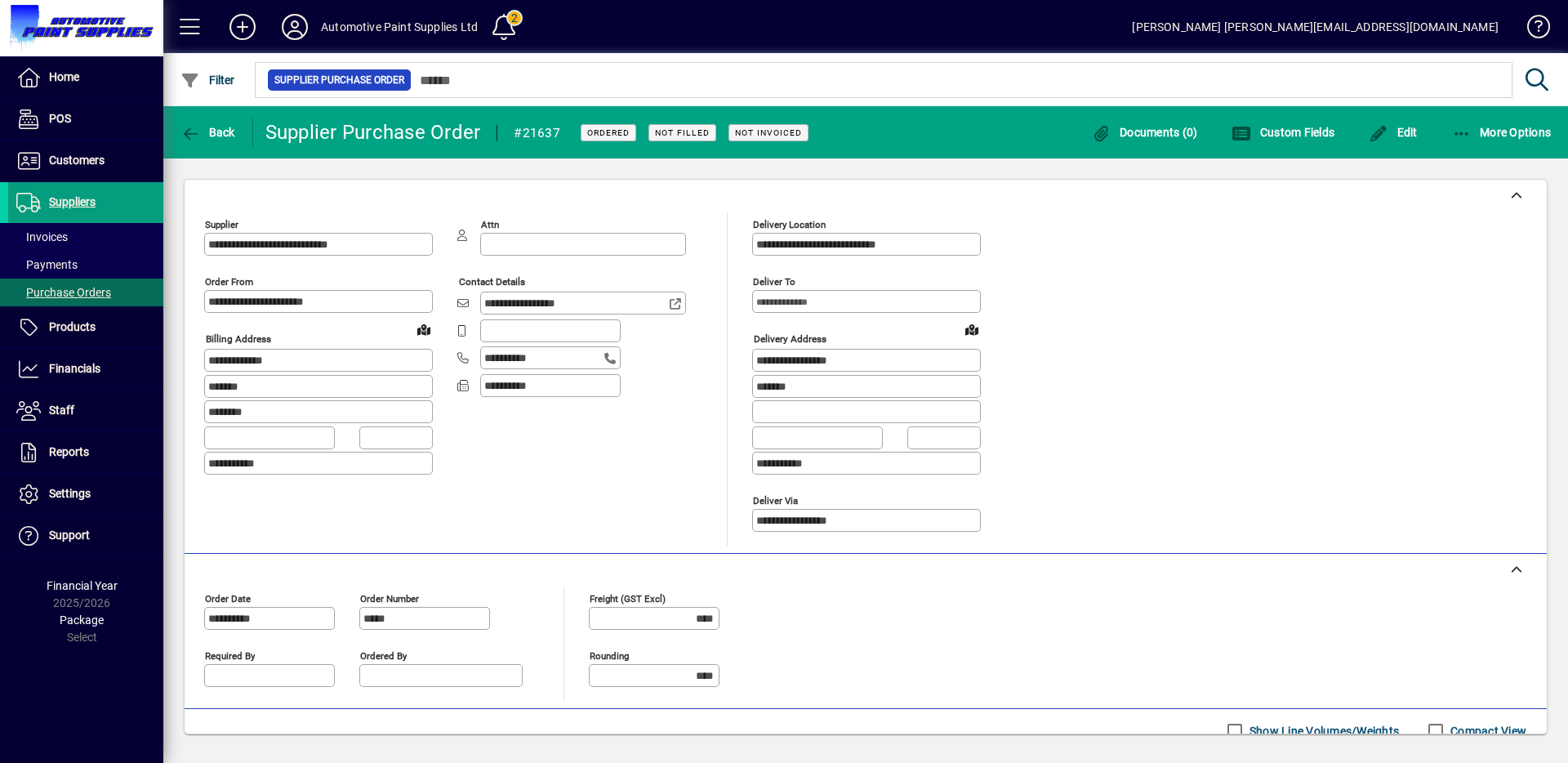
scroll to position [217, 0]
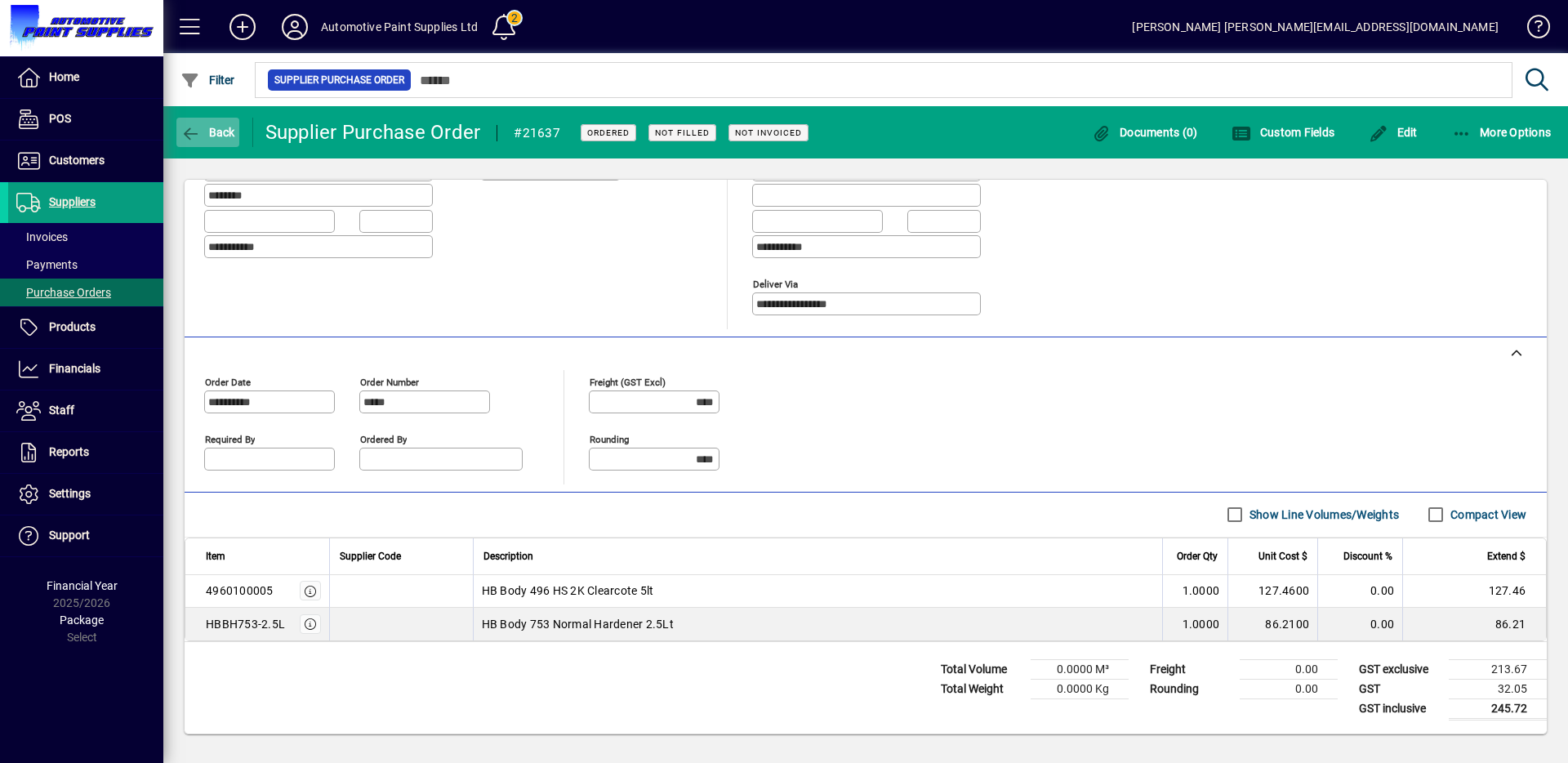
click at [202, 123] on span "button" at bounding box center [208, 132] width 63 height 39
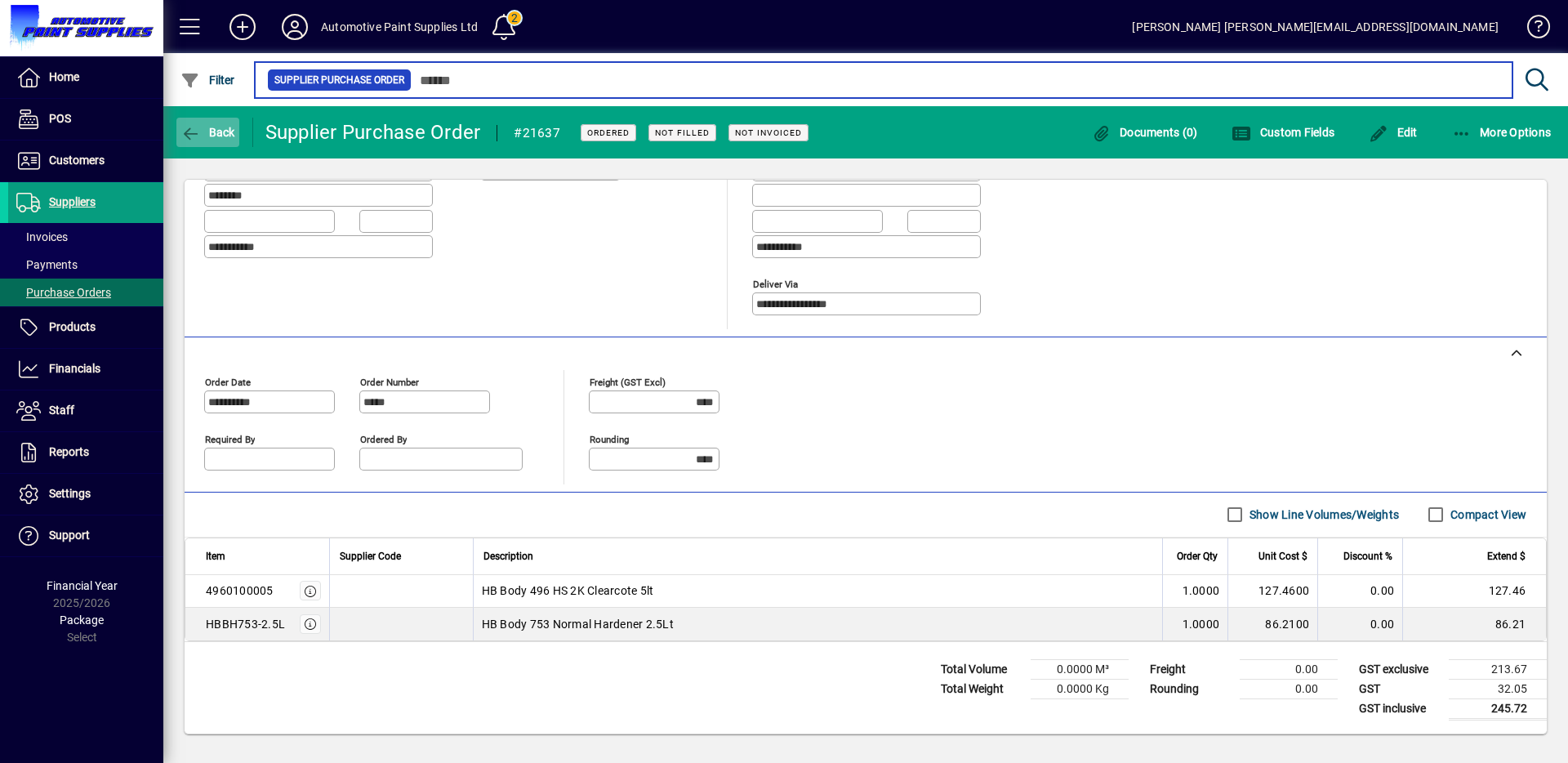
type input "*****"
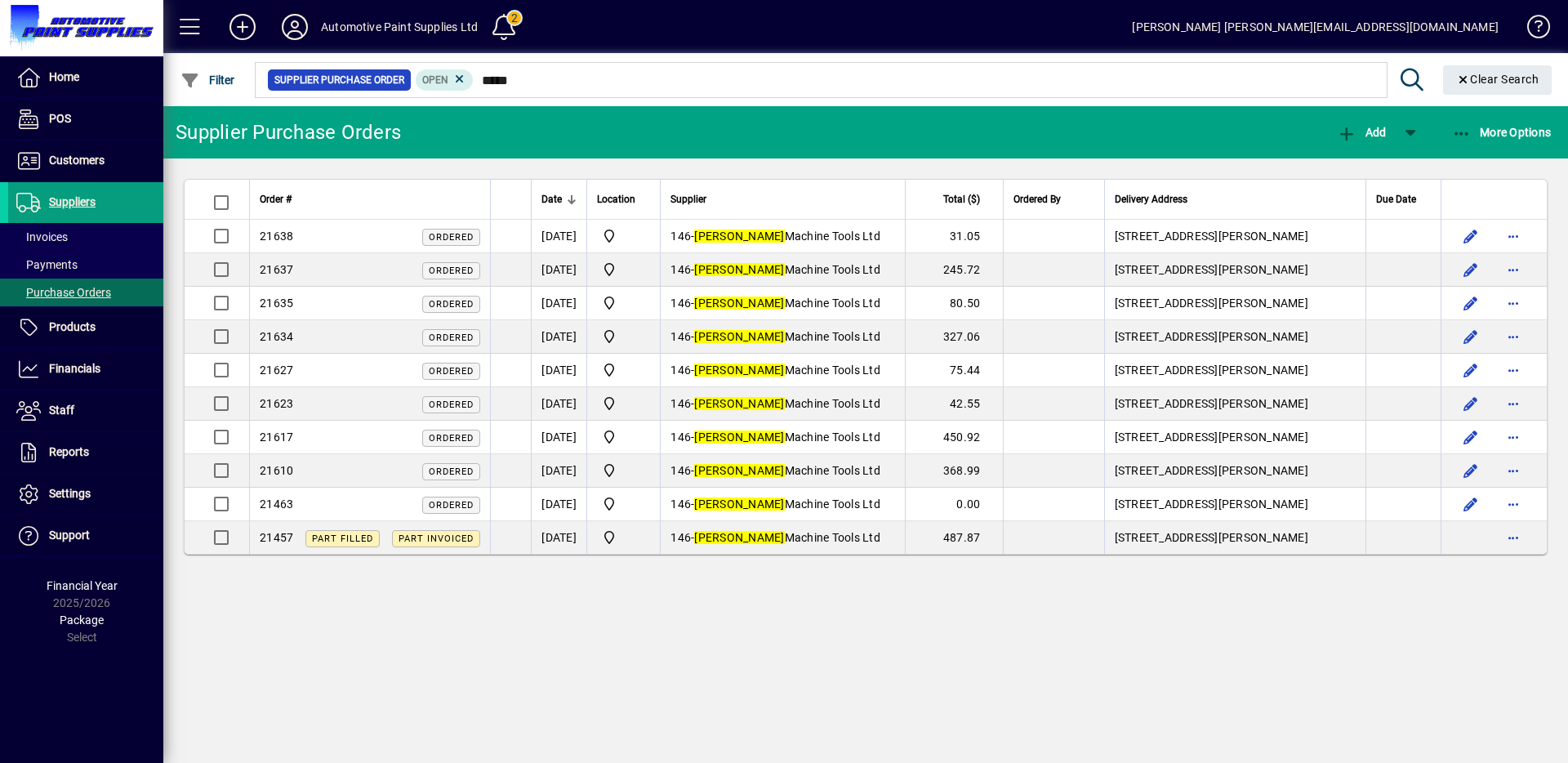
click at [311, 24] on span at bounding box center [294, 27] width 52 height 39
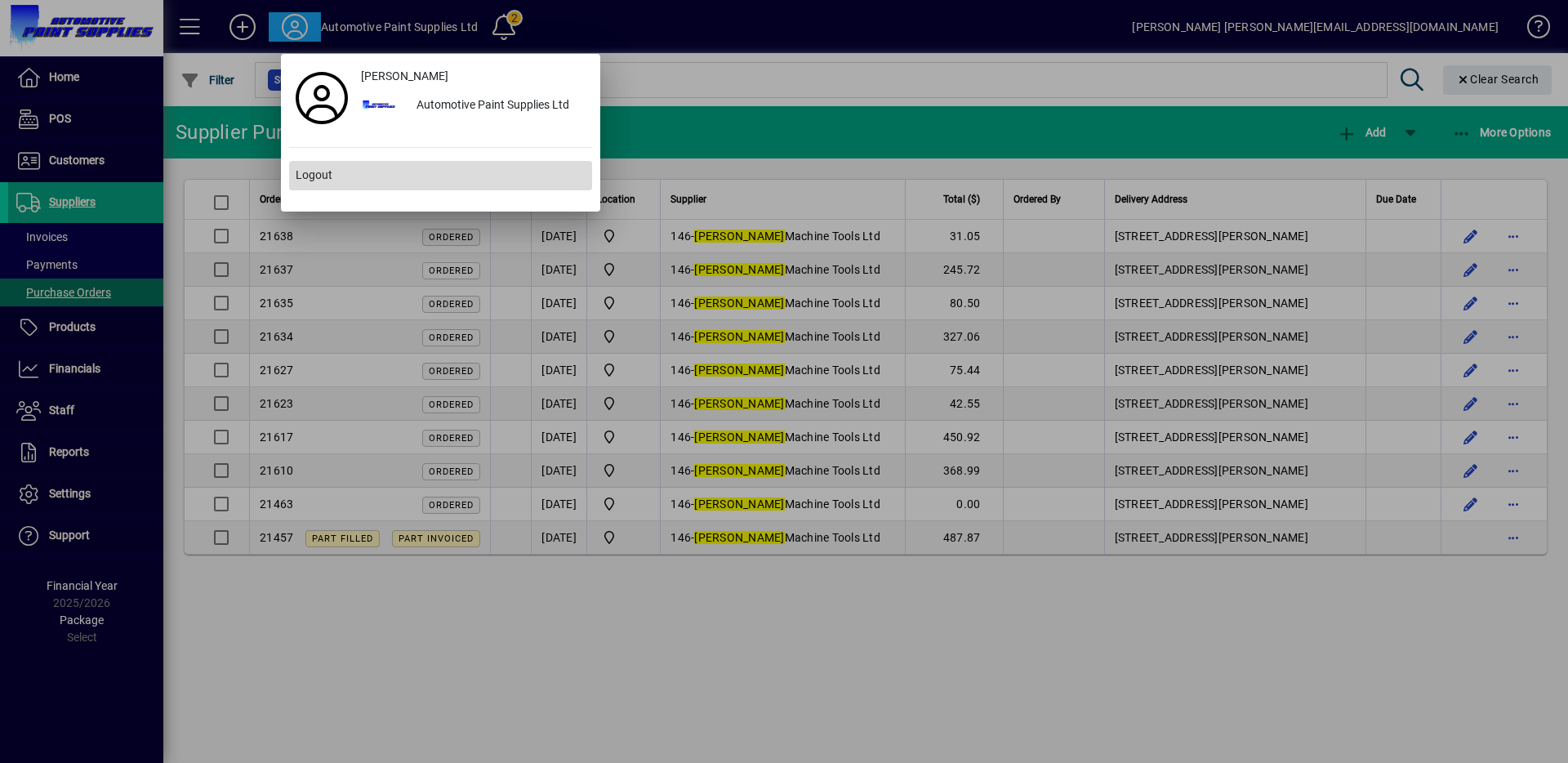
click at [327, 170] on span "Logout" at bounding box center [314, 175] width 37 height 17
